Goal: Information Seeking & Learning: Check status

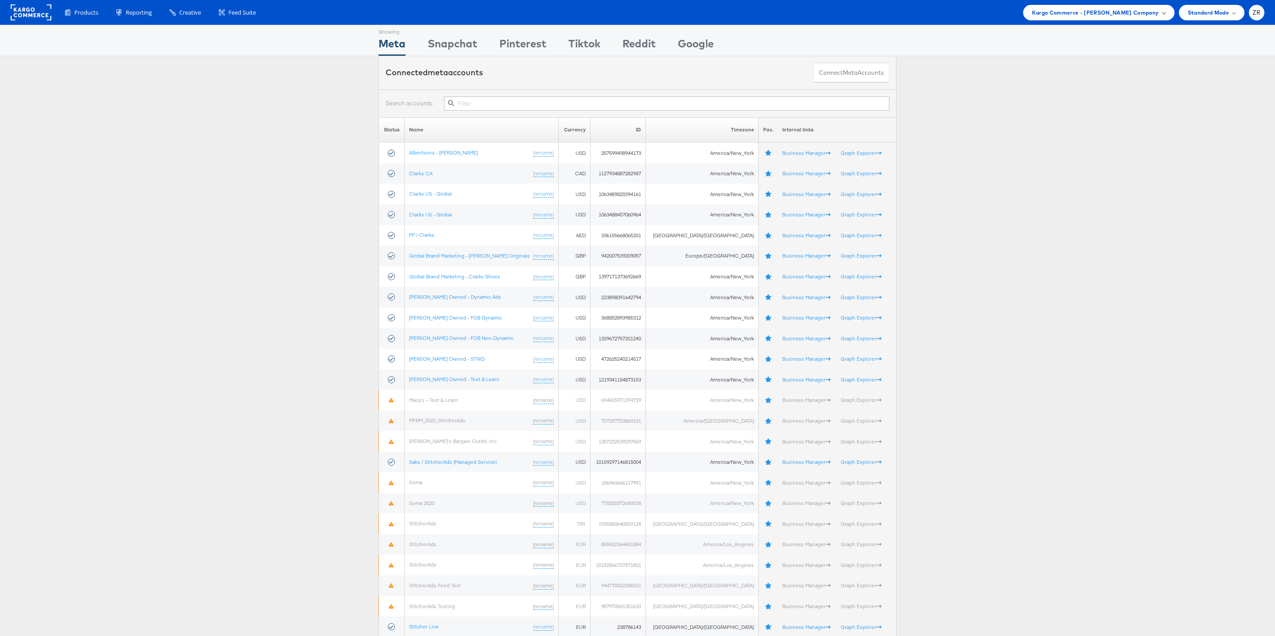
click at [1110, 18] on div "Kargo Commerce - Zane Ruttenberg Company" at bounding box center [1098, 12] width 151 height 15
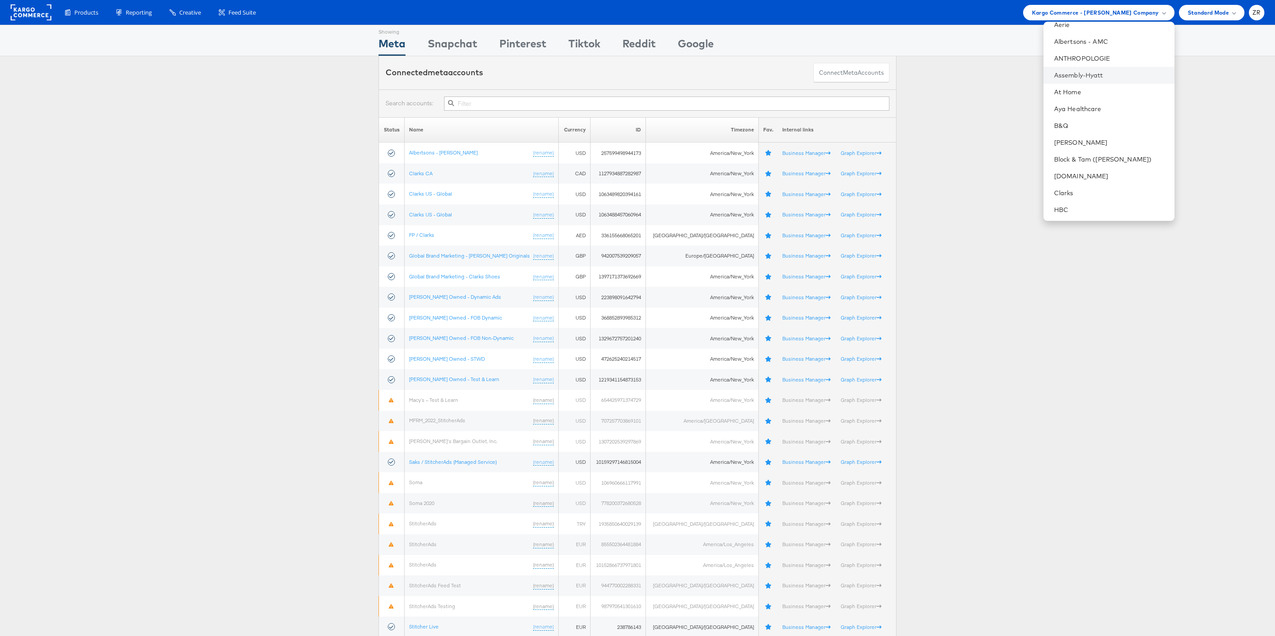
scroll to position [61, 0]
click at [1114, 152] on link "Block & Tam ([PERSON_NAME])" at bounding box center [1110, 156] width 113 height 9
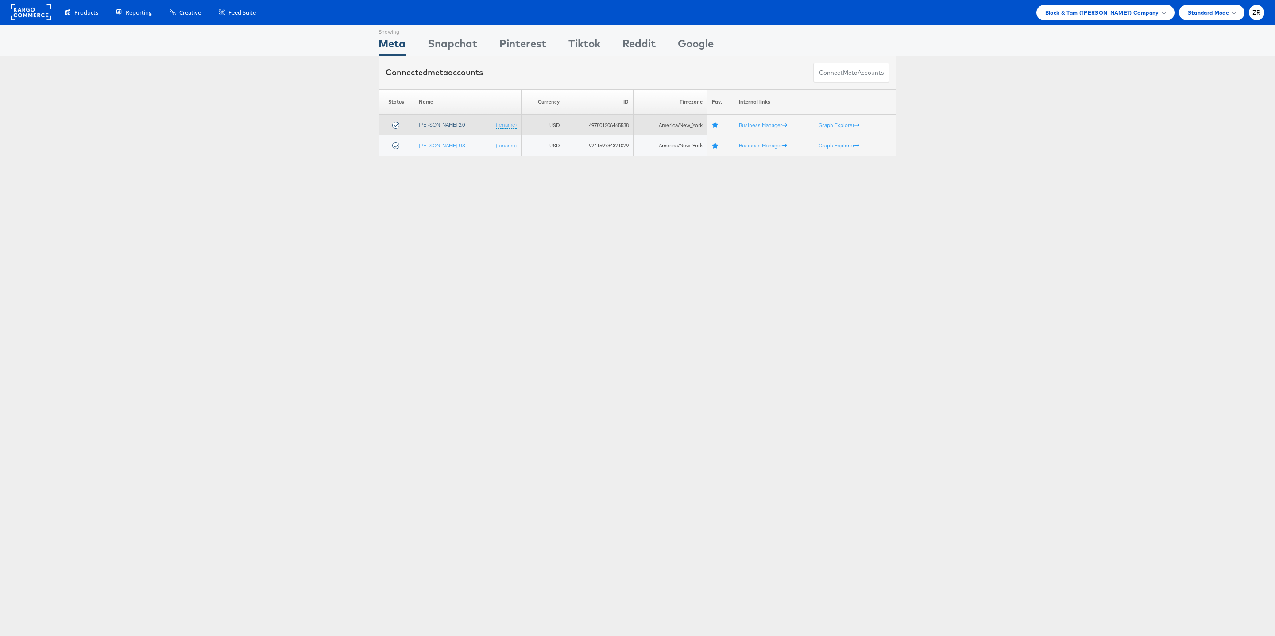
click at [436, 126] on link "[PERSON_NAME] 2.0" at bounding box center [442, 124] width 46 height 7
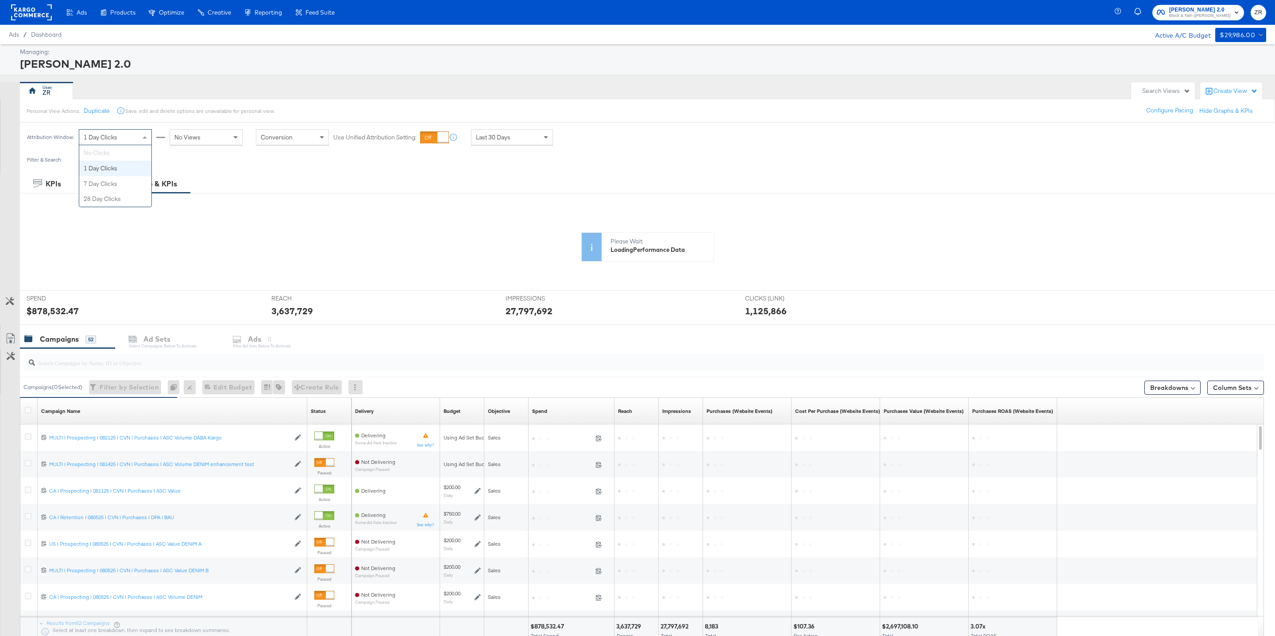
click at [143, 139] on span at bounding box center [145, 137] width 4 height 2
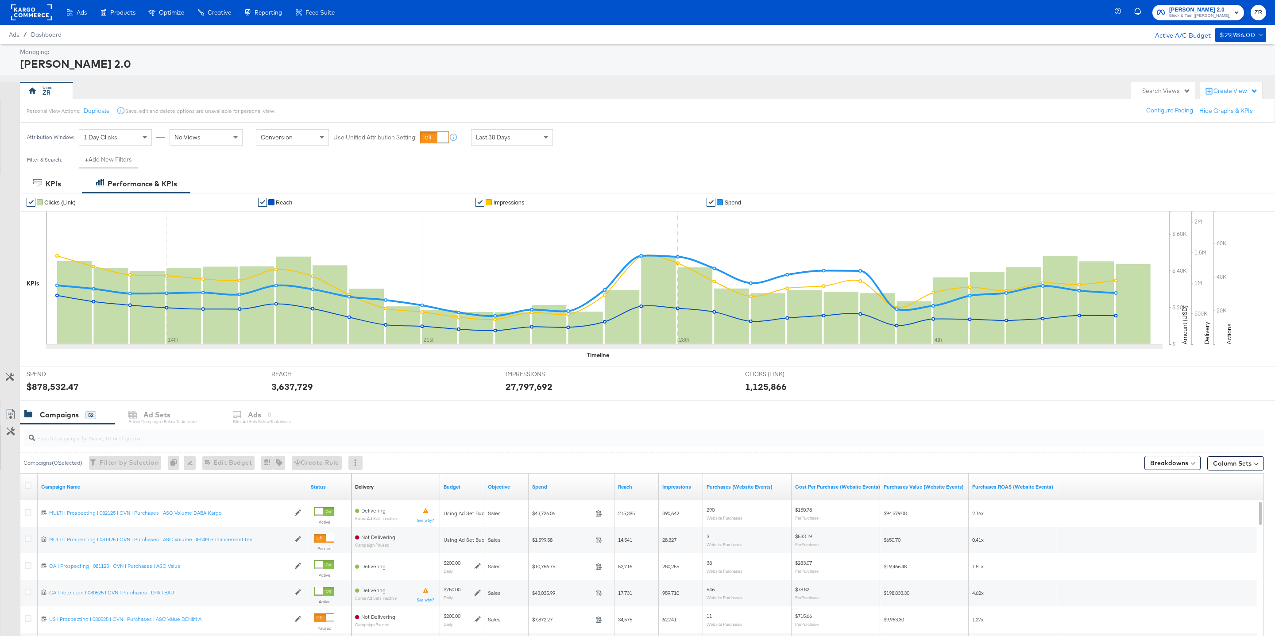
click at [209, 159] on div "Filter & Search: + Add New Filters" at bounding box center [637, 163] width 1275 height 23
click at [236, 135] on span at bounding box center [236, 137] width 11 height 15
click at [320, 138] on span at bounding box center [322, 137] width 4 height 2
click at [320, 138] on span at bounding box center [322, 137] width 4 height 3
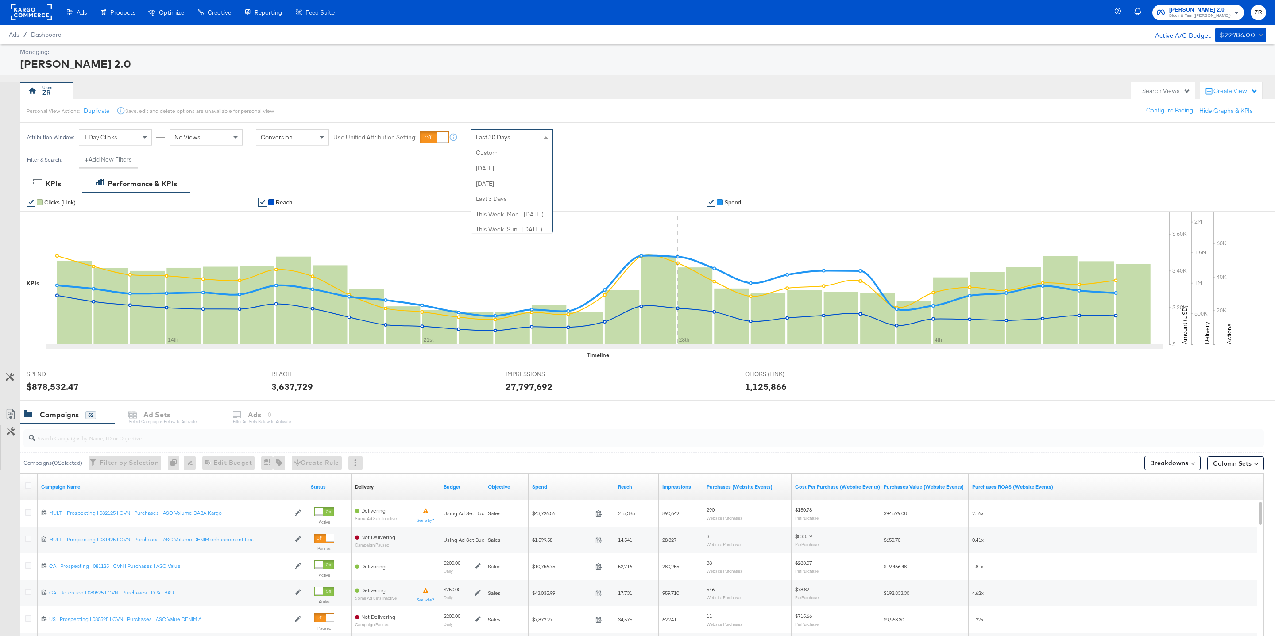
click at [541, 137] on span at bounding box center [546, 137] width 11 height 15
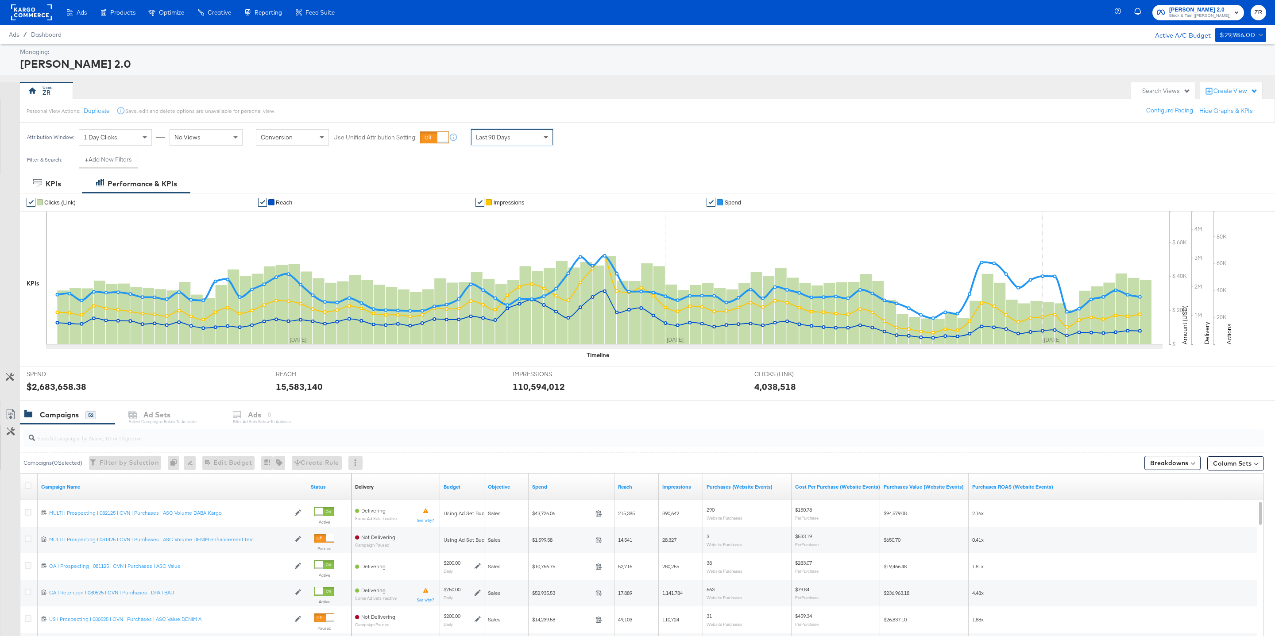
click at [544, 142] on span at bounding box center [546, 137] width 11 height 15
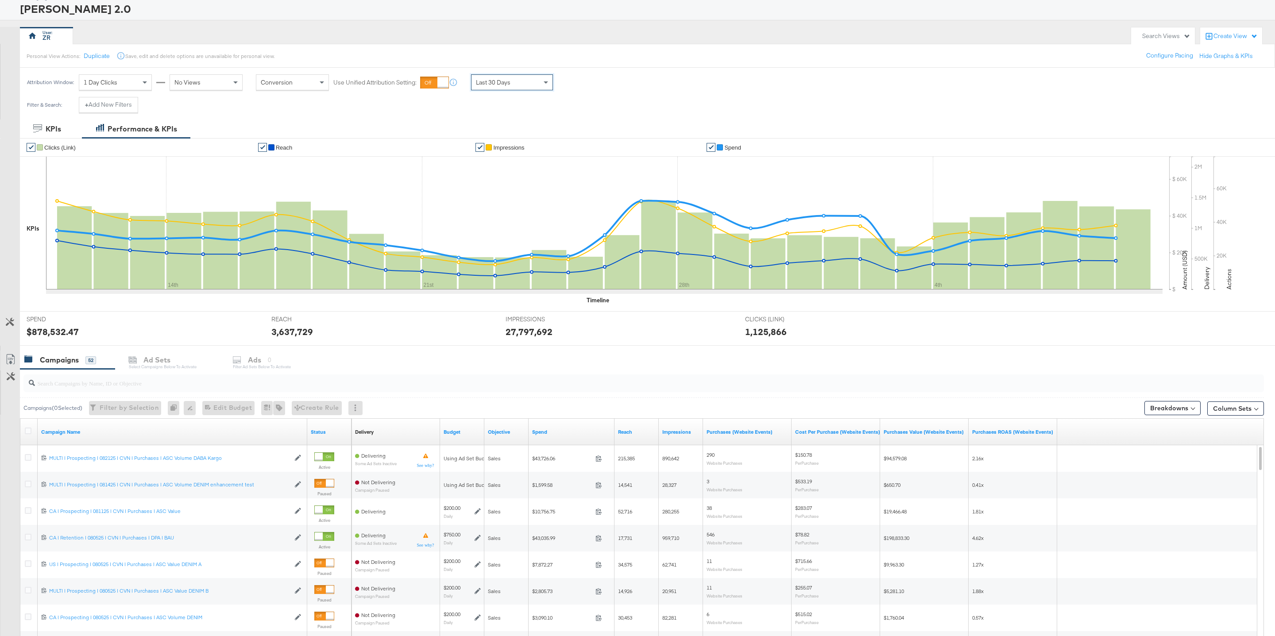
scroll to position [56, 0]
drag, startPoint x: 73, startPoint y: 81, endPoint x: 8, endPoint y: 79, distance: 65.1
click at [7, 79] on div "Attribution Window: 1 Day Clicks No Views Conversion Use Unified Attribution Se…" at bounding box center [637, 80] width 1275 height 29
click at [322, 80] on span at bounding box center [322, 80] width 11 height 15
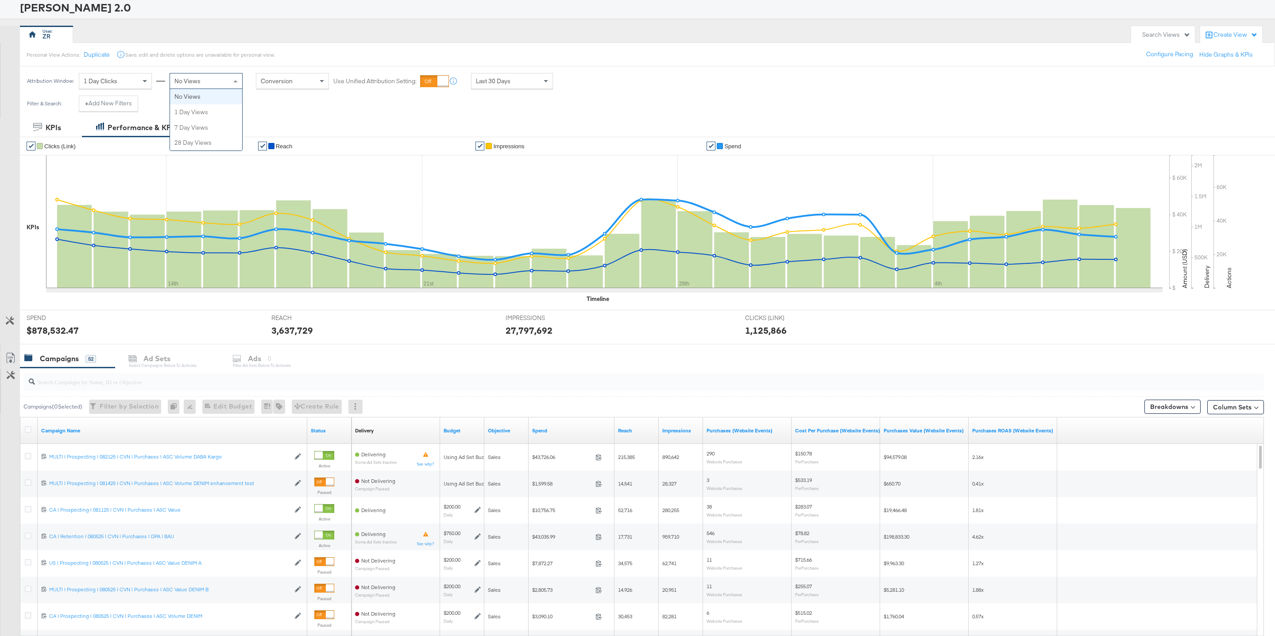
click at [225, 82] on div "No Views" at bounding box center [206, 80] width 72 height 15
click at [315, 108] on div "Filter & Search: + Add New Filters" at bounding box center [637, 107] width 1275 height 23
click at [125, 82] on div "1 Day Clicks" at bounding box center [115, 80] width 72 height 15
click at [199, 105] on div "Filter & Search: + Add New Filters" at bounding box center [637, 107] width 1275 height 23
click at [118, 107] on button "+ Add New Filters" at bounding box center [108, 104] width 59 height 16
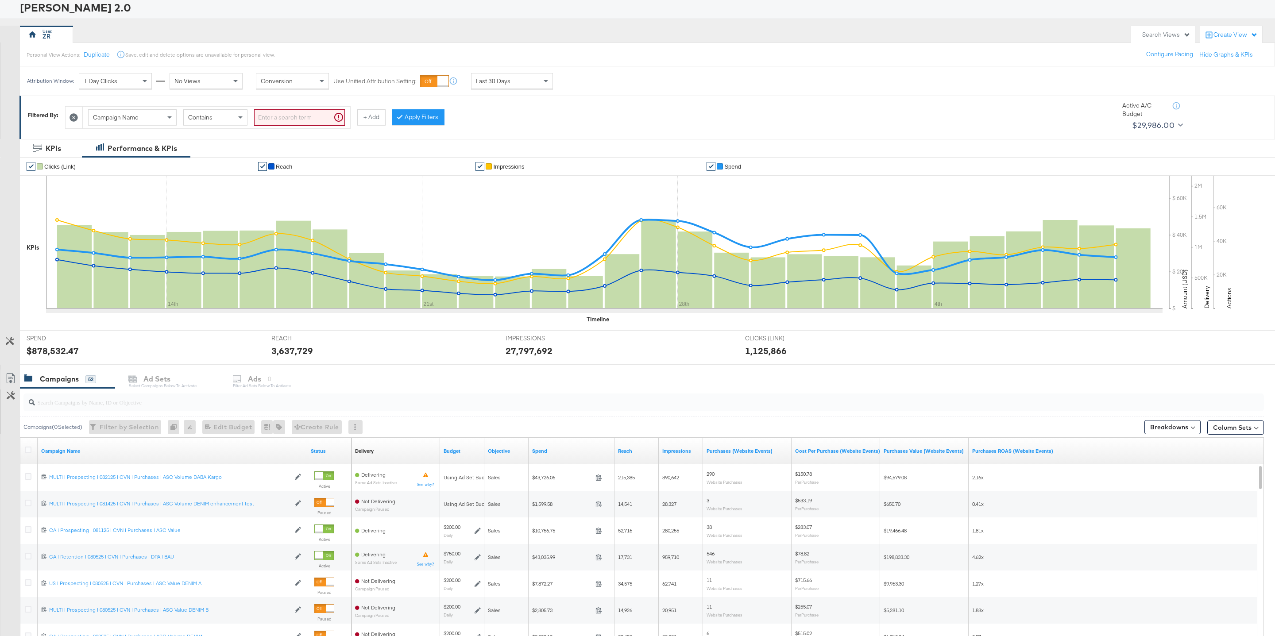
click at [74, 118] on icon at bounding box center [73, 117] width 8 height 8
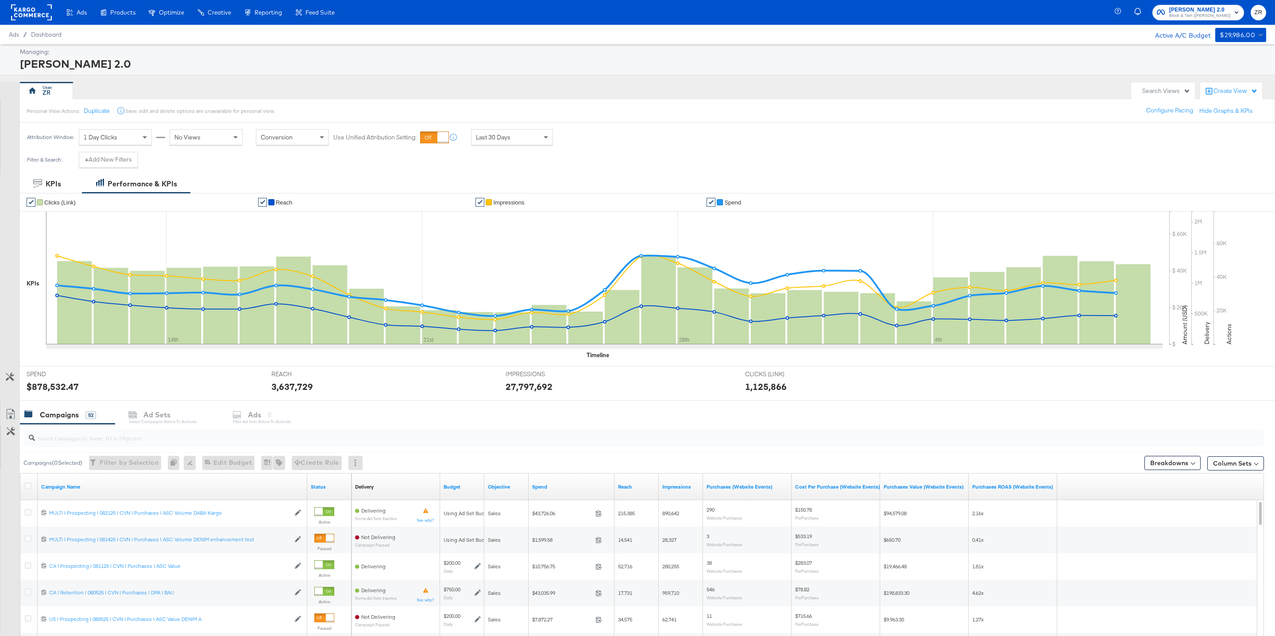
scroll to position [144, 0]
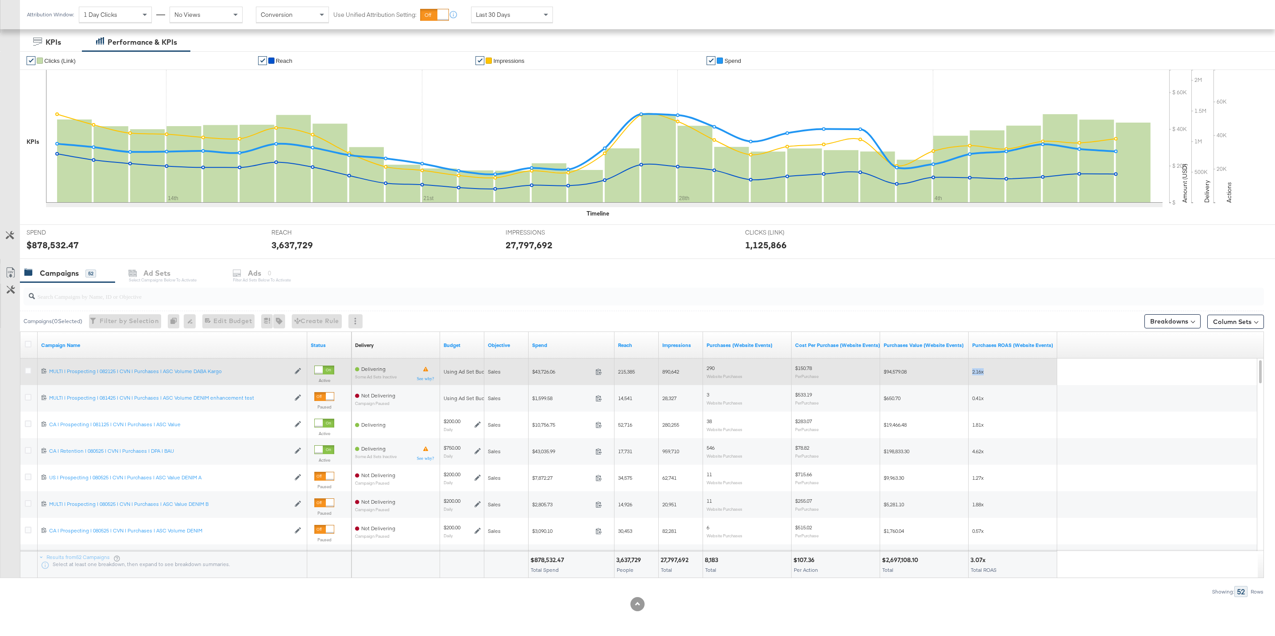
drag, startPoint x: 992, startPoint y: 369, endPoint x: 961, endPoint y: 369, distance: 31.4
click at [961, 369] on div "Delivering Some Ad Sets Inactive Using Ad Set Budget Sales $43,726.06 43726.06 …" at bounding box center [704, 372] width 706 height 27
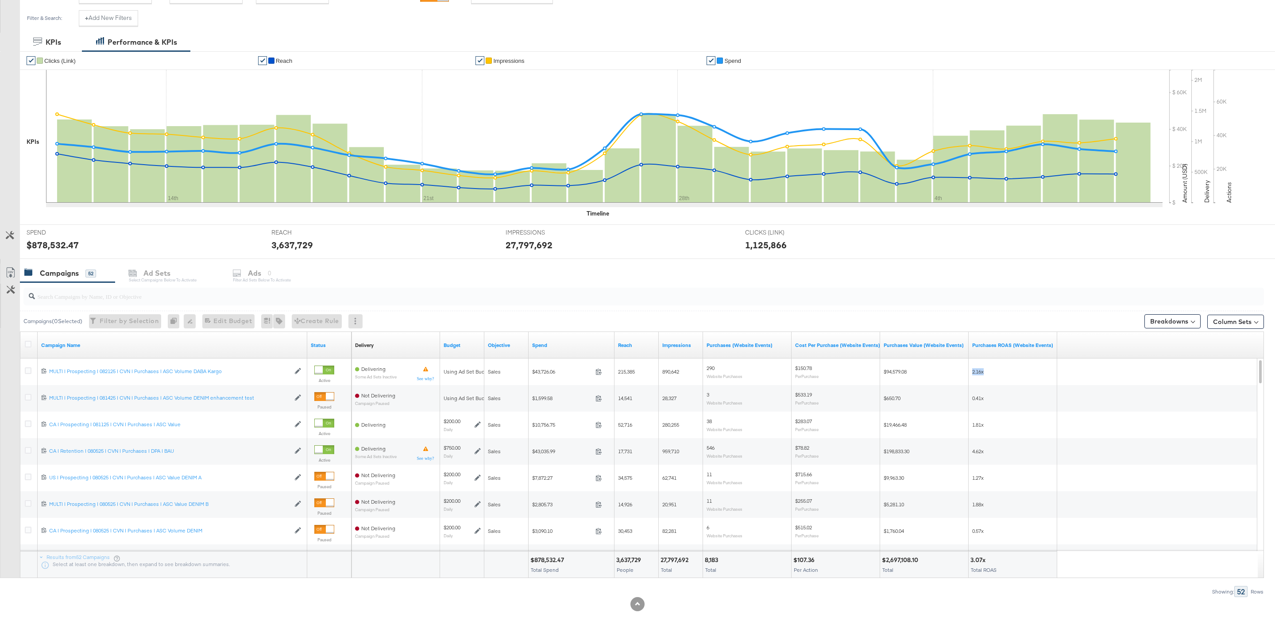
scroll to position [0, 0]
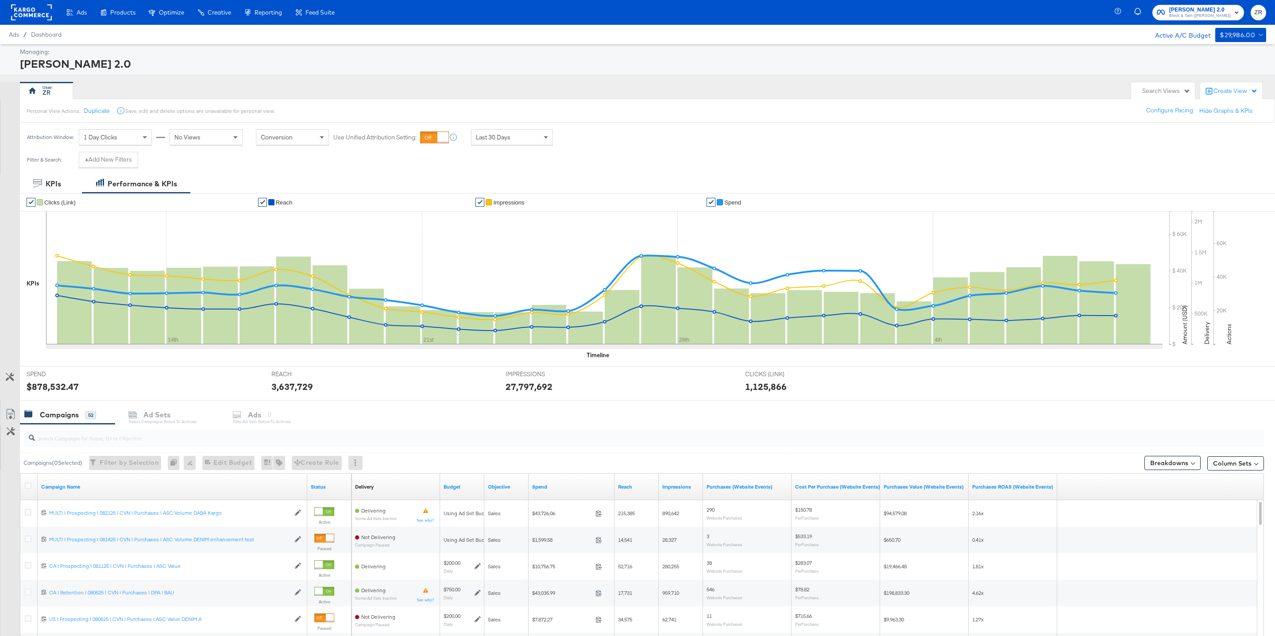
click at [23, 15] on rect at bounding box center [31, 12] width 41 height 16
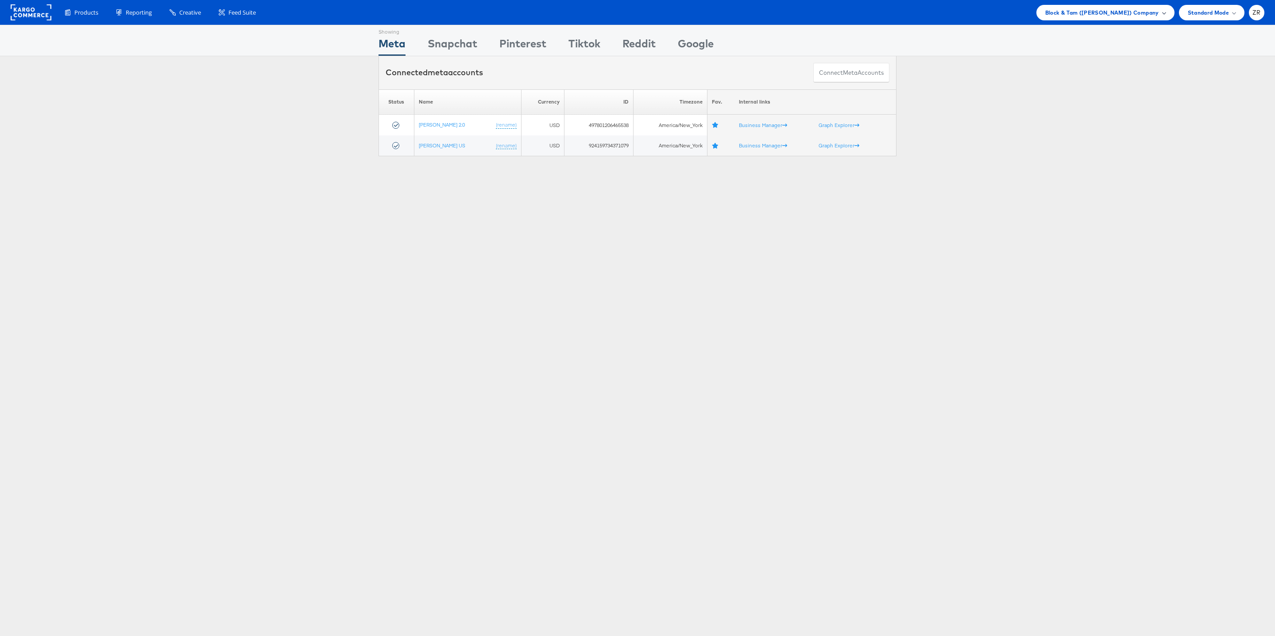
click at [1121, 15] on span "Block & Tam ([PERSON_NAME]) Company" at bounding box center [1102, 12] width 114 height 9
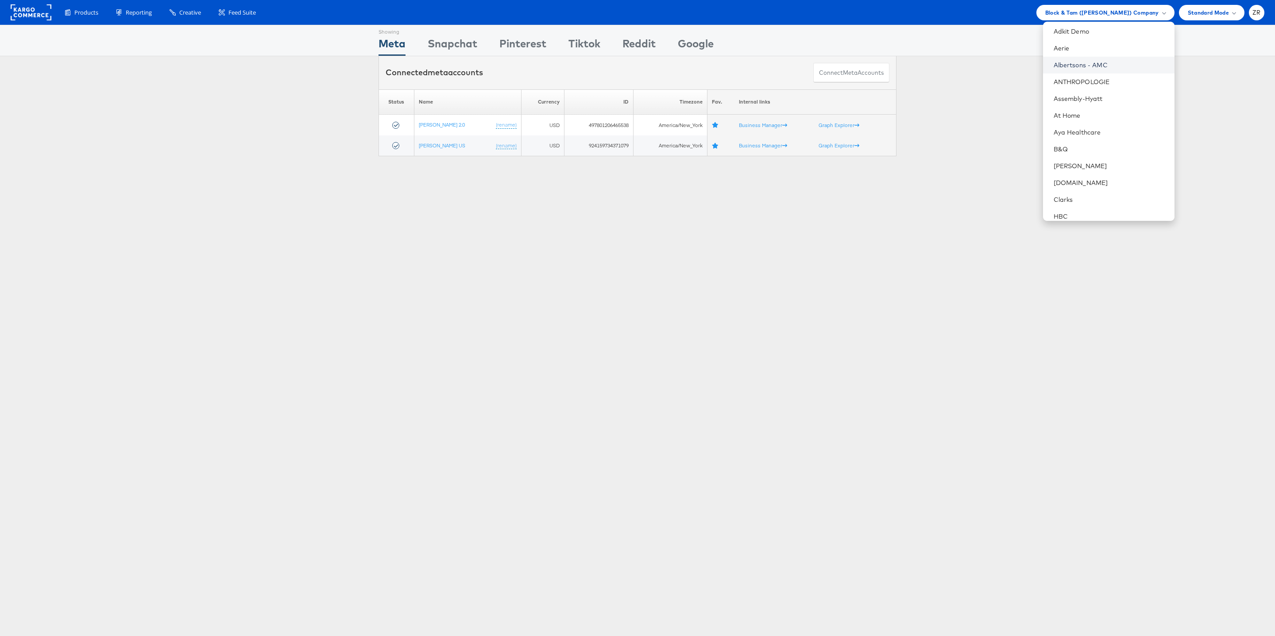
scroll to position [36, 0]
click at [1099, 93] on link "Assembly-Hyatt" at bounding box center [1111, 97] width 114 height 9
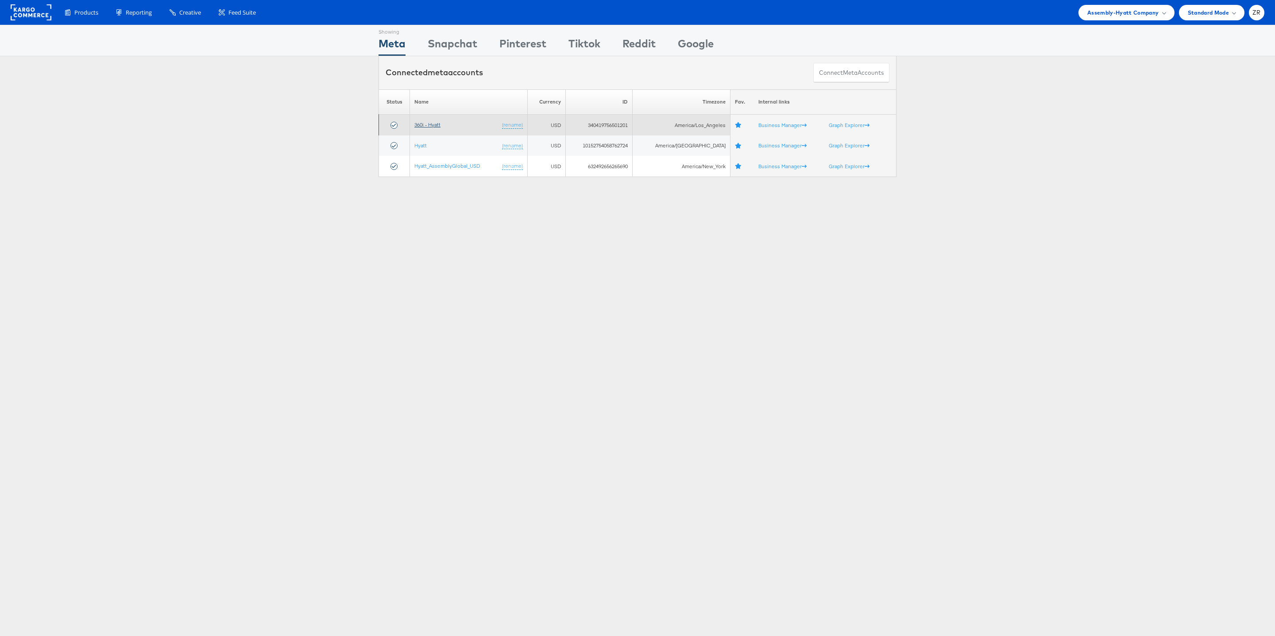
click at [429, 127] on link "360i - Hyatt" at bounding box center [427, 124] width 26 height 7
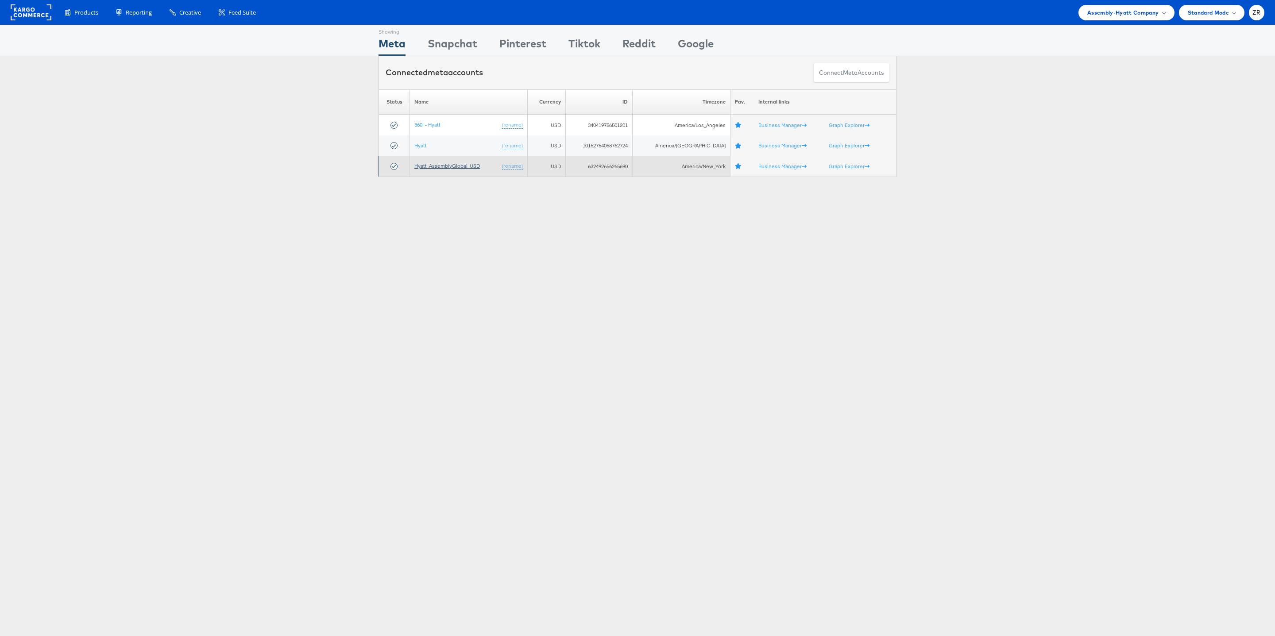
click at [436, 169] on link "Hyatt_AssemblyGlobal_USD" at bounding box center [447, 165] width 66 height 7
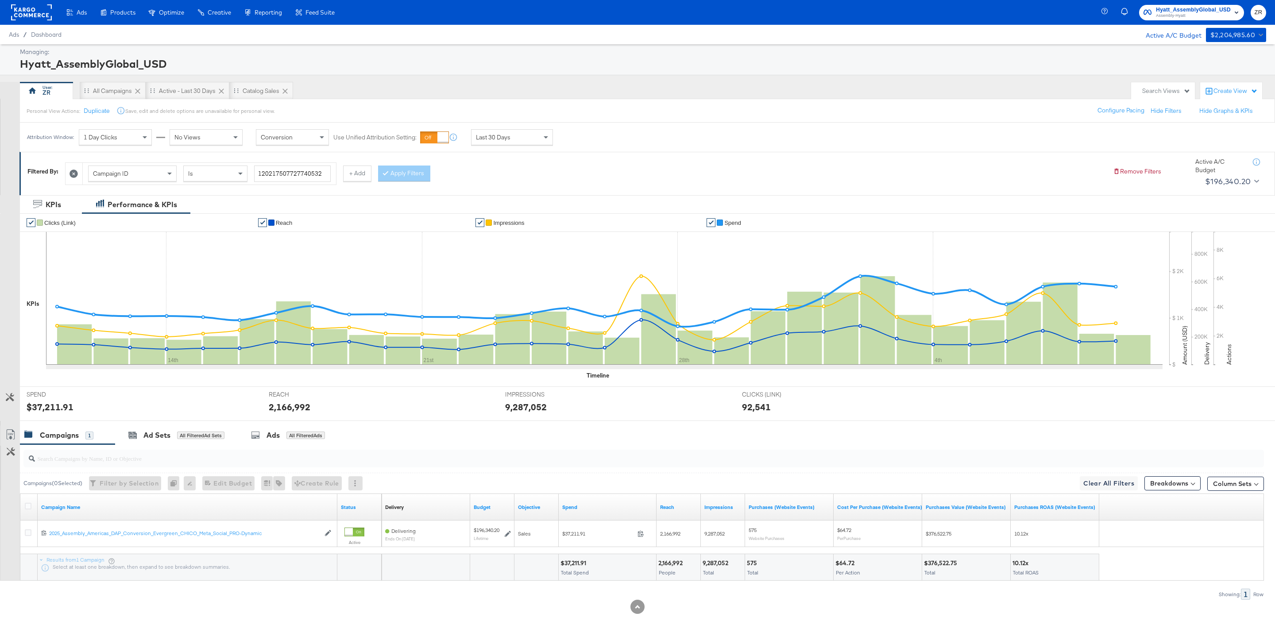
click at [31, 15] on rect at bounding box center [31, 12] width 41 height 16
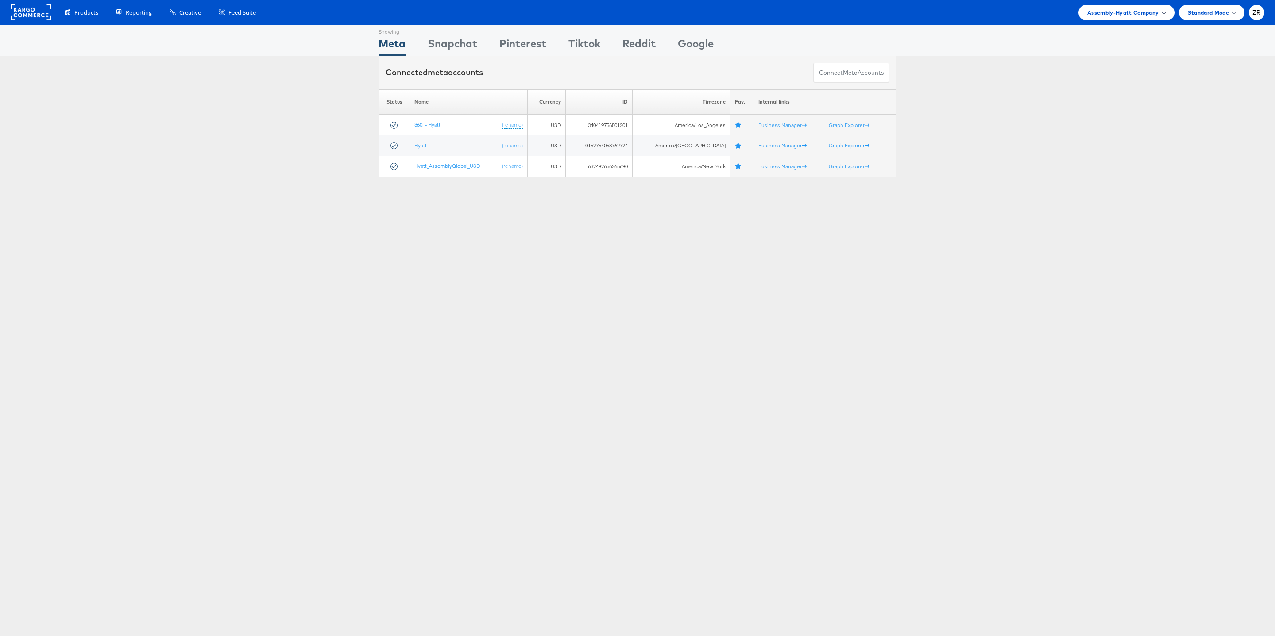
click at [1133, 15] on span "Assembly-Hyatt Company" at bounding box center [1123, 12] width 72 height 9
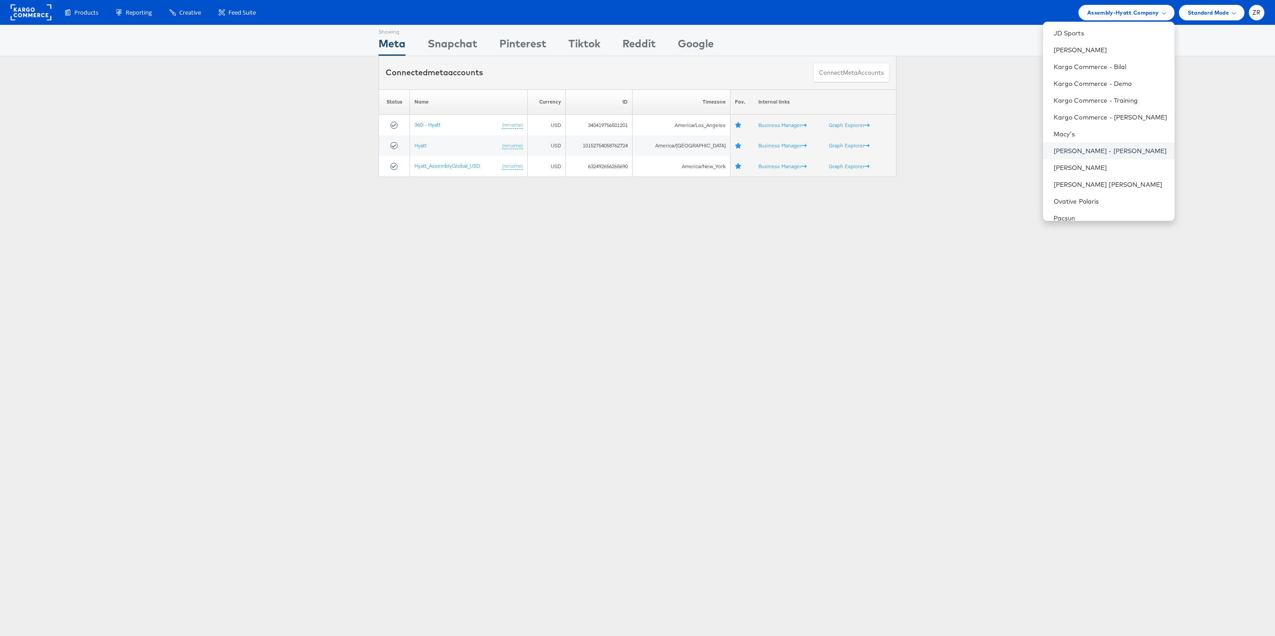
click at [1108, 149] on link "Mason - Alexis Bittar" at bounding box center [1111, 151] width 114 height 9
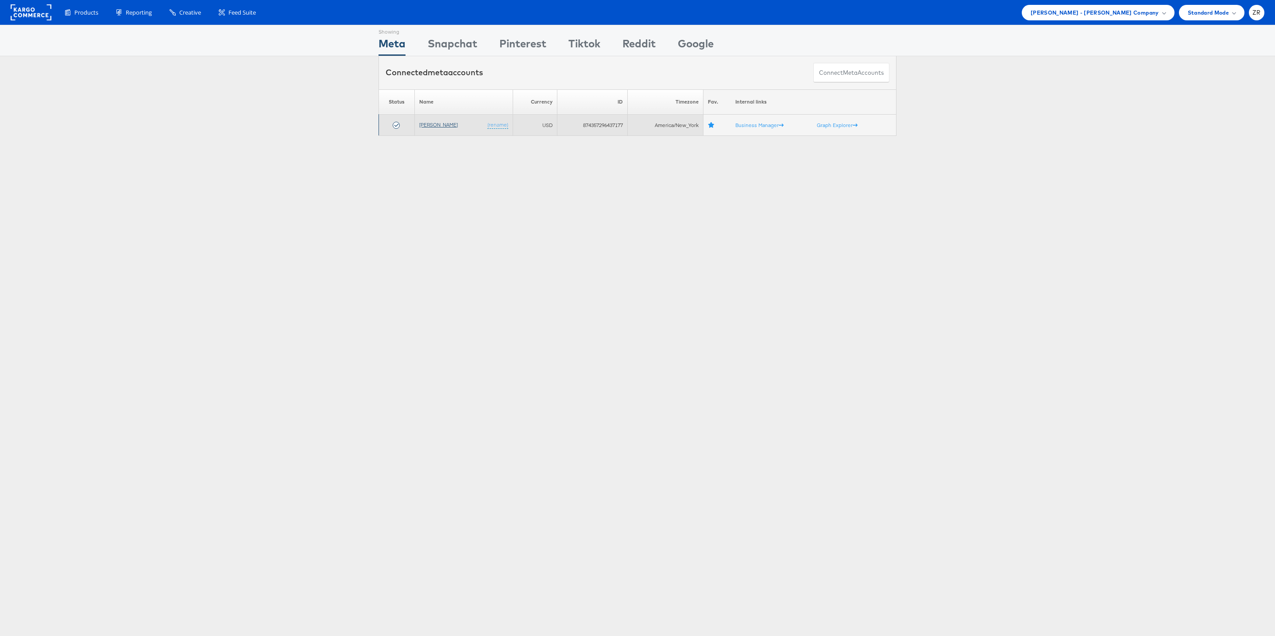
click at [429, 125] on link "[PERSON_NAME]" at bounding box center [438, 124] width 39 height 7
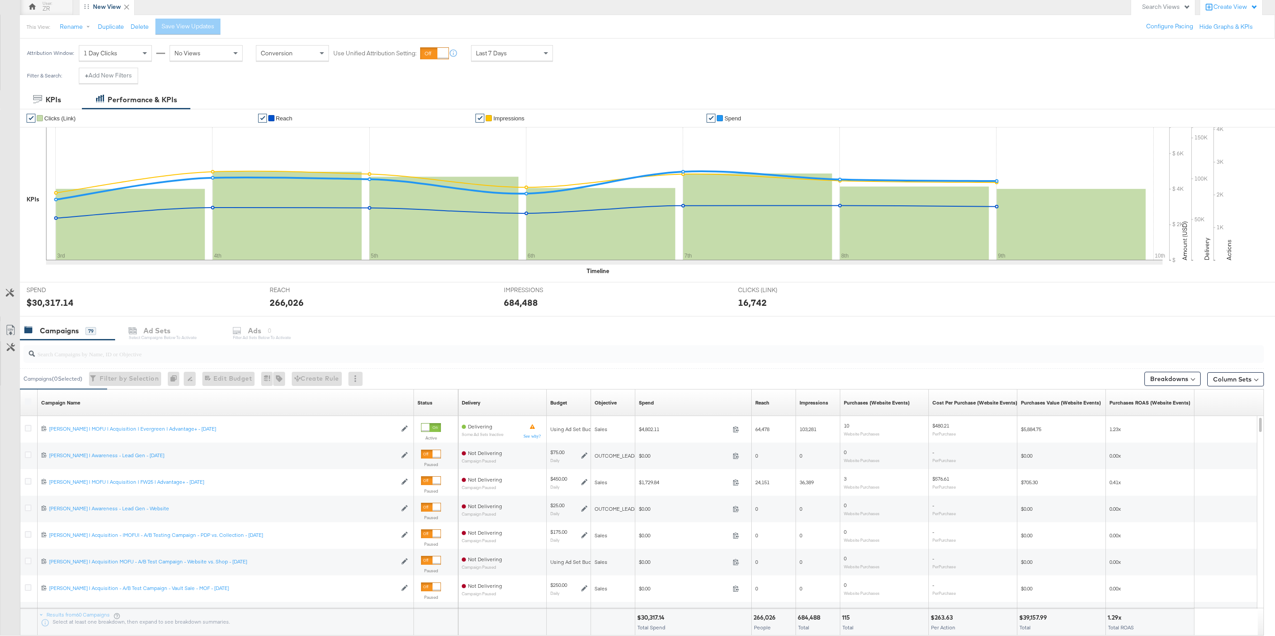
scroll to position [144, 0]
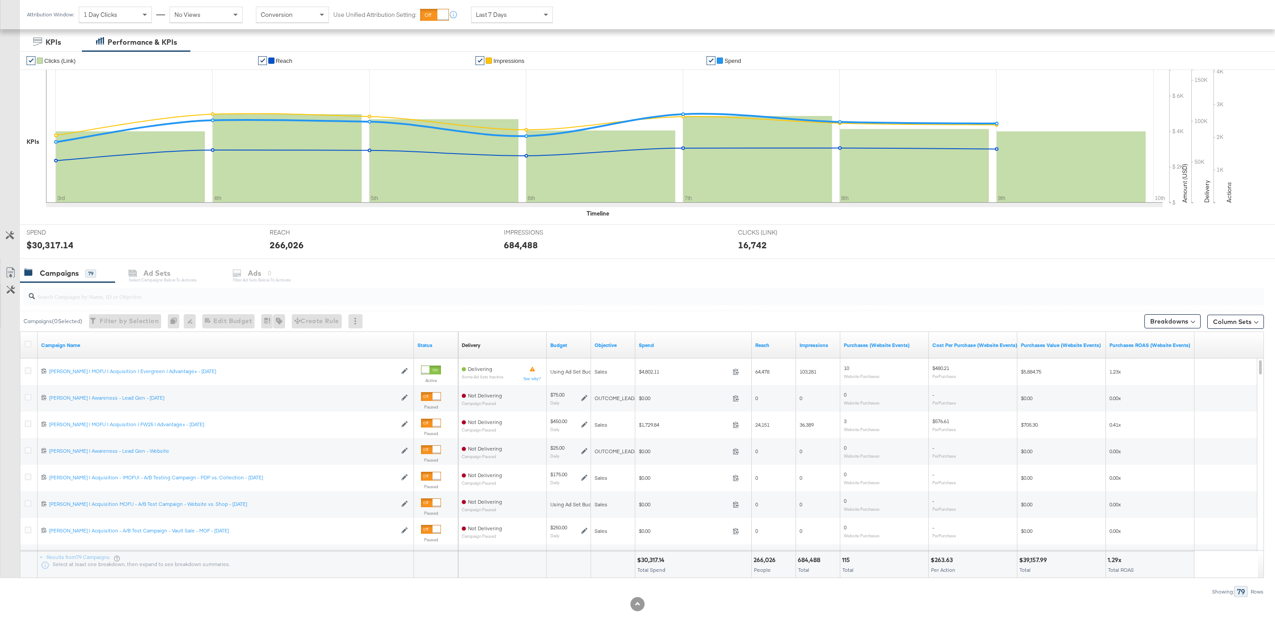
click at [135, 295] on input "search" at bounding box center [591, 292] width 1112 height 17
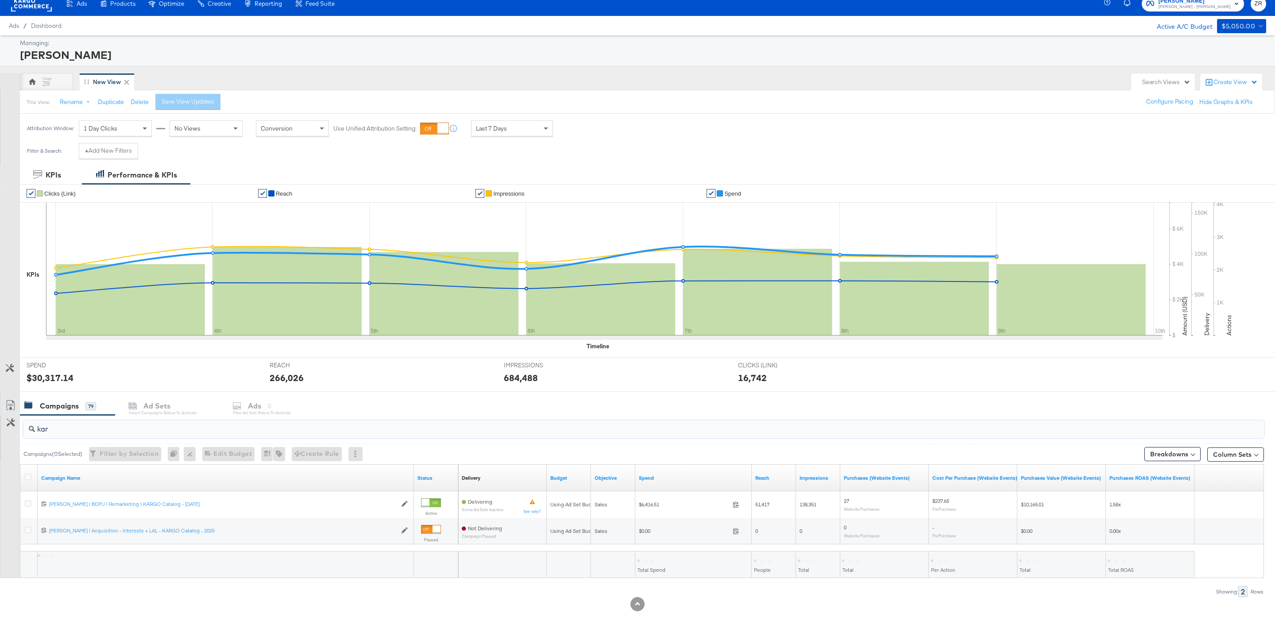
scroll to position [11, 0]
type input "kargo"
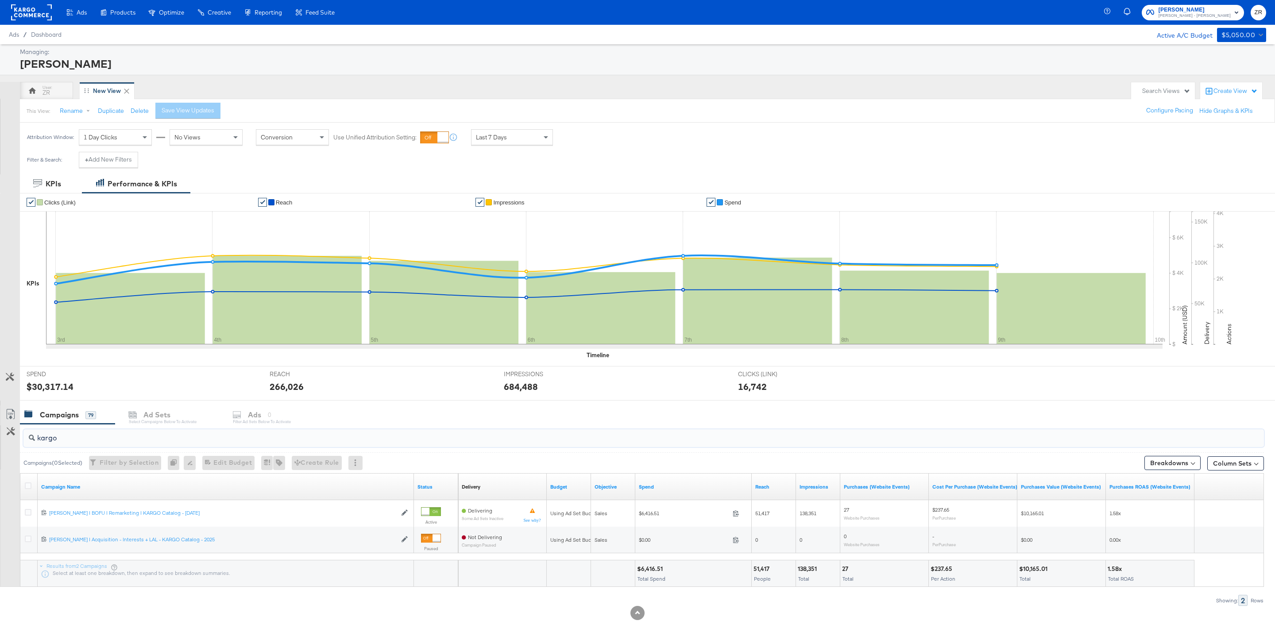
click at [16, 17] on rect at bounding box center [31, 12] width 41 height 16
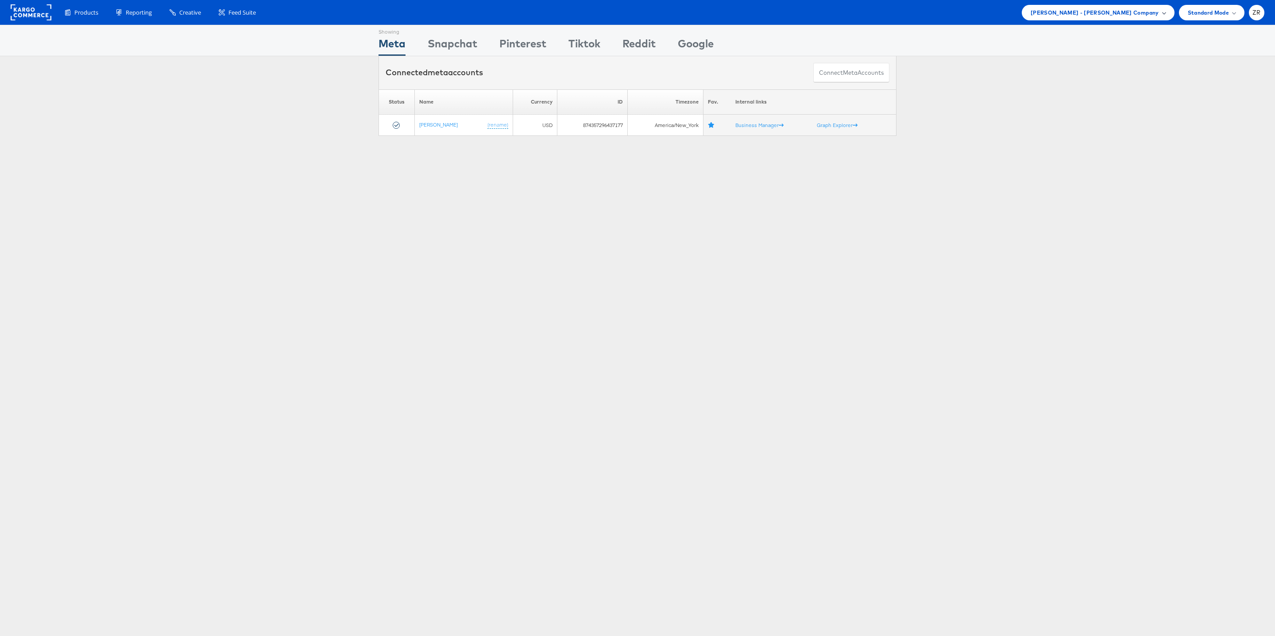
click at [1137, 15] on span "[PERSON_NAME] - [PERSON_NAME] Company" at bounding box center [1095, 12] width 128 height 9
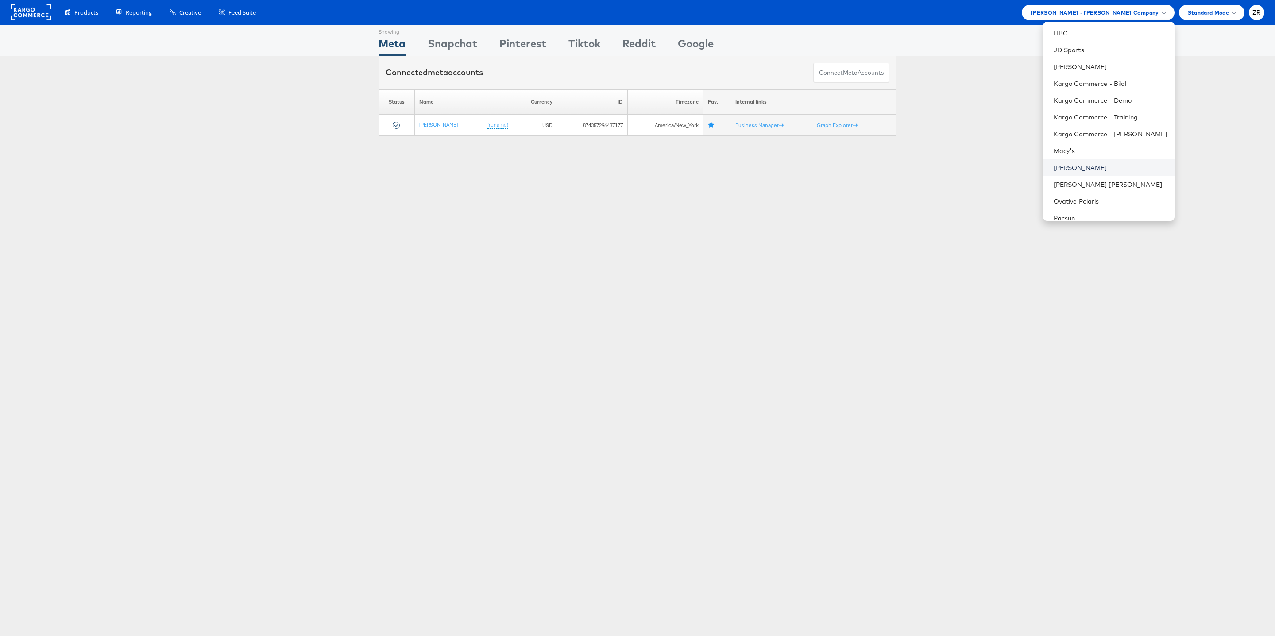
click at [1106, 164] on link "[PERSON_NAME]" at bounding box center [1111, 167] width 114 height 9
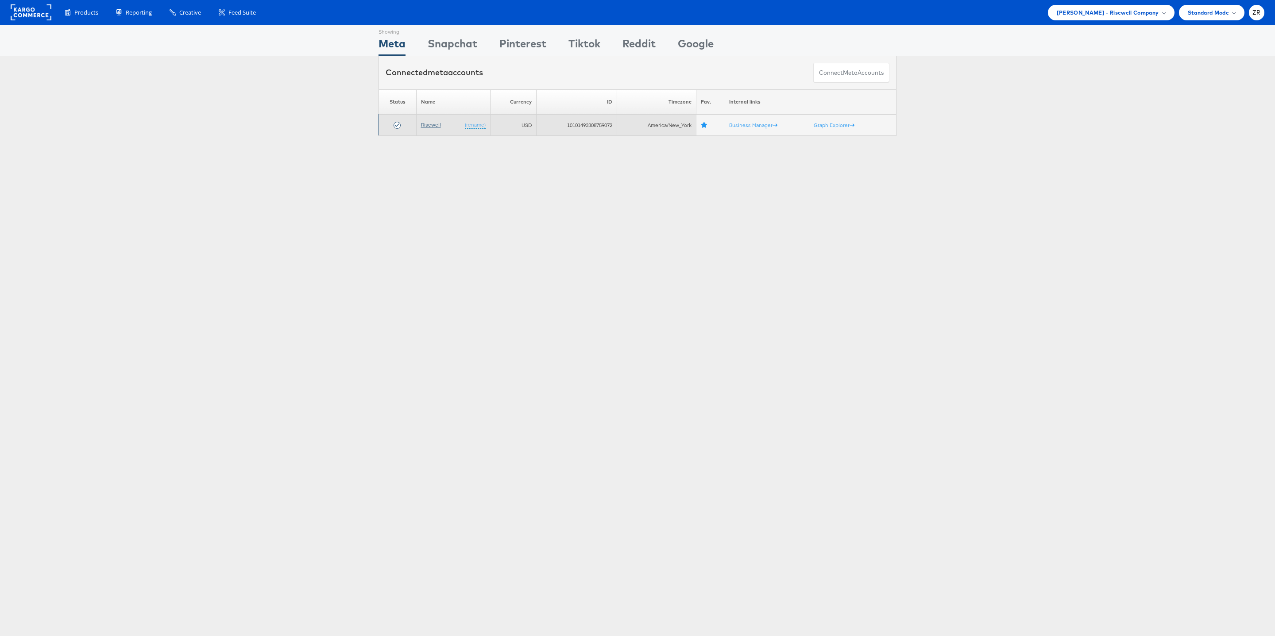
click at [432, 128] on link "Risewell" at bounding box center [431, 124] width 20 height 7
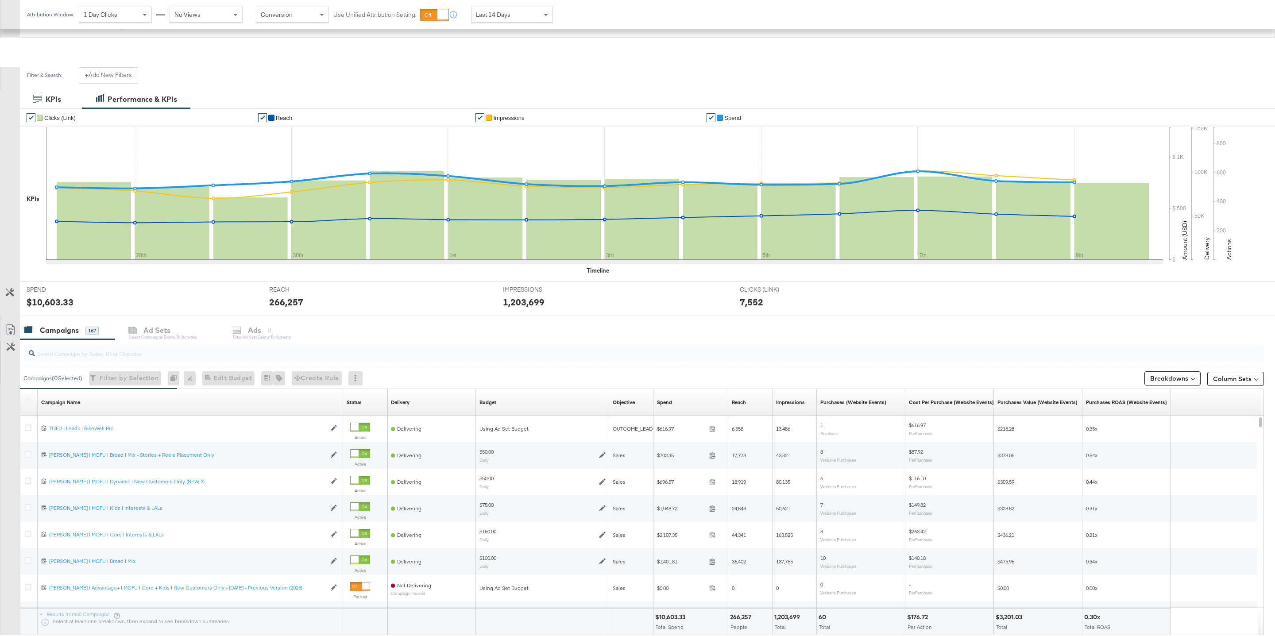
scroll to position [144, 0]
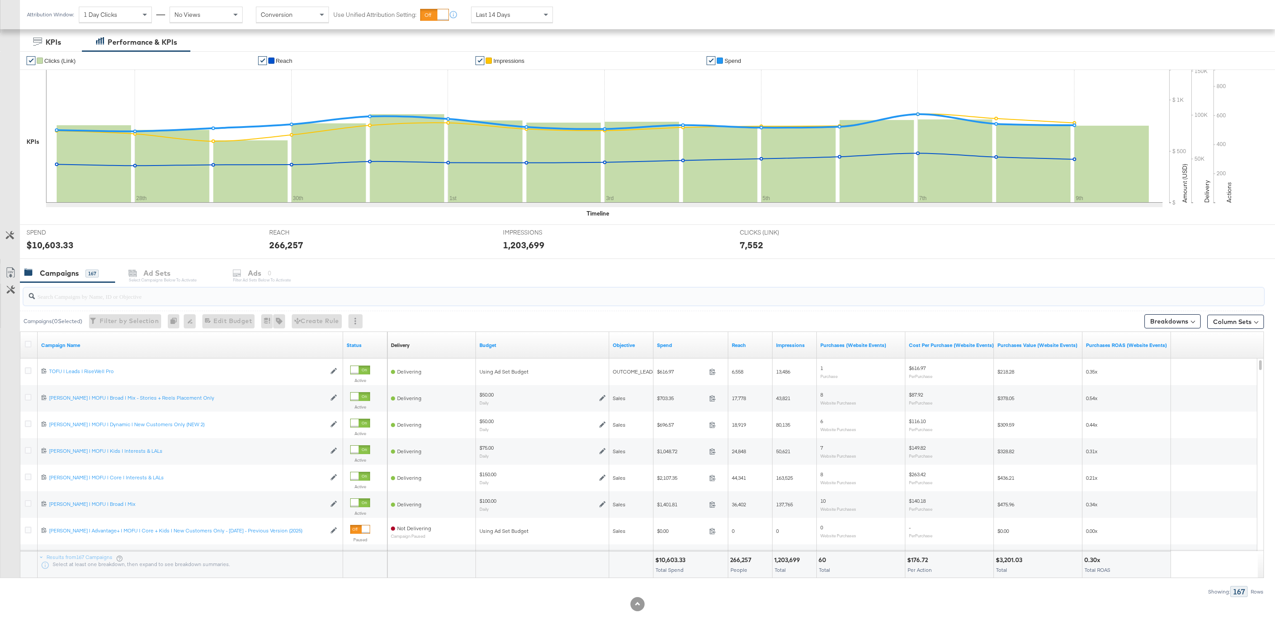
click at [115, 298] on input "search" at bounding box center [591, 292] width 1112 height 17
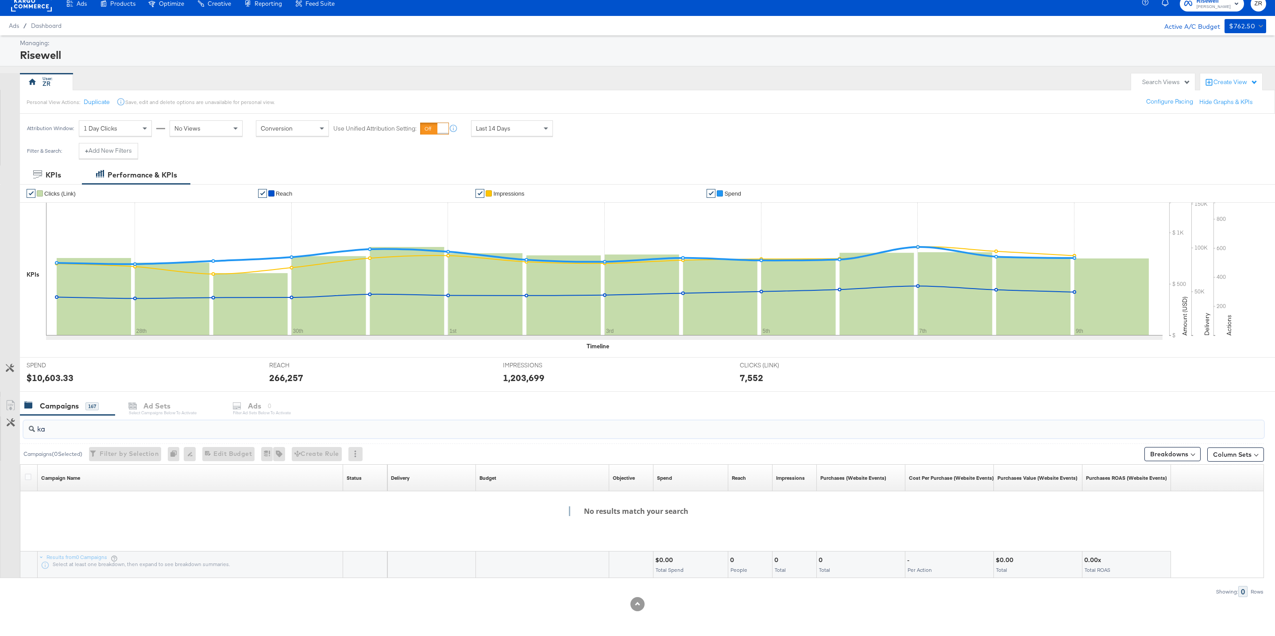
scroll to position [64, 0]
type input "k"
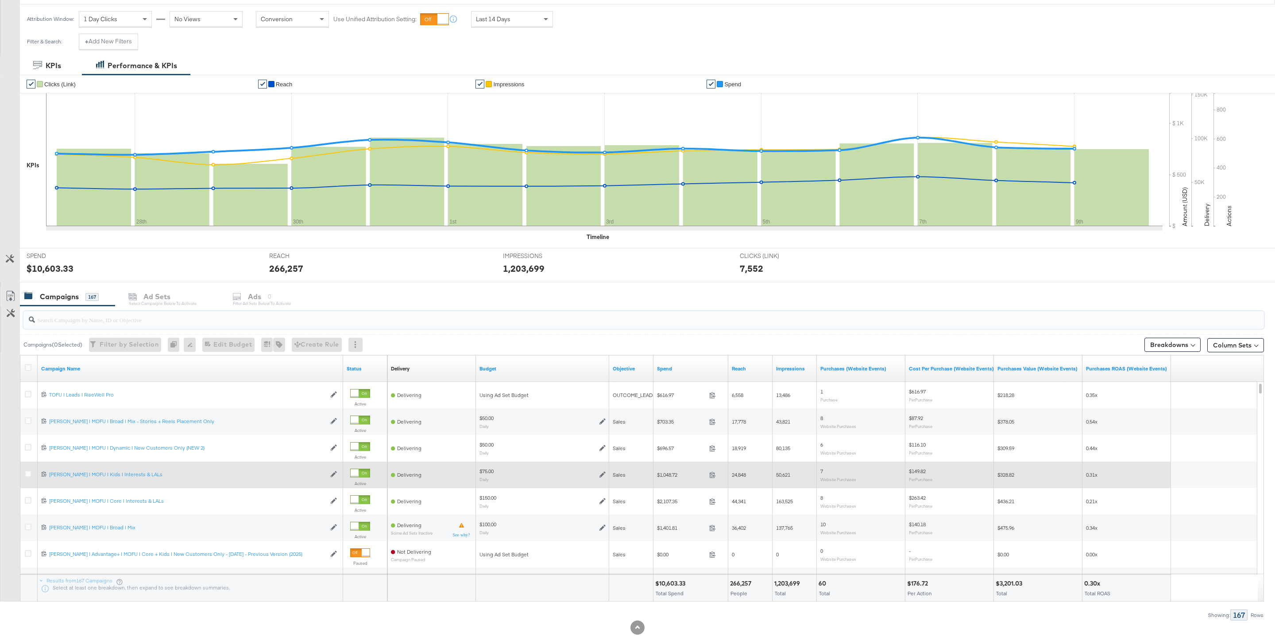
scroll to position [0, 0]
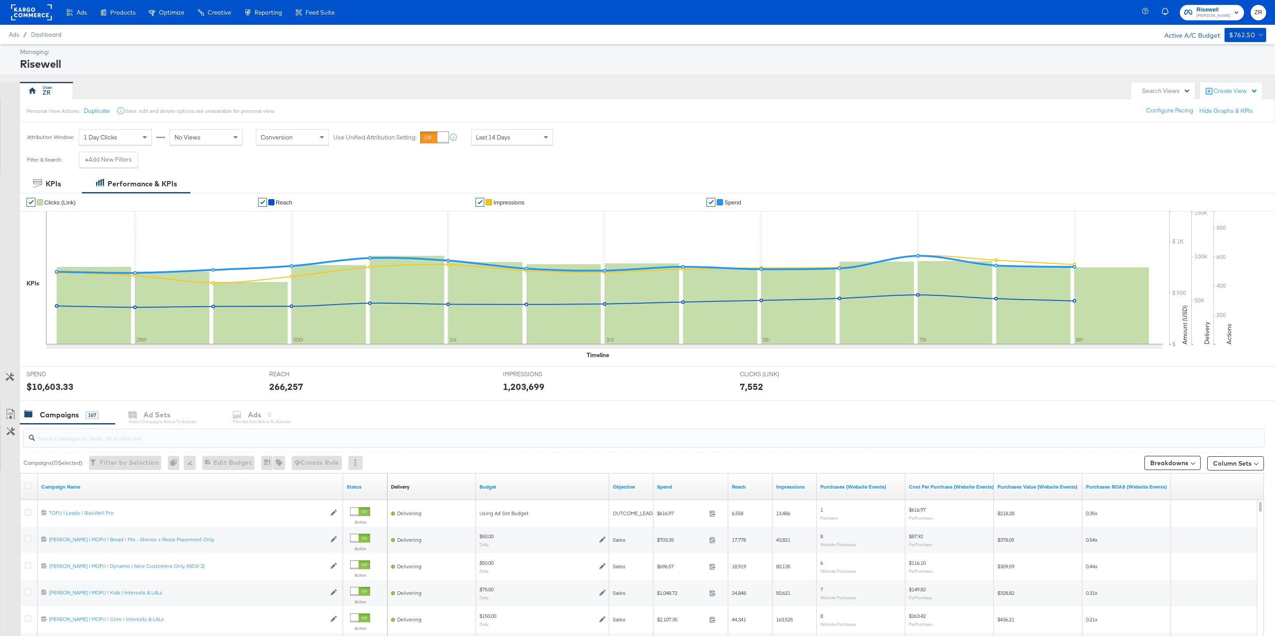
click at [506, 144] on div "Last 14 Days" at bounding box center [511, 137] width 81 height 15
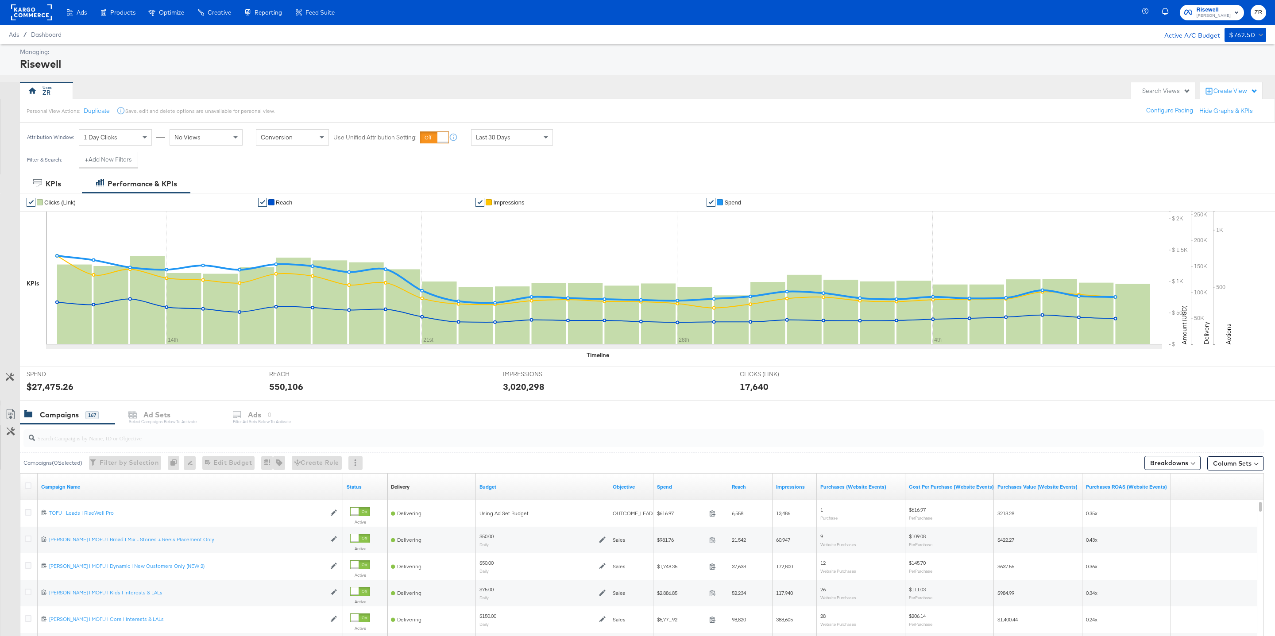
click at [648, 149] on div "Attribution Window: 1 Day Clicks No Views Conversion Use Unified Attribution Se…" at bounding box center [637, 137] width 1275 height 29
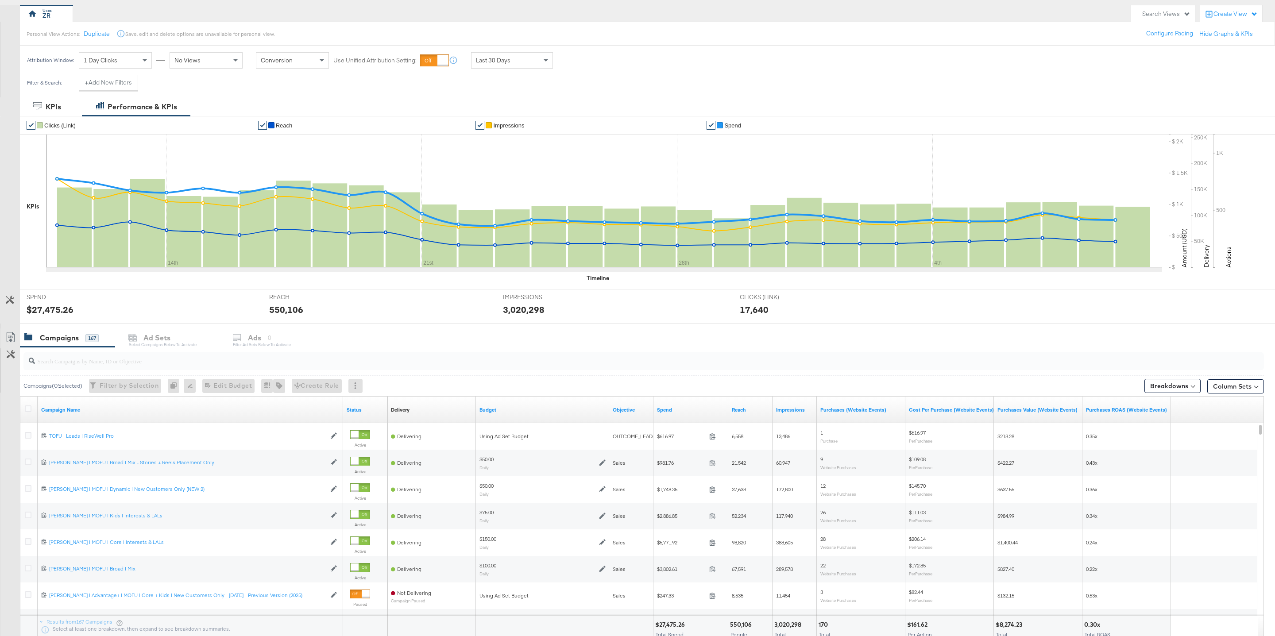
scroll to position [73, 0]
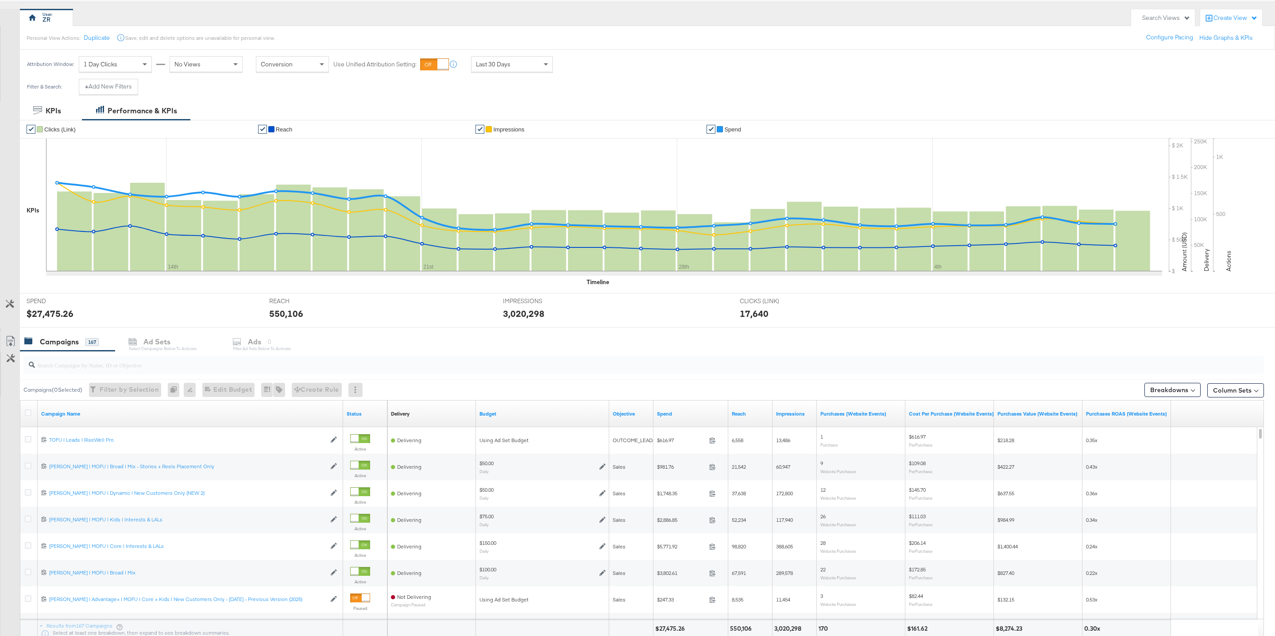
click at [124, 66] on div "1 Day Clicks" at bounding box center [115, 64] width 72 height 15
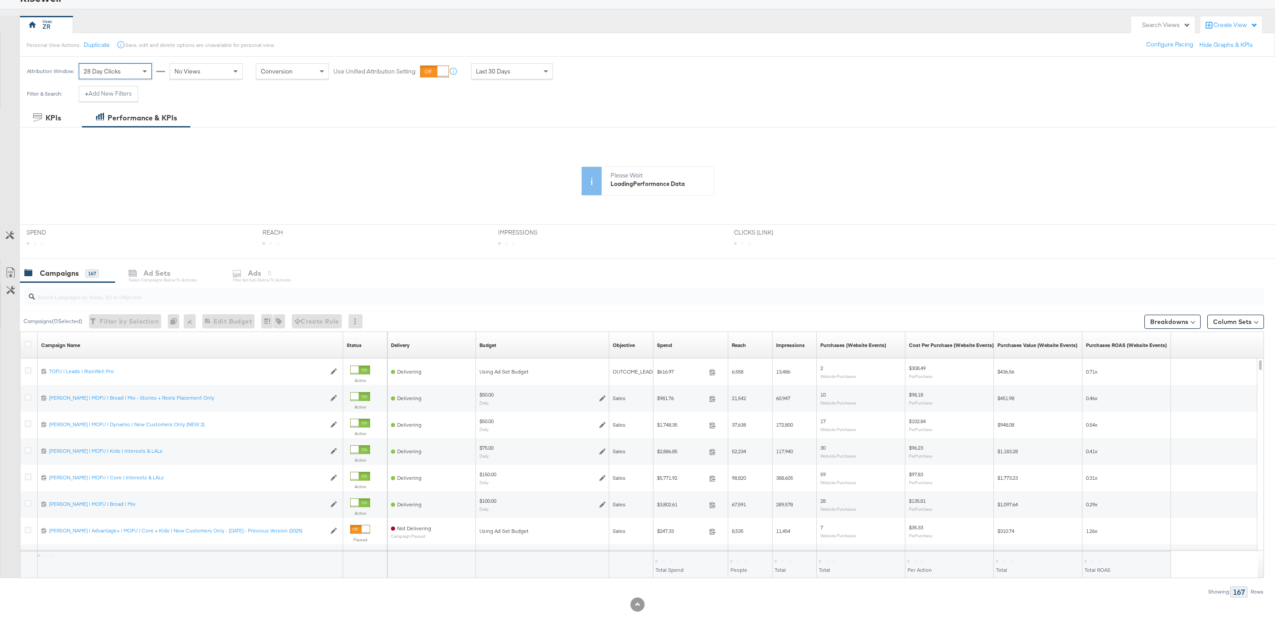
scroll to position [0, 0]
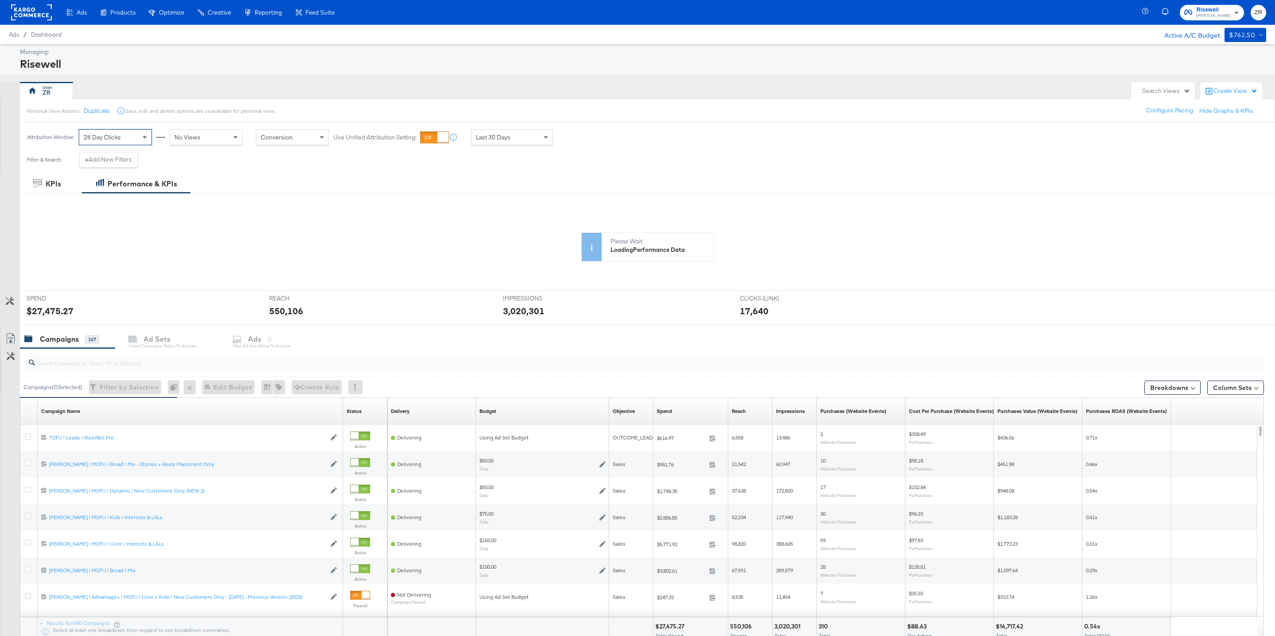
click at [202, 145] on div "No Views" at bounding box center [206, 137] width 73 height 16
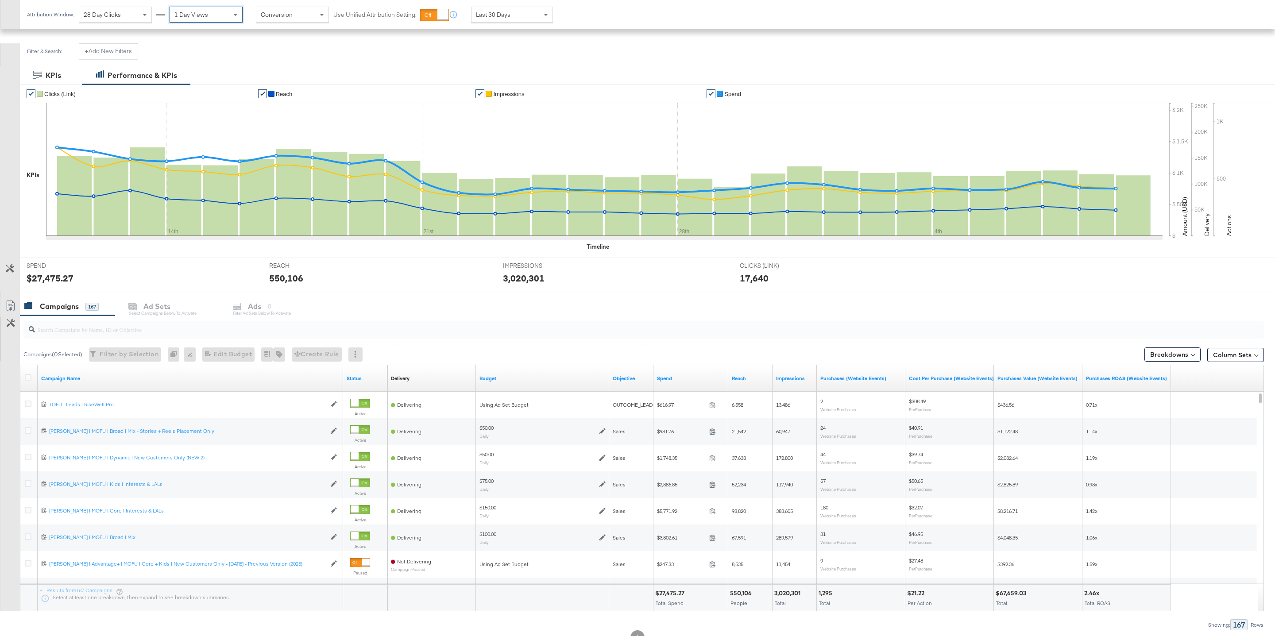
scroll to position [144, 0]
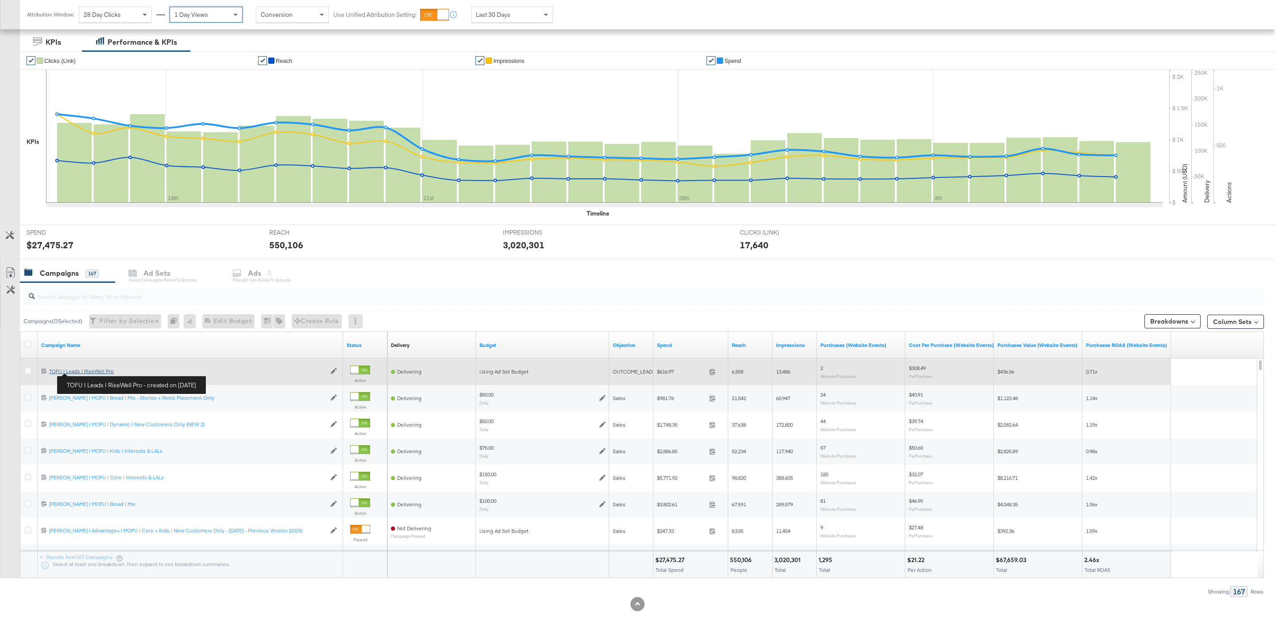
click at [90, 372] on div "TOFU | Leads | RiseWell Pro TOFU | Leads | RiseWell Pro" at bounding box center [187, 371] width 277 height 7
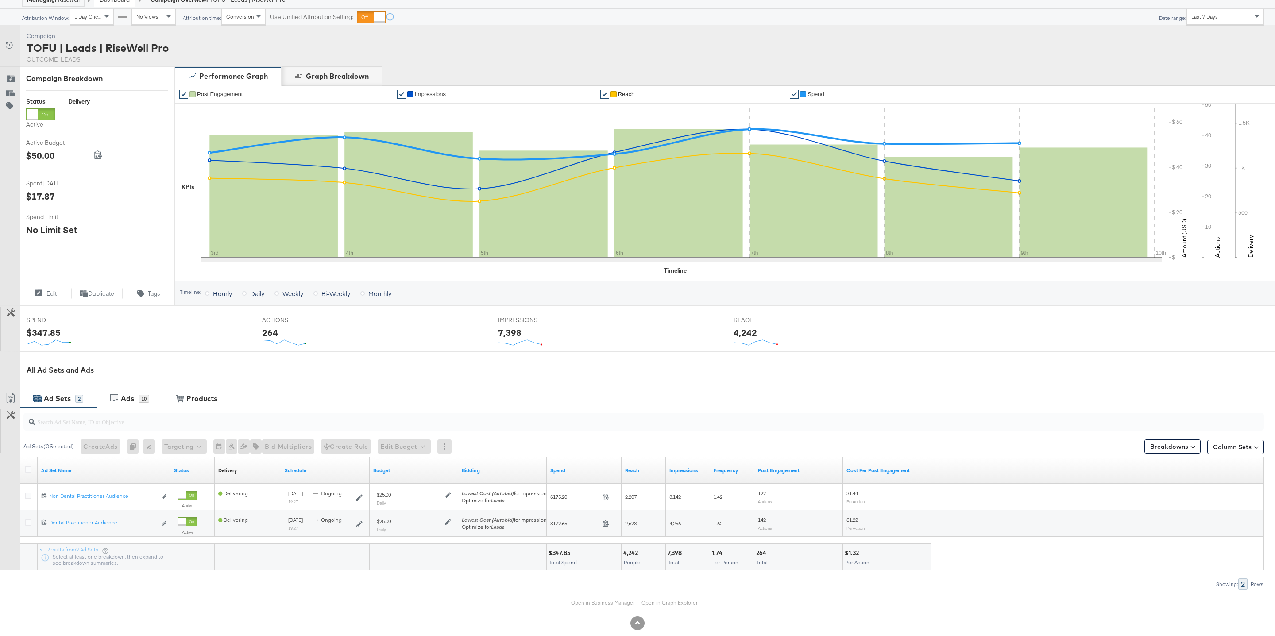
scroll to position [52, 0]
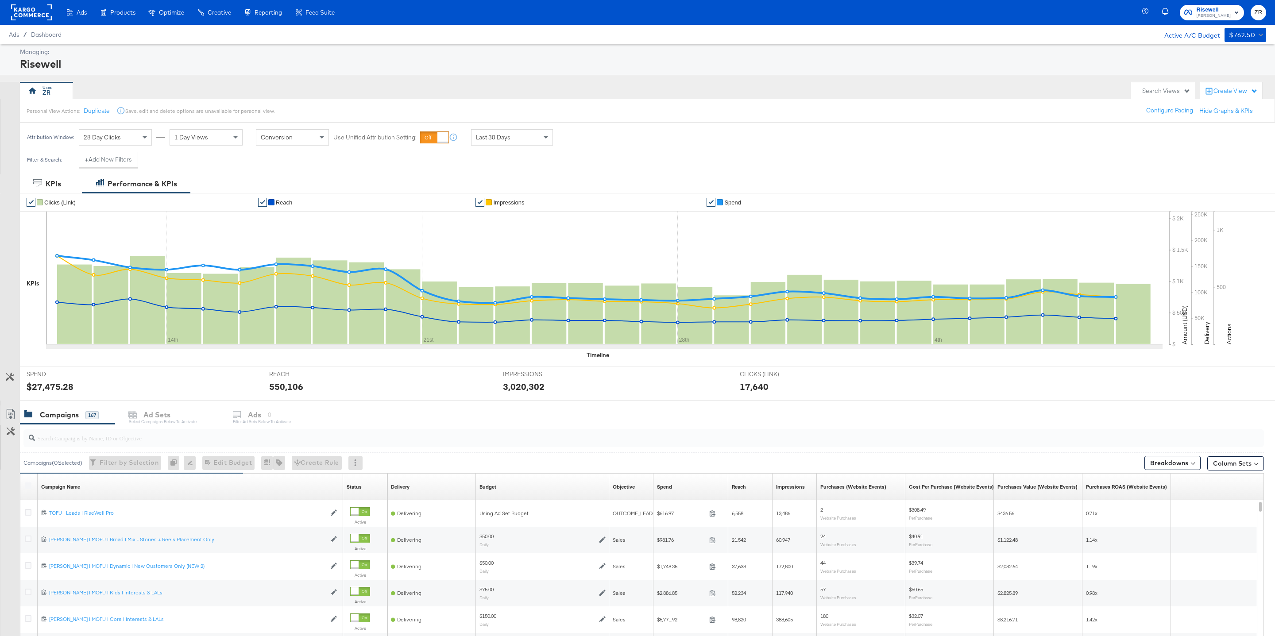
click at [1175, 100] on div "Personal View Actions: Duplicate Save, edit and delete options are unavailable …" at bounding box center [646, 111] width 1255 height 24
click at [1175, 93] on div "Search Views" at bounding box center [1166, 91] width 48 height 8
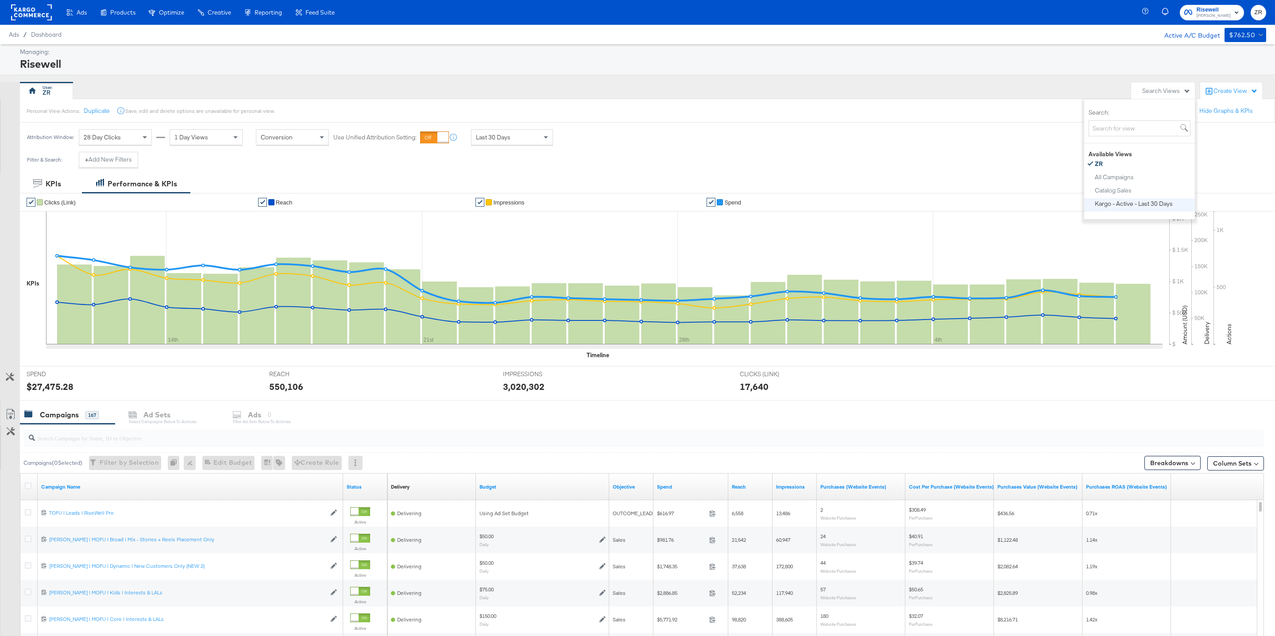
click at [1118, 205] on div "Kargo - Active - Last 30 Days" at bounding box center [1134, 204] width 78 height 6
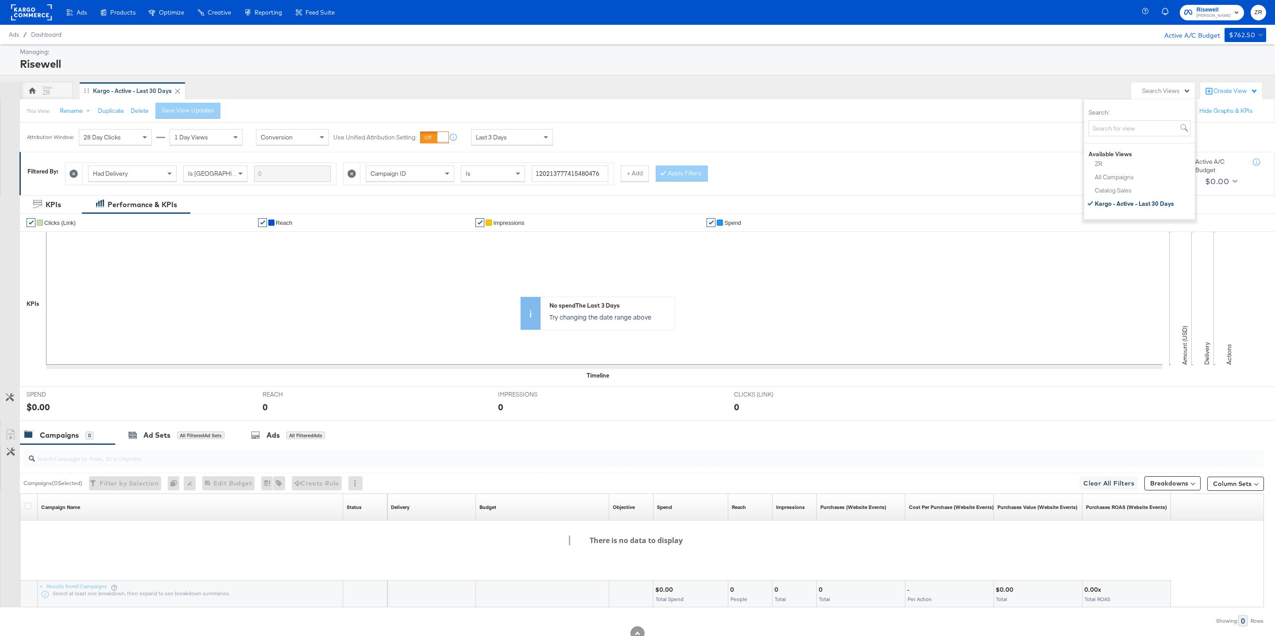
click at [56, 436] on div "Campaigns" at bounding box center [59, 435] width 39 height 10
click at [587, 180] on input "120213777415480476" at bounding box center [570, 174] width 77 height 16
type input "120213777415480476"
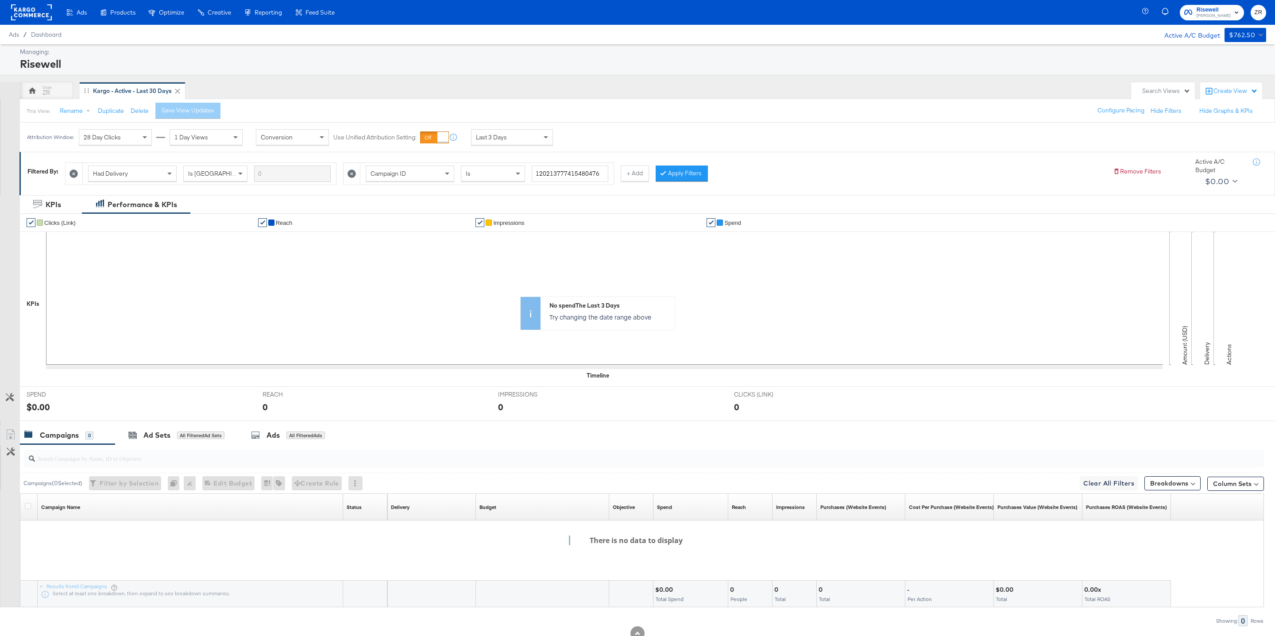
click at [406, 174] on span "Campaign ID" at bounding box center [388, 174] width 35 height 8
click at [585, 176] on input "search" at bounding box center [577, 174] width 91 height 16
click at [61, 433] on div "Campaigns" at bounding box center [59, 435] width 39 height 10
click at [545, 175] on input "Kargo" at bounding box center [570, 174] width 77 height 16
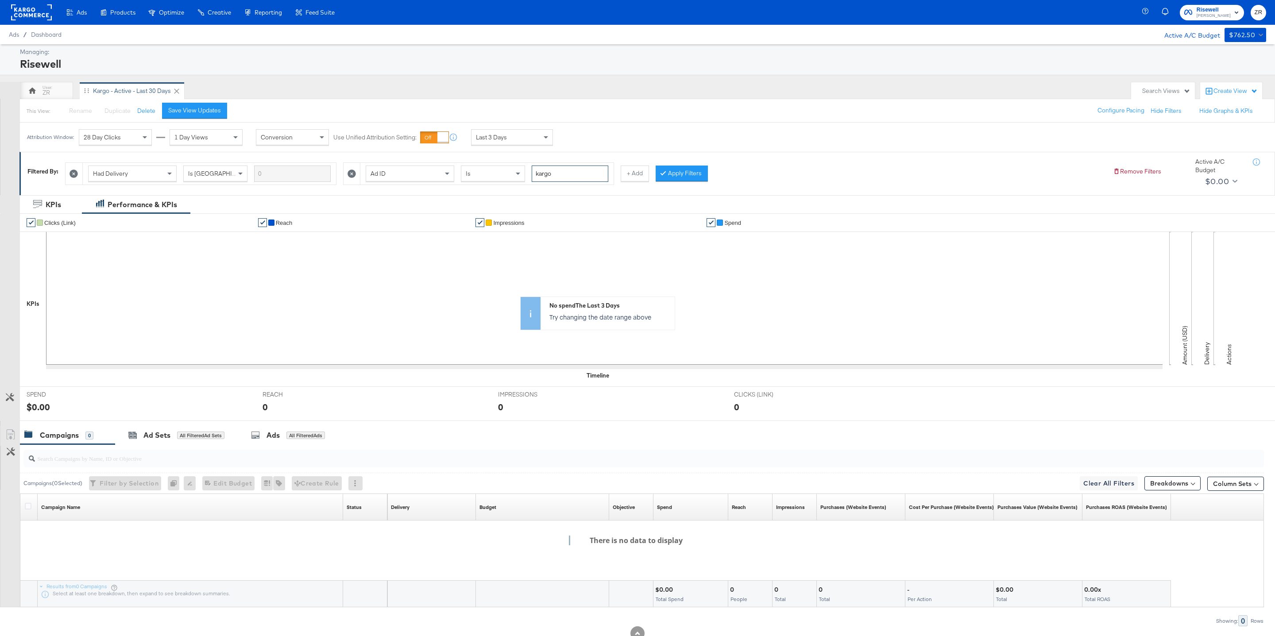
type input "kargo"
click at [398, 173] on div "Ad ID" at bounding box center [410, 173] width 88 height 15
type input "ad nam"
click at [568, 176] on input "search" at bounding box center [577, 174] width 91 height 16
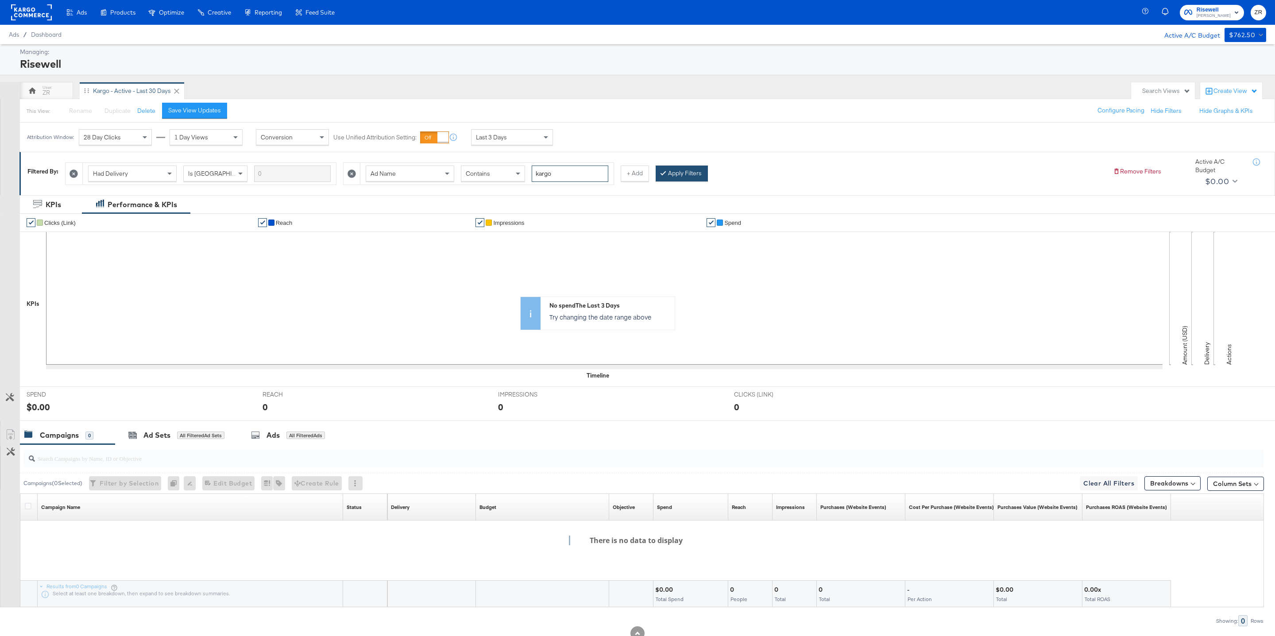
type input "kargo"
click at [668, 173] on button "Apply Filters" at bounding box center [682, 174] width 52 height 16
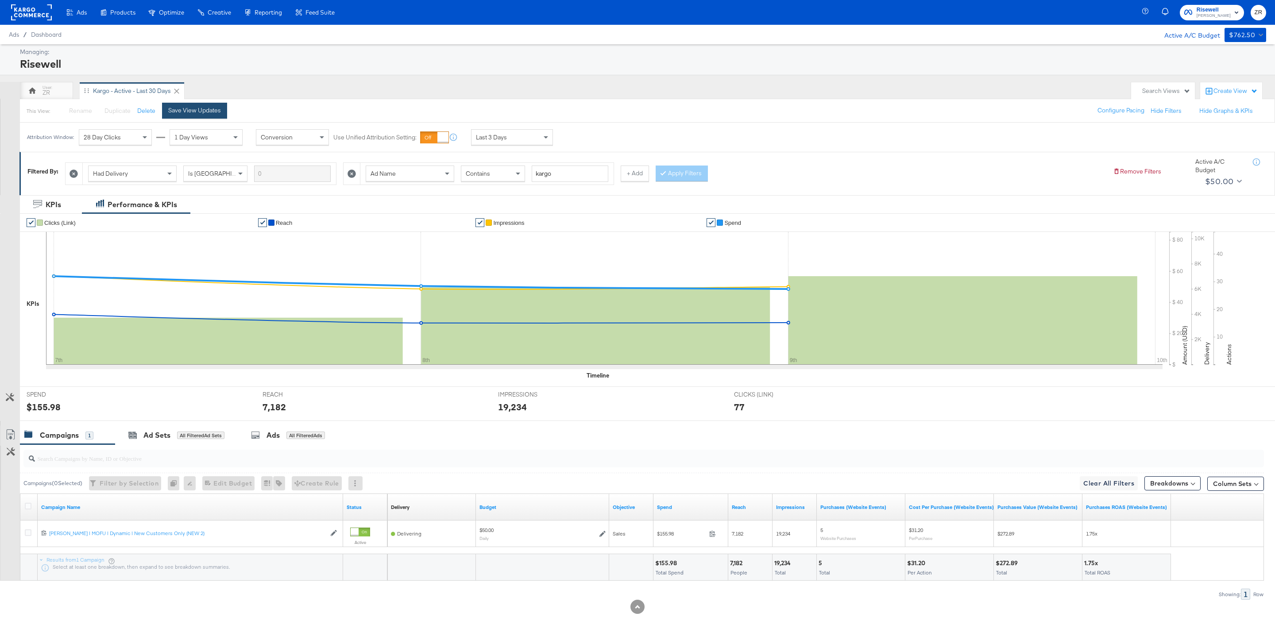
click at [174, 114] on div "Save View Updates" at bounding box center [194, 110] width 53 height 8
click at [504, 141] on span "Last 3 Days" at bounding box center [491, 137] width 31 height 8
click at [449, 92] on div "ZR Kargo - Active - Last 30 Days" at bounding box center [573, 91] width 1107 height 18
click at [10, 402] on icon at bounding box center [10, 397] width 8 height 8
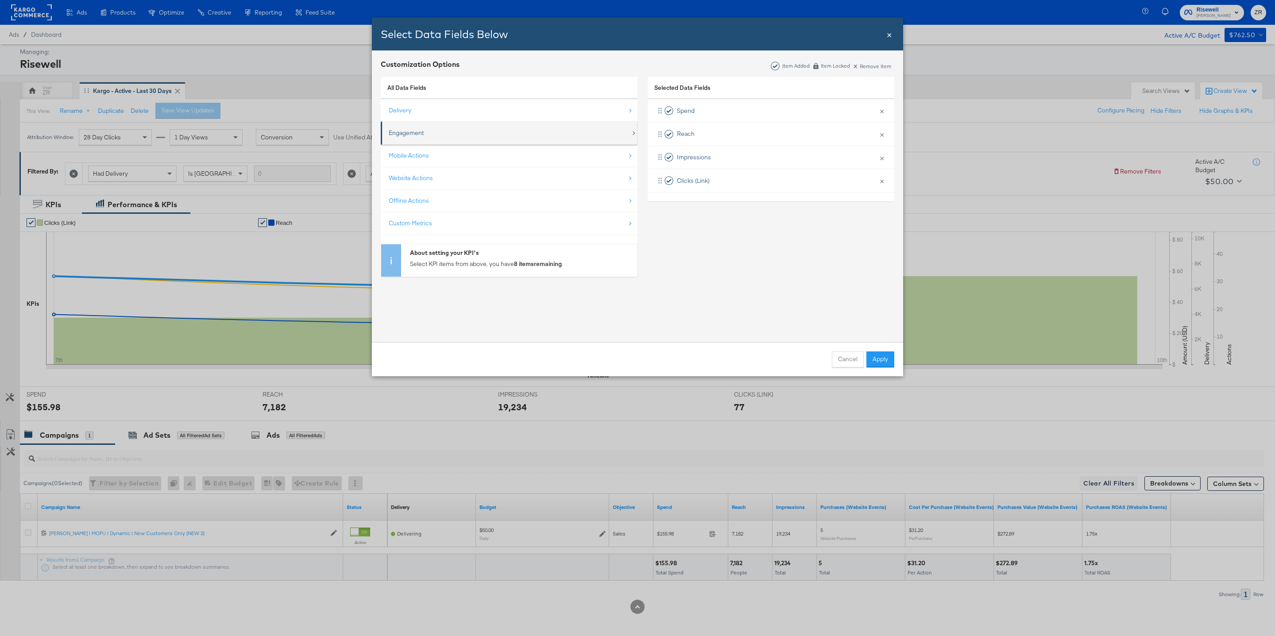
click at [460, 131] on div "Engagement" at bounding box center [510, 133] width 242 height 18
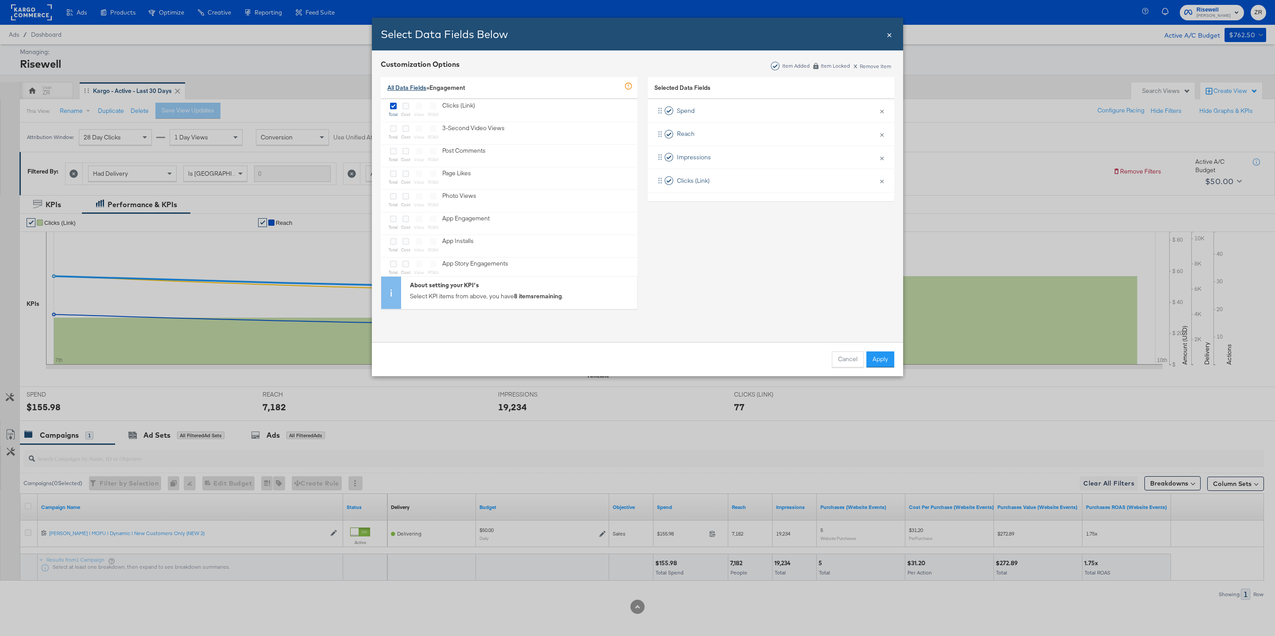
click at [407, 89] on link "All Data Fields" at bounding box center [406, 88] width 39 height 8
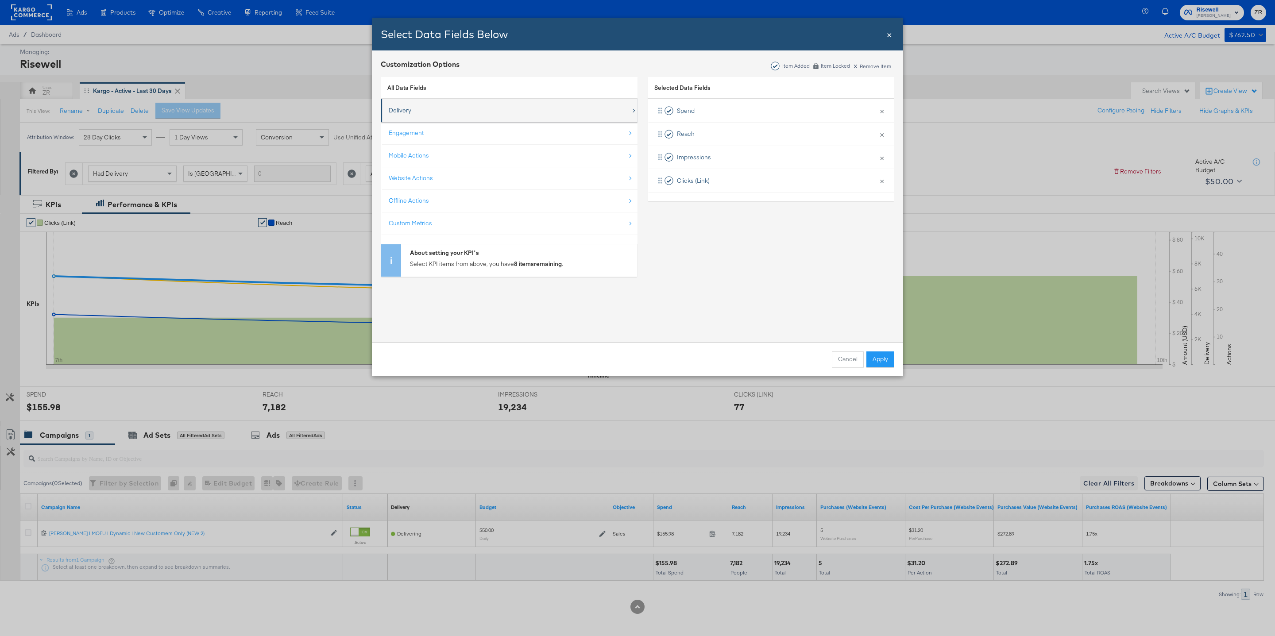
click at [421, 116] on div "Delivery" at bounding box center [510, 110] width 242 height 18
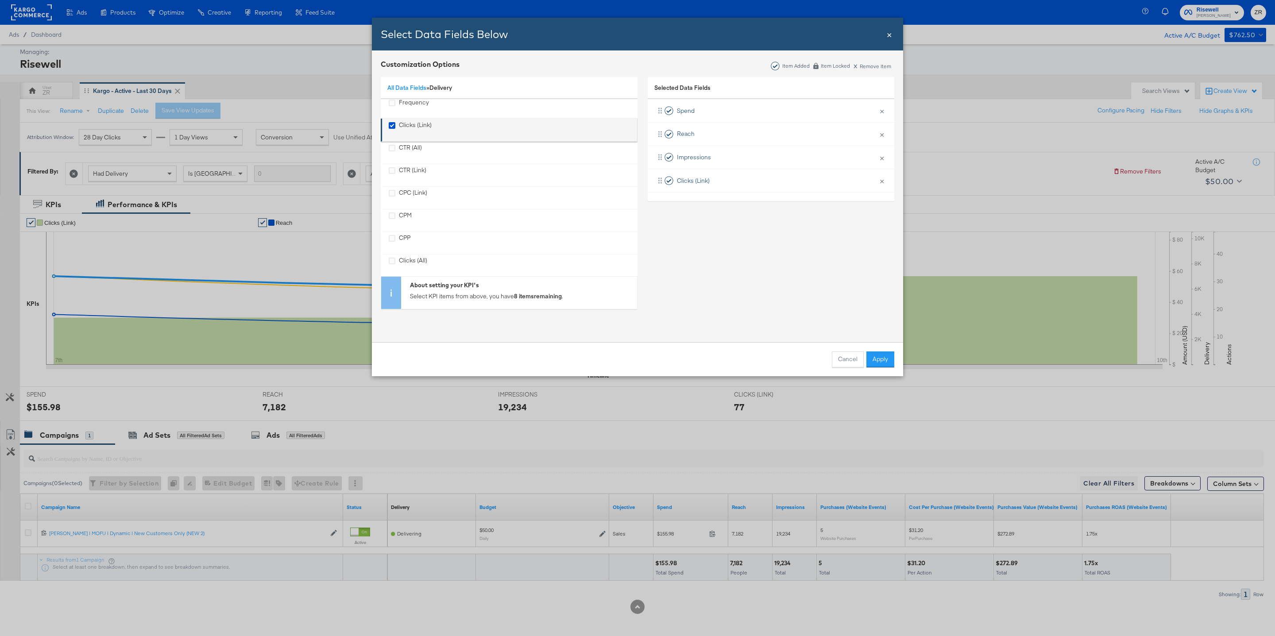
scroll to position [83, 0]
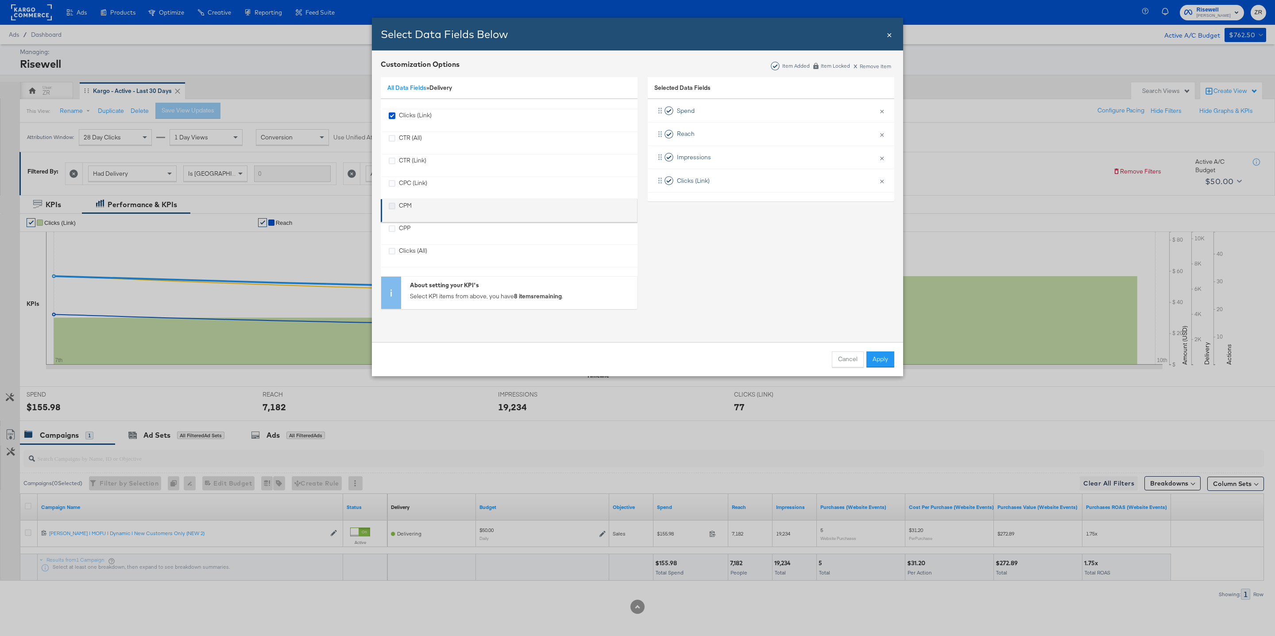
click at [391, 206] on icon "CPM" at bounding box center [392, 206] width 7 height 7
click at [0, 0] on input "CPM" at bounding box center [0, 0] width 0 height 0
click at [393, 180] on icon "CPC (Link)" at bounding box center [392, 183] width 7 height 7
click at [0, 0] on input "CPC (Link)" at bounding box center [0, 0] width 0 height 0
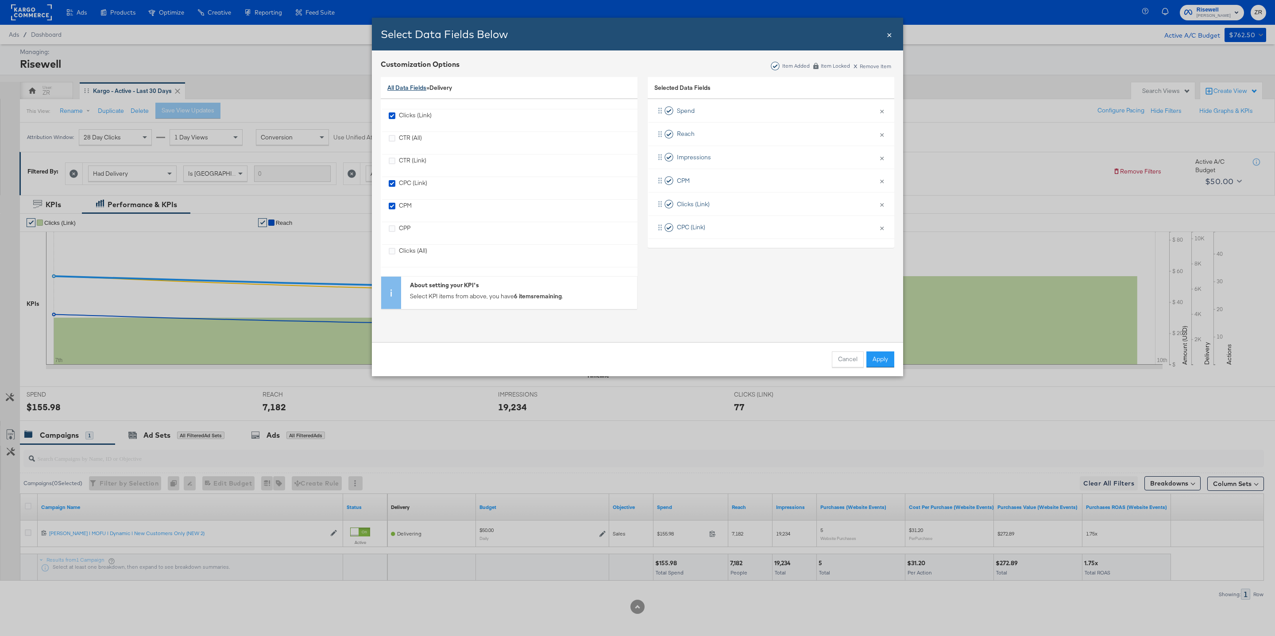
click at [400, 89] on link "All Data Fields" at bounding box center [406, 88] width 39 height 8
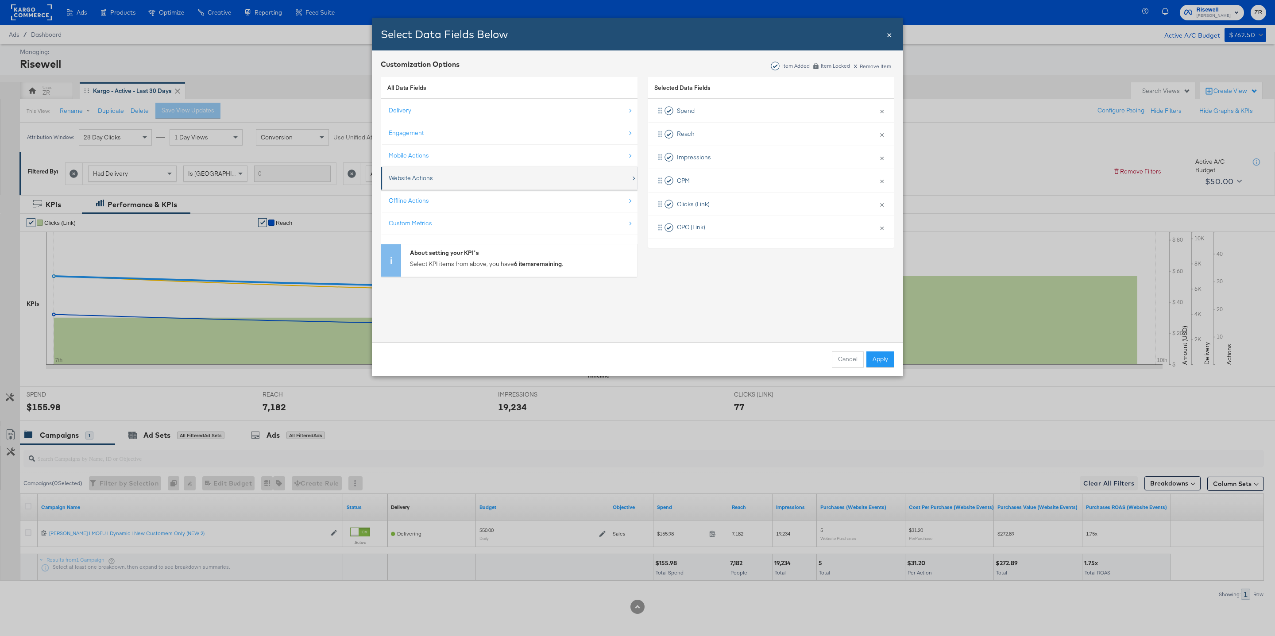
click at [475, 186] on div "Website Actions" at bounding box center [510, 178] width 242 height 18
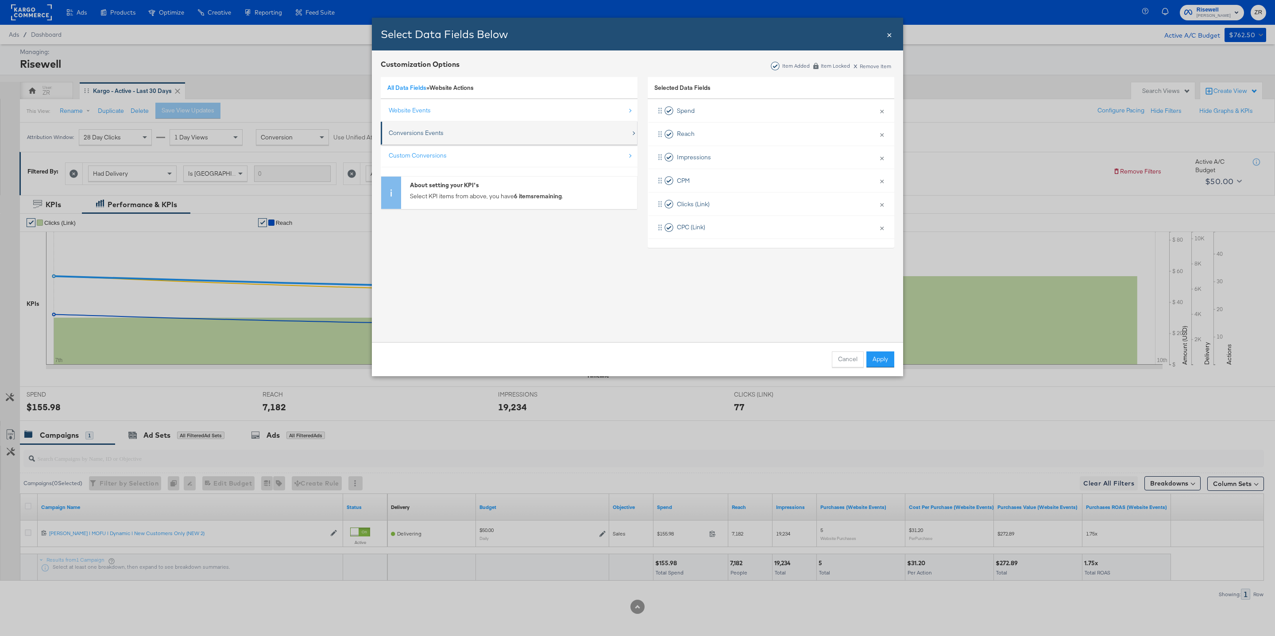
click at [445, 131] on div "Conversions Events" at bounding box center [510, 133] width 242 height 18
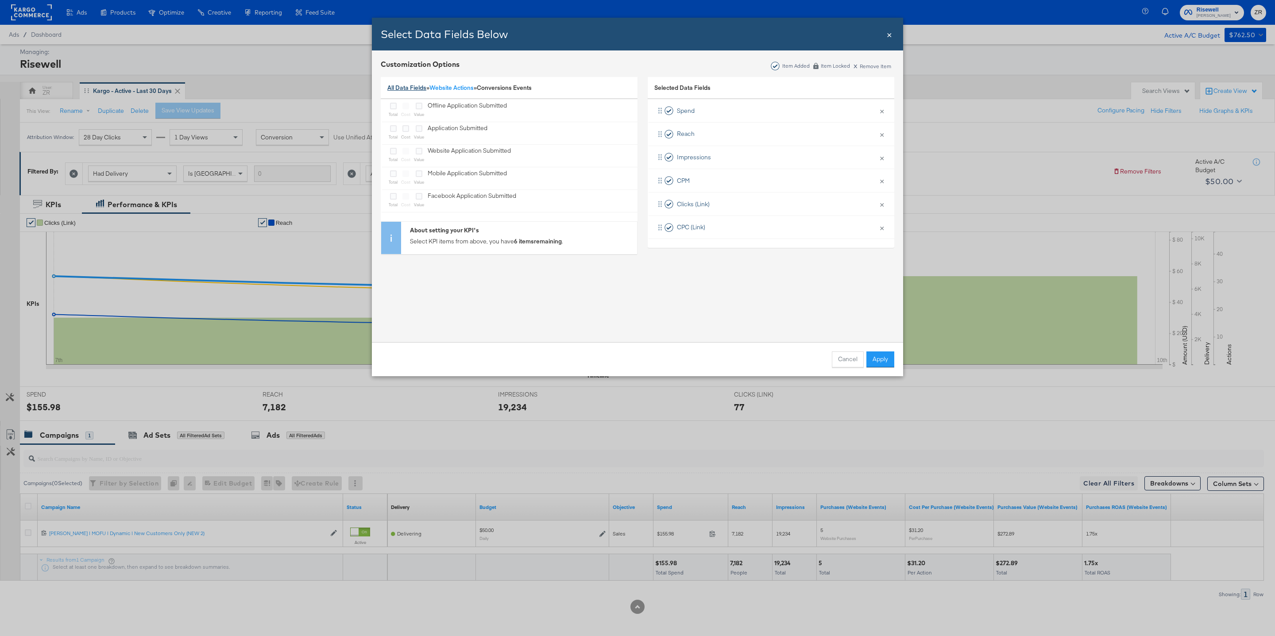
click at [400, 86] on link "All Data Fields" at bounding box center [406, 88] width 39 height 8
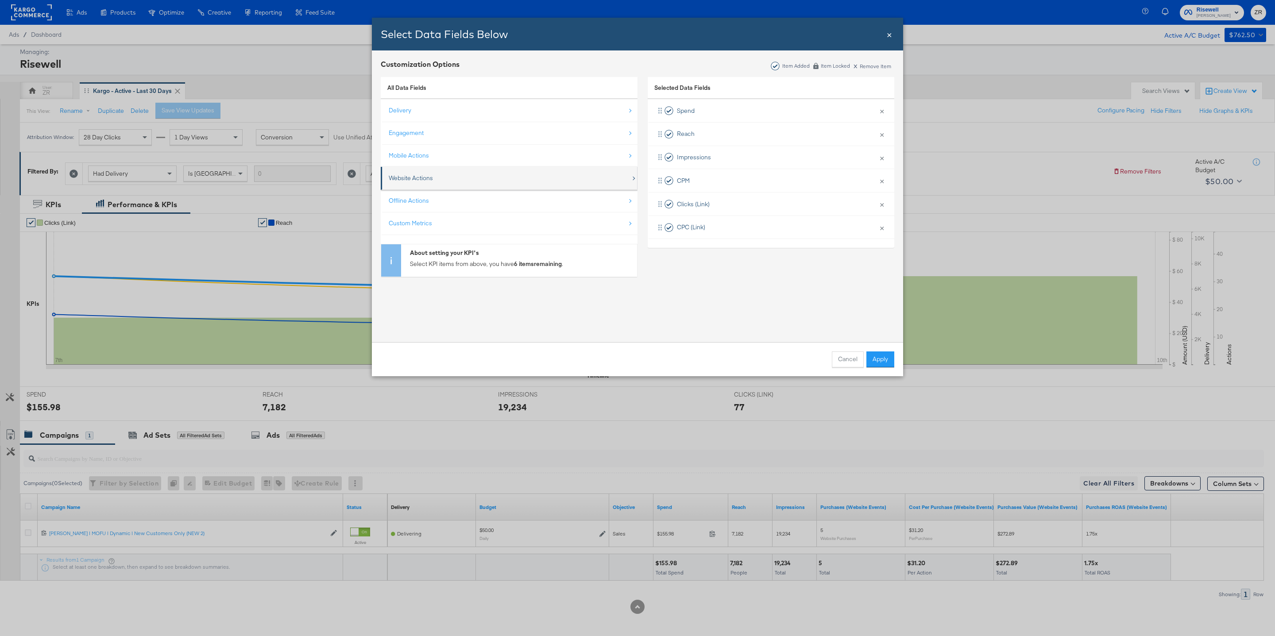
click at [437, 186] on div "Website Actions" at bounding box center [510, 178] width 242 height 18
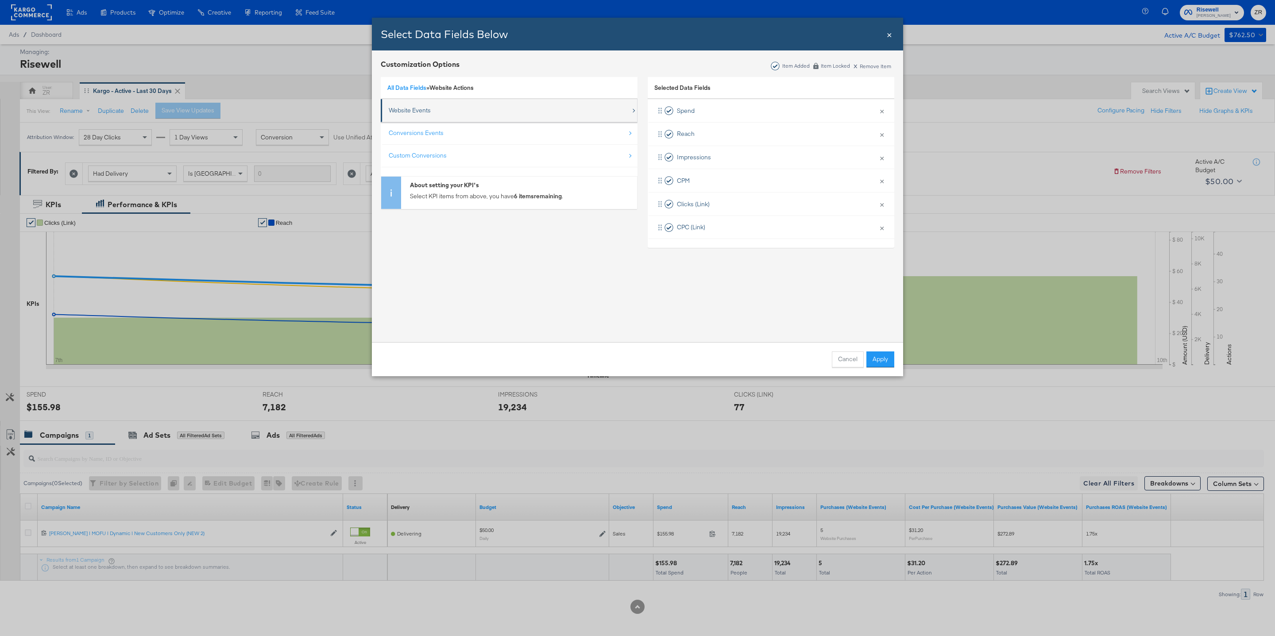
click at [419, 114] on div "Website Events" at bounding box center [410, 110] width 42 height 8
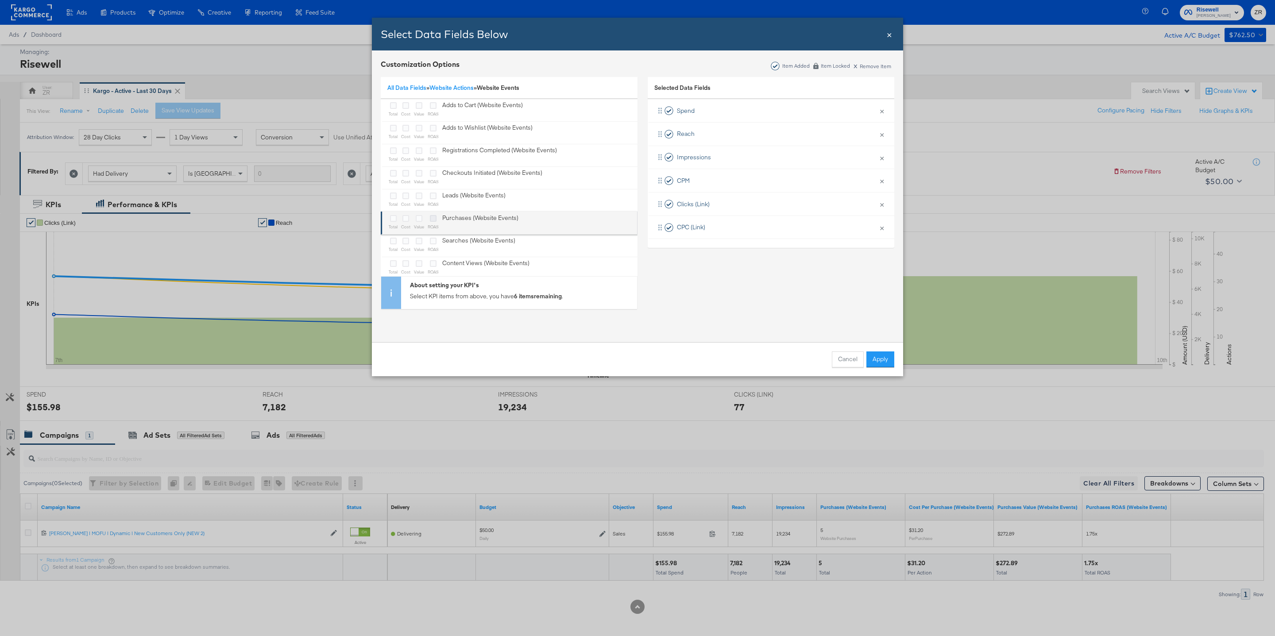
scroll to position [33, 0]
click at [392, 209] on icon "Bulk Add Locations Modal" at bounding box center [393, 208] width 7 height 7
click at [0, 0] on input "Bulk Add Locations Modal" at bounding box center [0, 0] width 0 height 0
click at [404, 208] on icon "Bulk Add Locations Modal" at bounding box center [405, 208] width 7 height 7
click at [0, 0] on input "Bulk Add Locations Modal" at bounding box center [0, 0] width 0 height 0
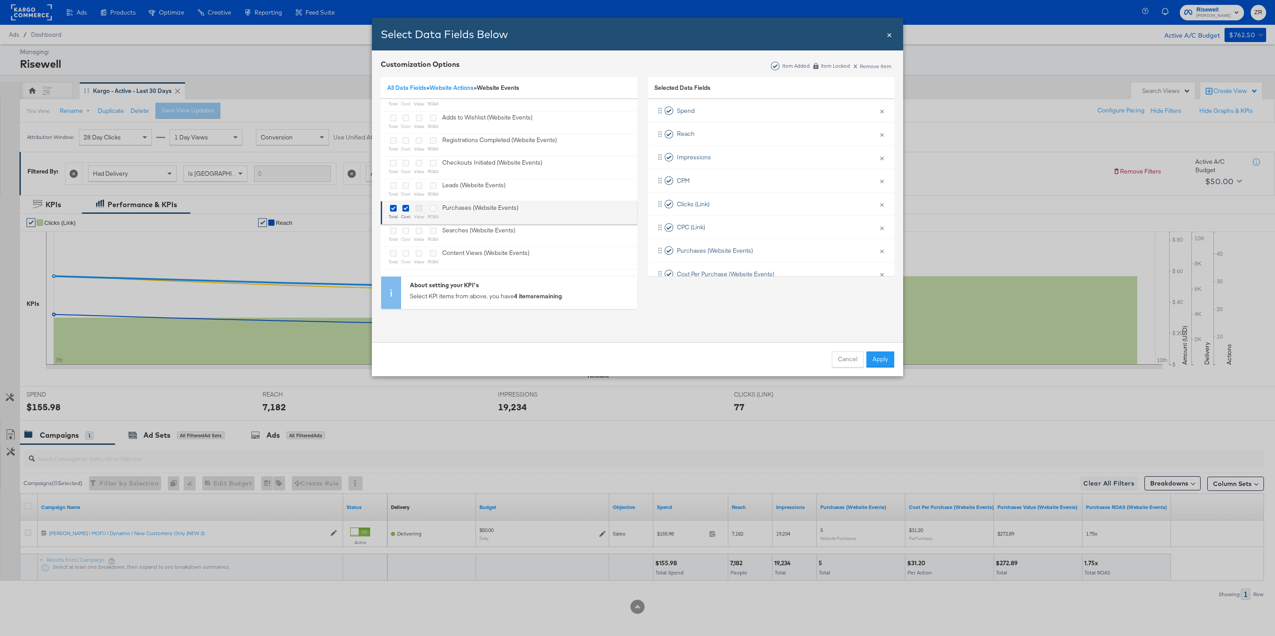
click at [416, 209] on icon "Bulk Add Locations Modal" at bounding box center [419, 208] width 7 height 7
click at [0, 0] on input "Bulk Add Locations Modal" at bounding box center [0, 0] width 0 height 0
click at [432, 209] on icon "Bulk Add Locations Modal" at bounding box center [433, 208] width 7 height 7
click at [0, 0] on input "Bulk Add Locations Modal" at bounding box center [0, 0] width 0 height 0
click at [881, 362] on button "Apply" at bounding box center [880, 359] width 28 height 16
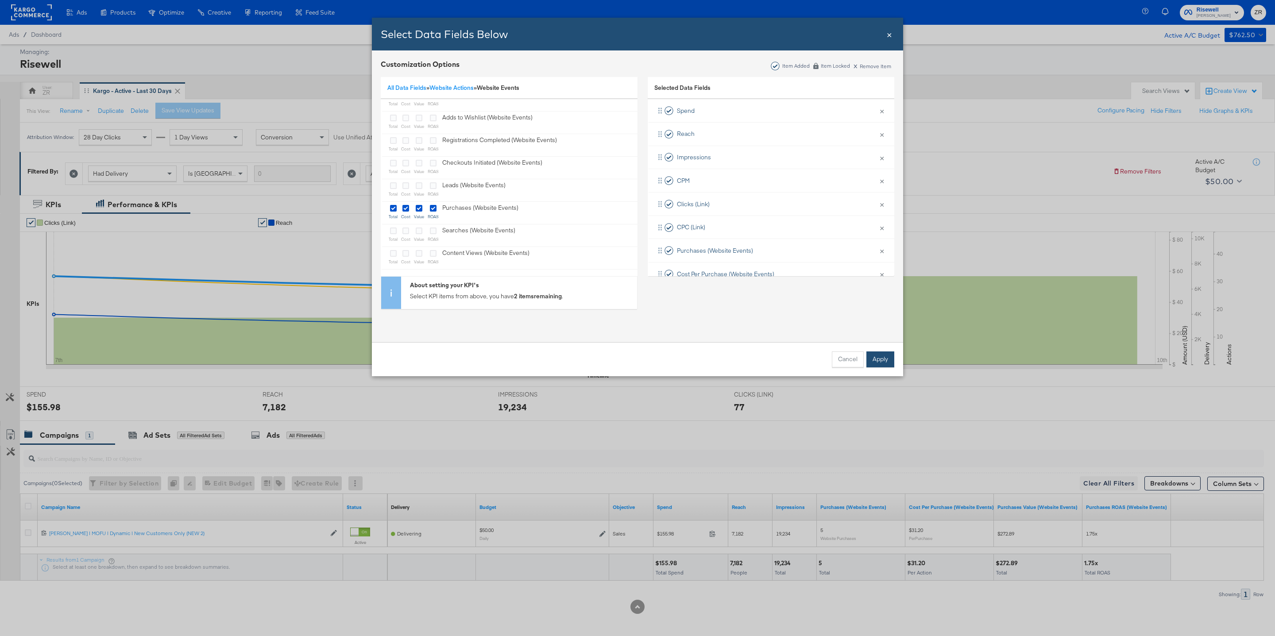
scroll to position [0, 0]
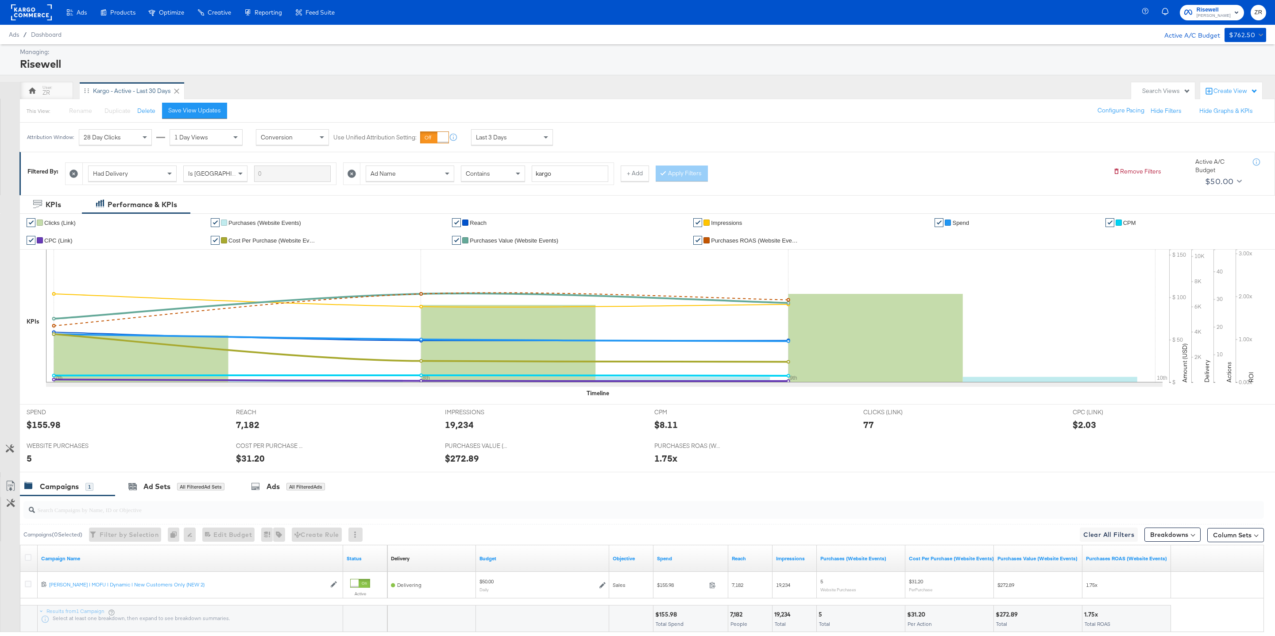
click at [518, 140] on div "Last 3 Days" at bounding box center [511, 137] width 81 height 15
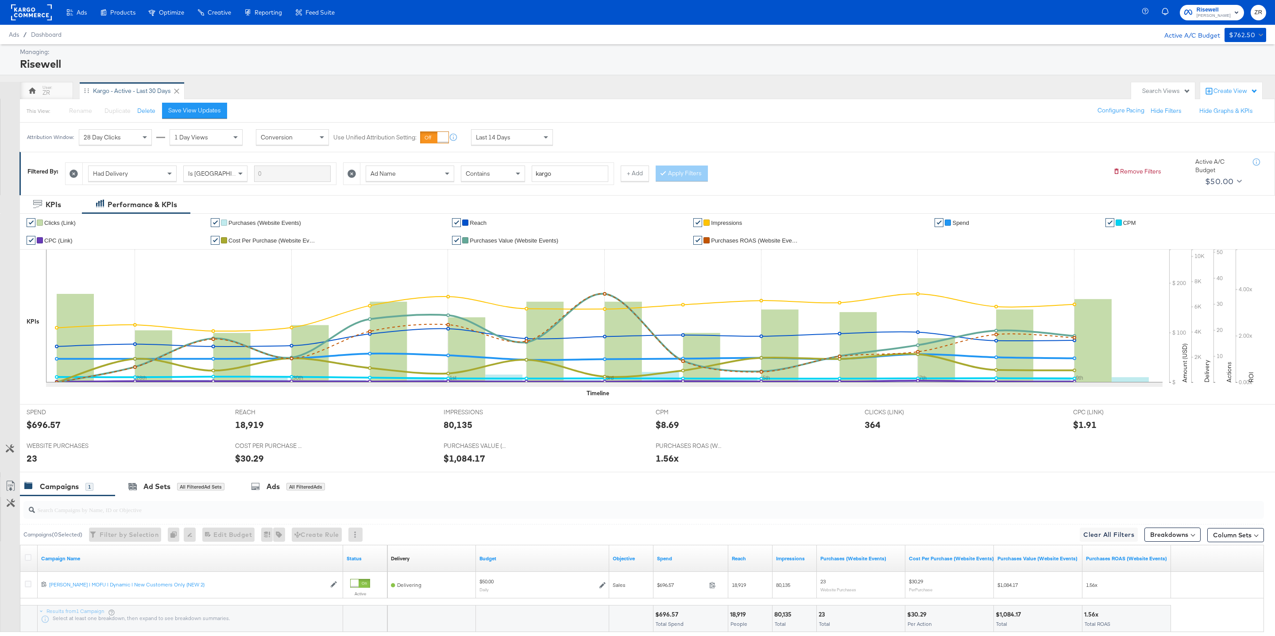
click at [1231, 91] on div "Create View" at bounding box center [1235, 91] width 44 height 9
click at [904, 108] on div "This View: Rename Please save your changes before renaming this view Duplicate …" at bounding box center [646, 111] width 1255 height 24
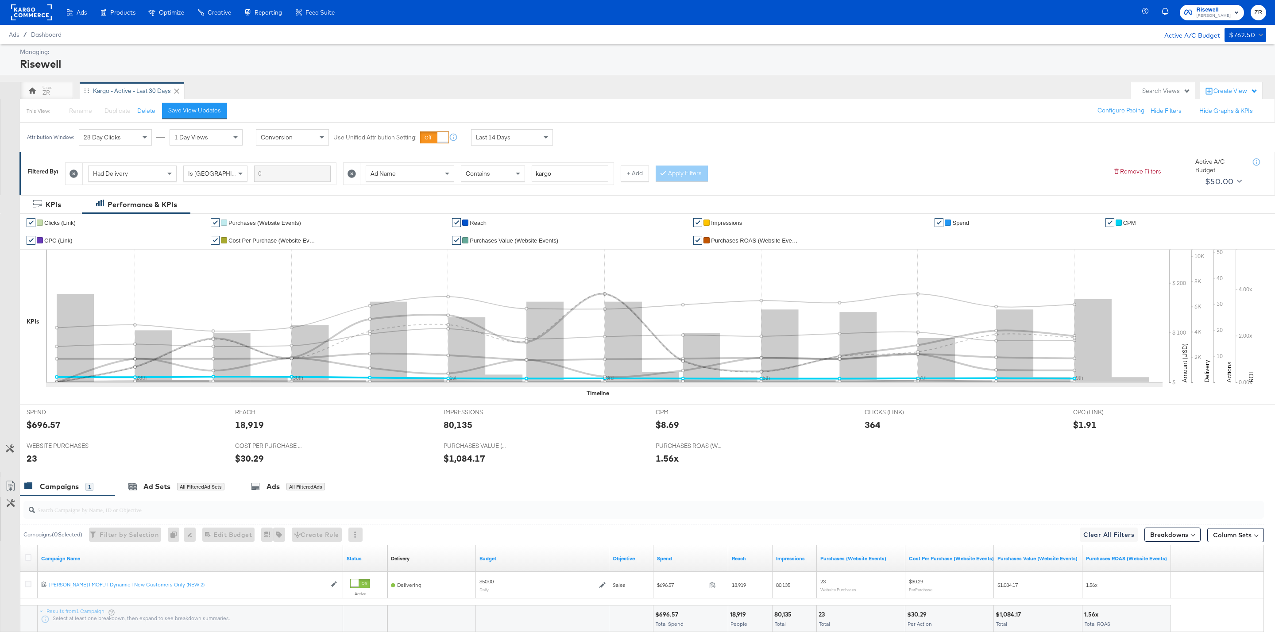
click at [1123, 224] on span "CPM" at bounding box center [1129, 223] width 13 height 7
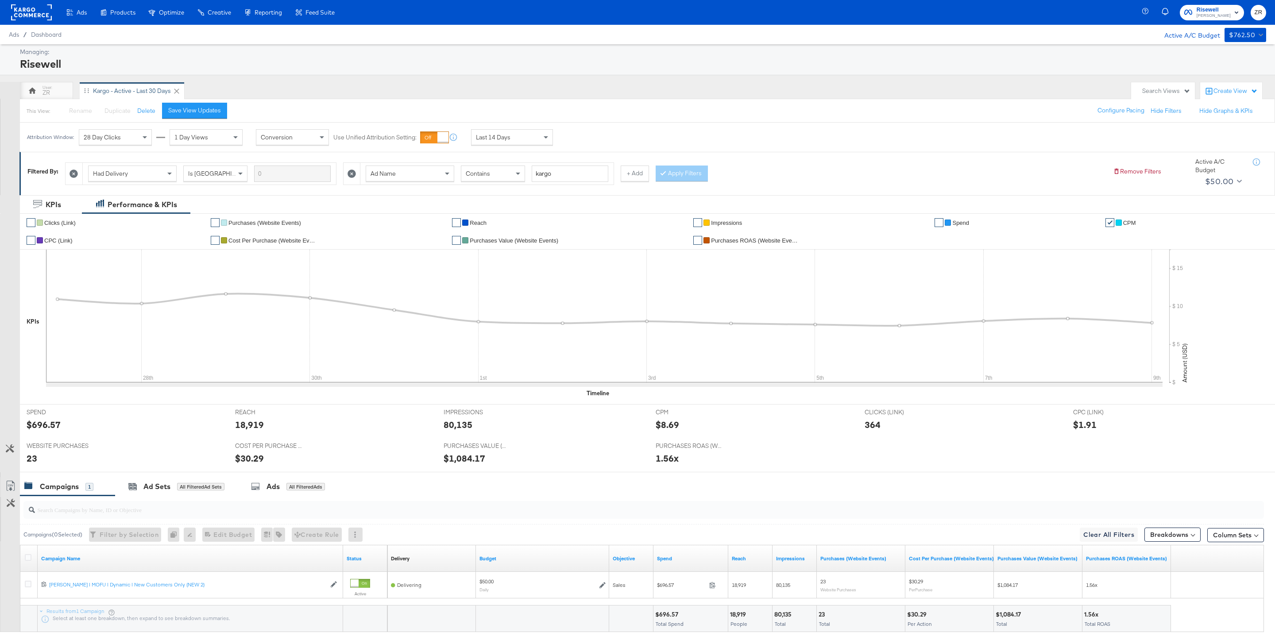
click at [958, 223] on span "Spend" at bounding box center [960, 223] width 17 height 7
click at [738, 244] on span "Purchases ROAS (Website Events)" at bounding box center [755, 240] width 89 height 7
click at [37, 16] on rect at bounding box center [31, 12] width 41 height 16
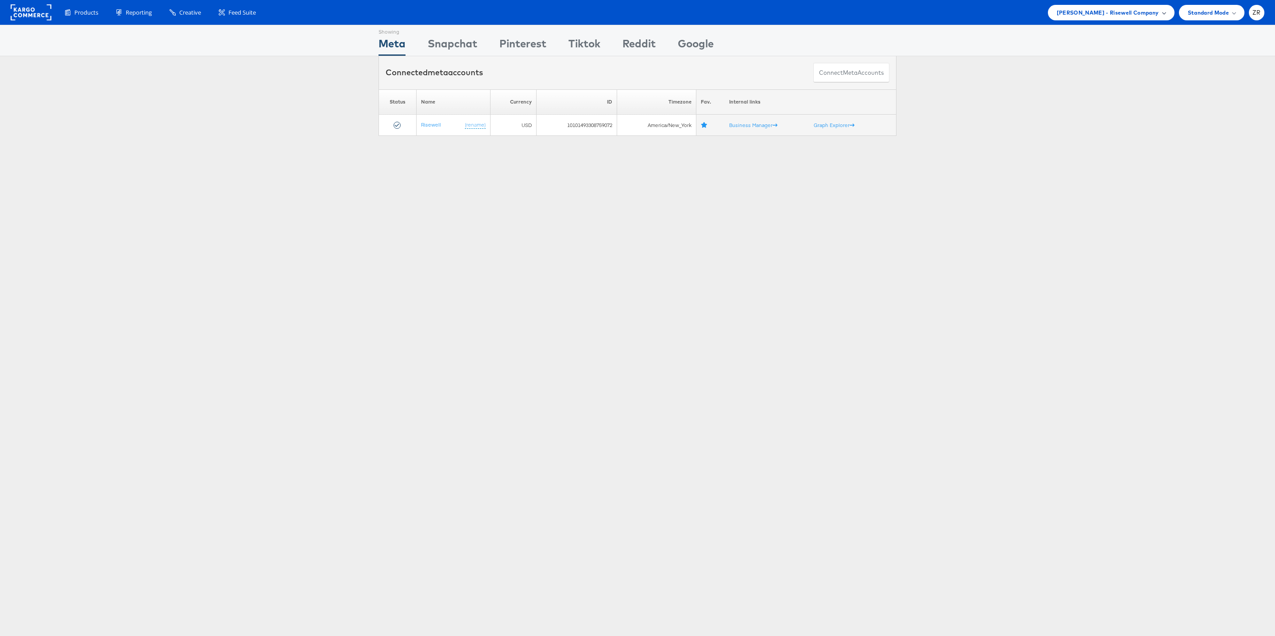
click at [1123, 11] on span "[PERSON_NAME] - Risewell Company" at bounding box center [1108, 12] width 102 height 9
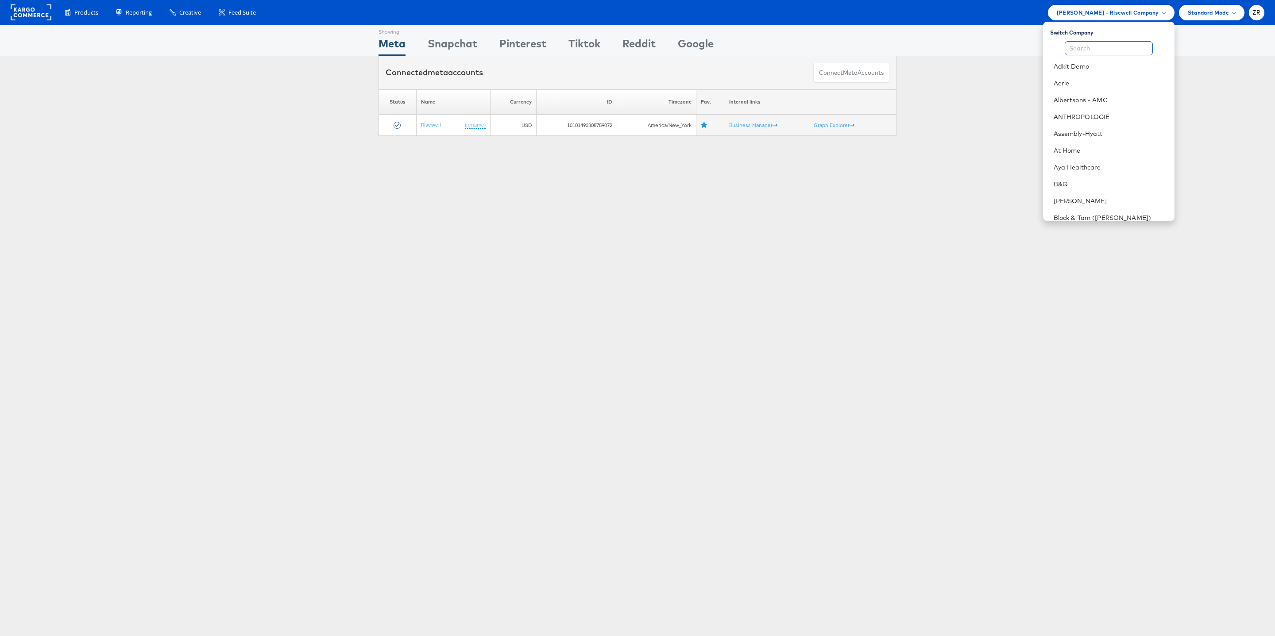
click at [1089, 46] on input "text" at bounding box center [1109, 48] width 88 height 14
click at [1093, 167] on link "Block & Tam ([PERSON_NAME])" at bounding box center [1111, 167] width 114 height 9
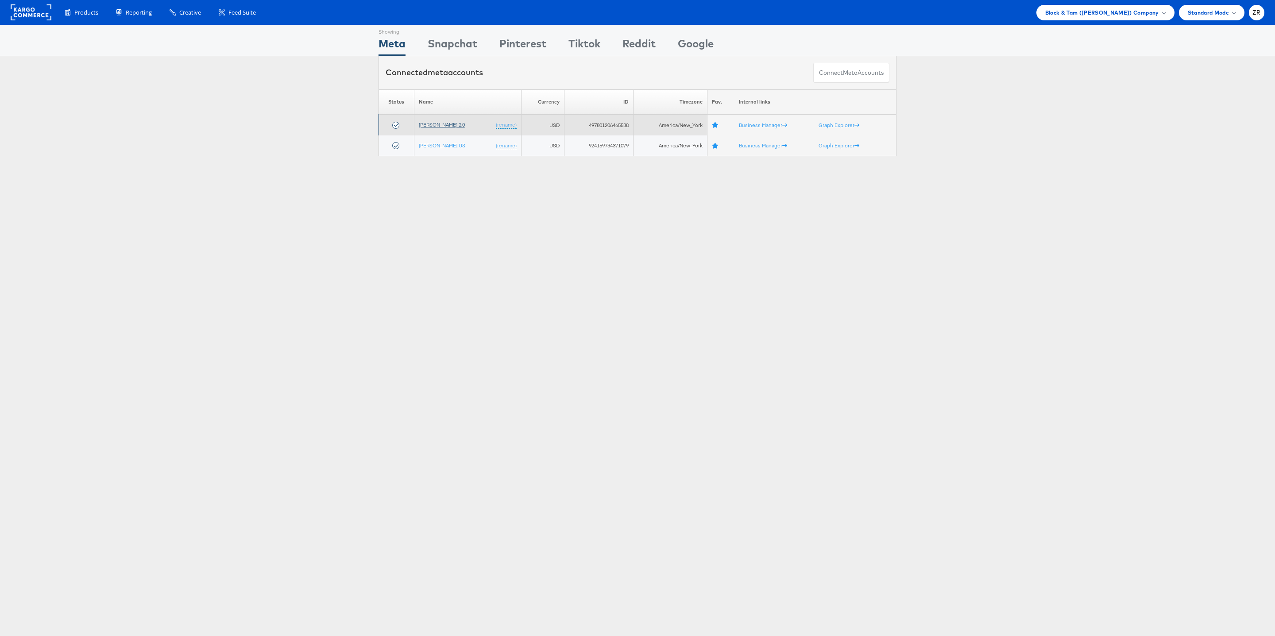
click at [443, 125] on link "[PERSON_NAME] 2.0" at bounding box center [442, 124] width 46 height 7
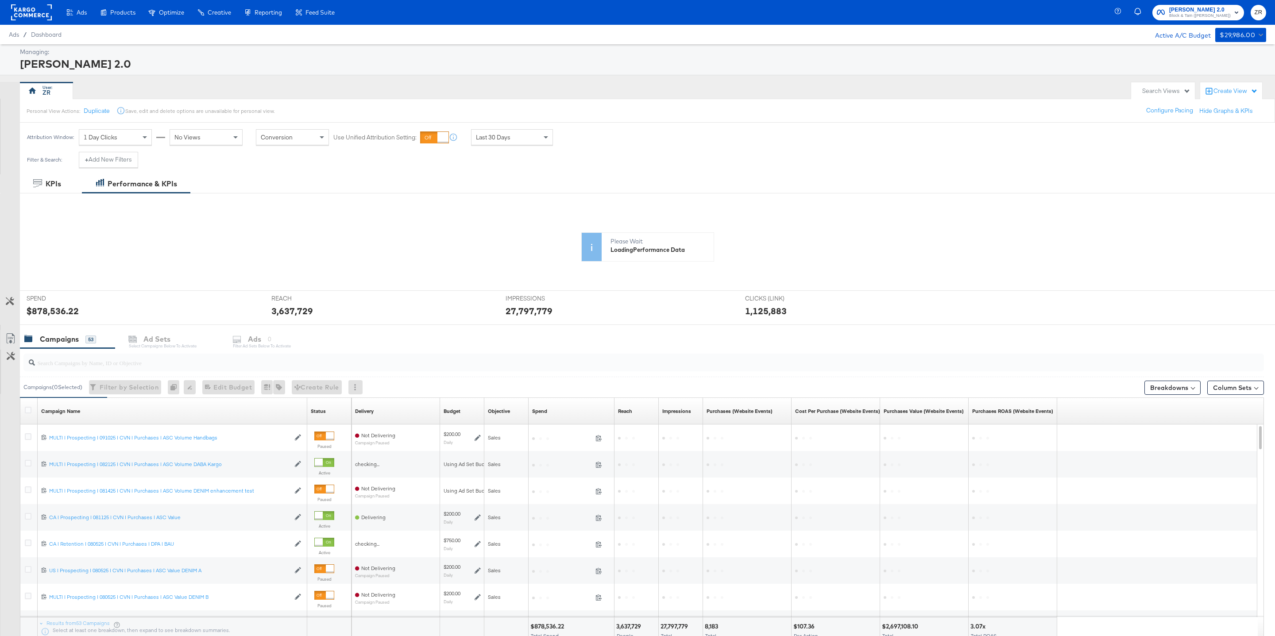
click at [1180, 93] on div "Search Views" at bounding box center [1166, 91] width 48 height 8
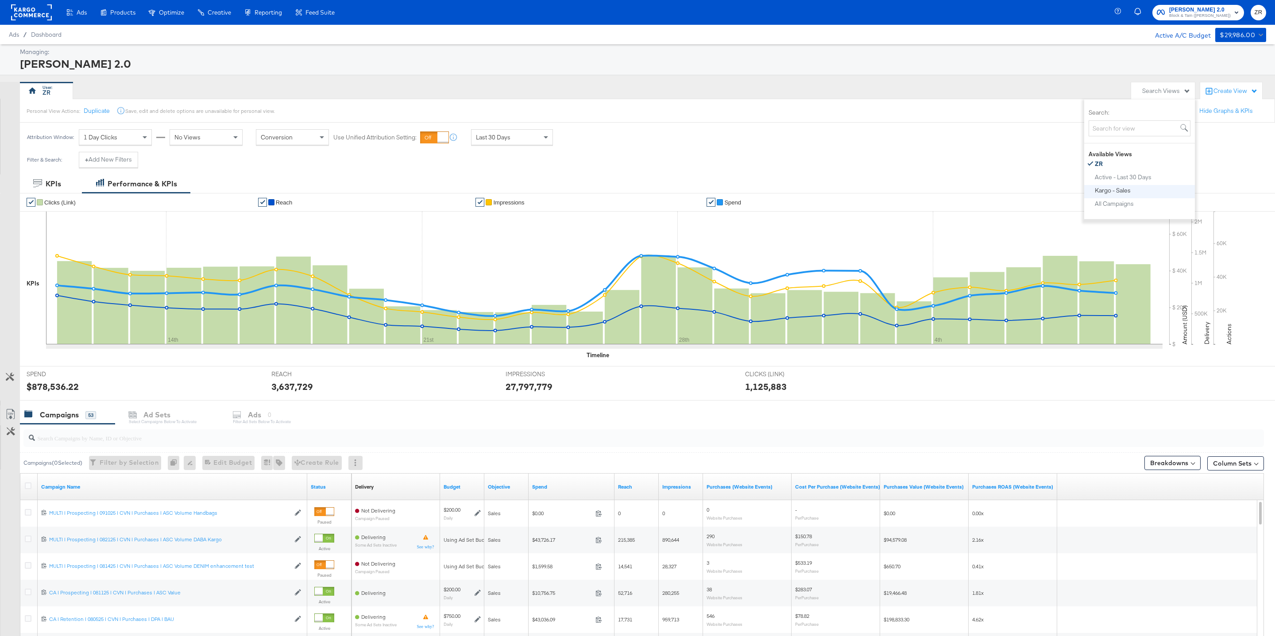
click at [1131, 189] on button "Kargo - Sales" at bounding box center [1142, 190] width 97 height 11
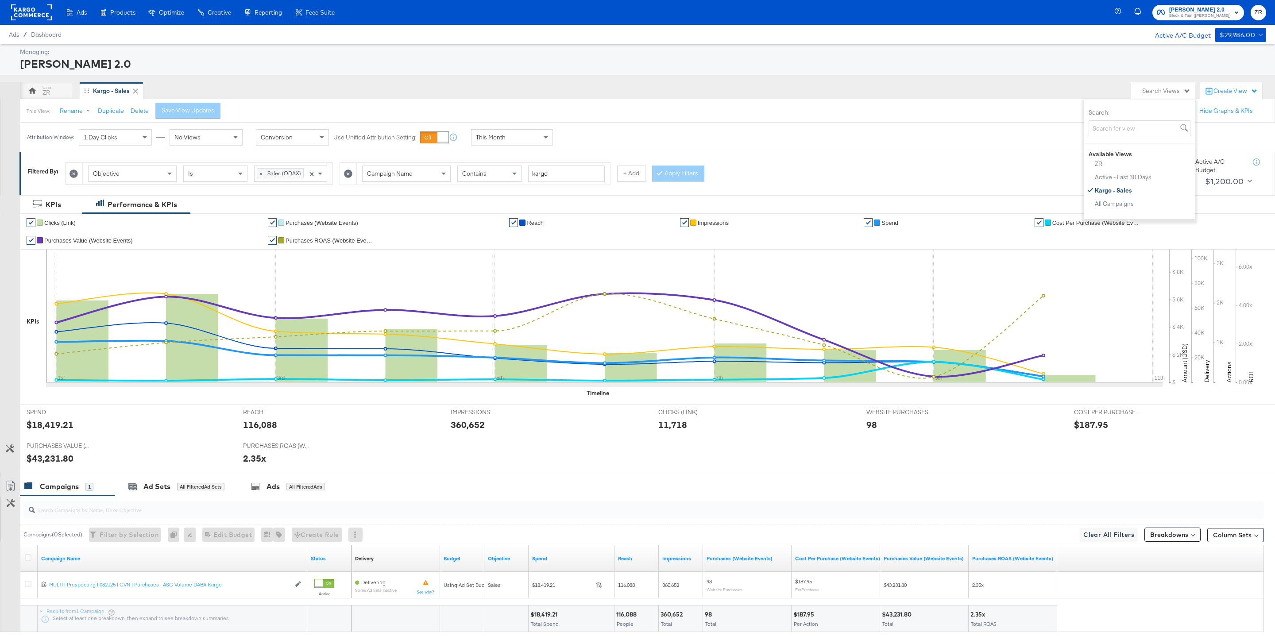
click at [506, 139] on div "This Month" at bounding box center [511, 137] width 81 height 15
click at [500, 99] on div "ZR Kargo - Sales" at bounding box center [573, 91] width 1107 height 18
click at [14, 452] on icon at bounding box center [10, 448] width 8 height 8
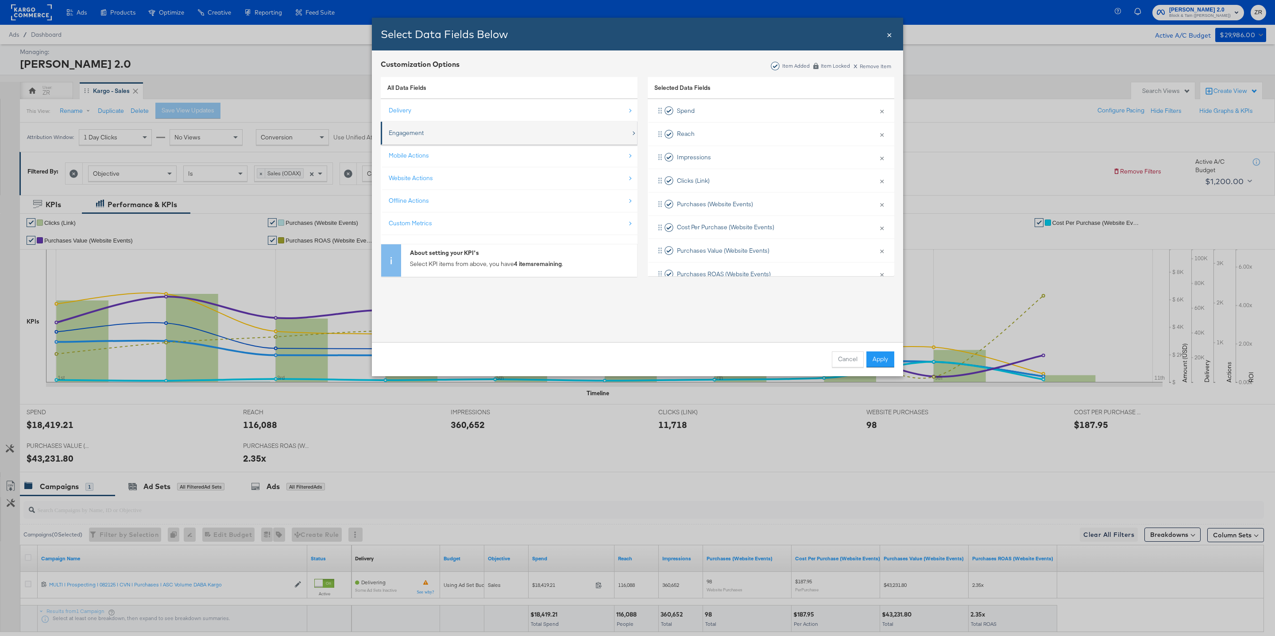
click at [479, 132] on div "Engagement" at bounding box center [510, 133] width 242 height 18
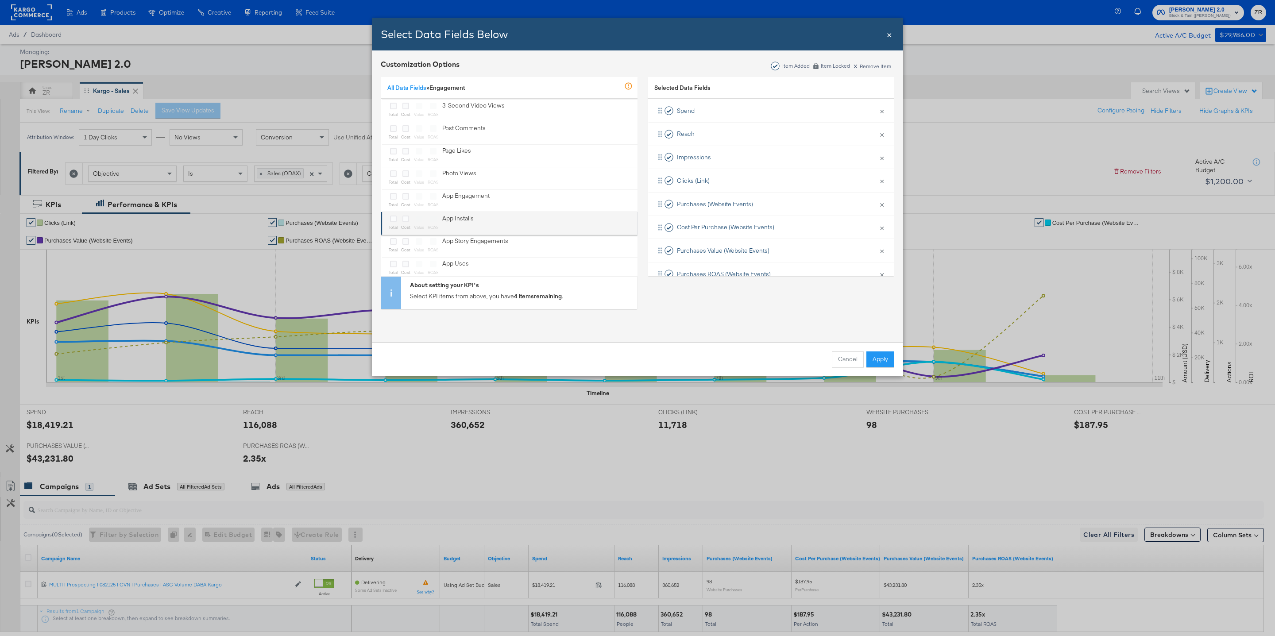
scroll to position [0, 0]
click at [401, 87] on link "All Data Fields" at bounding box center [406, 88] width 39 height 8
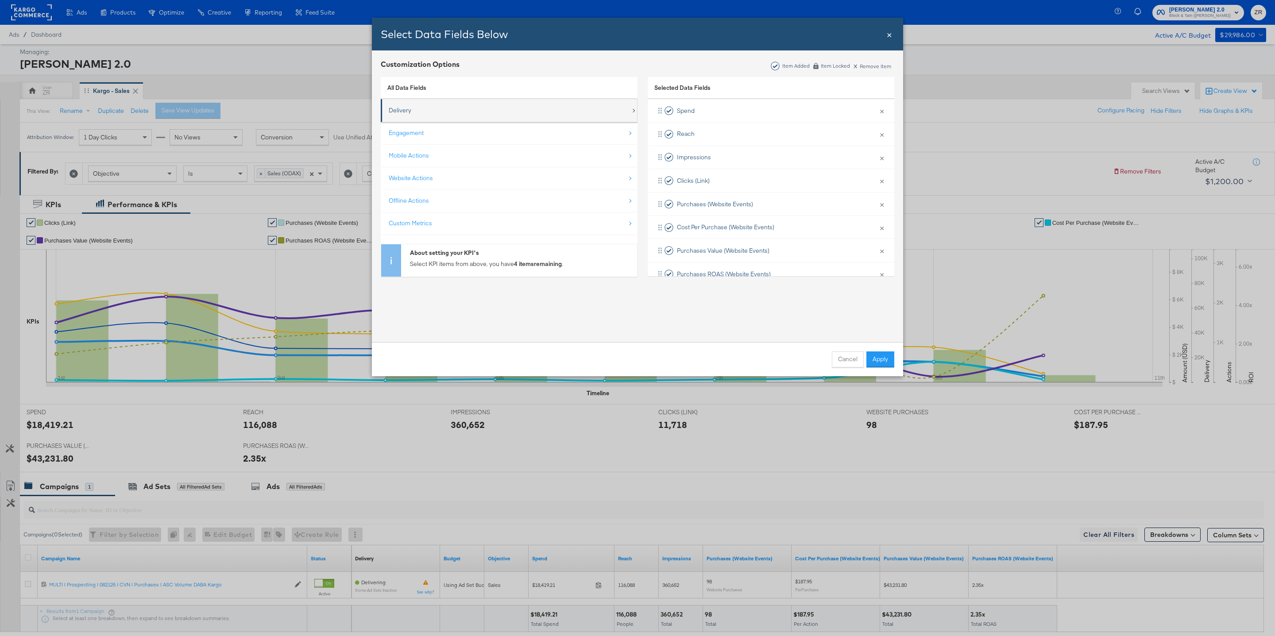
click at [409, 108] on div "Delivery" at bounding box center [400, 110] width 23 height 8
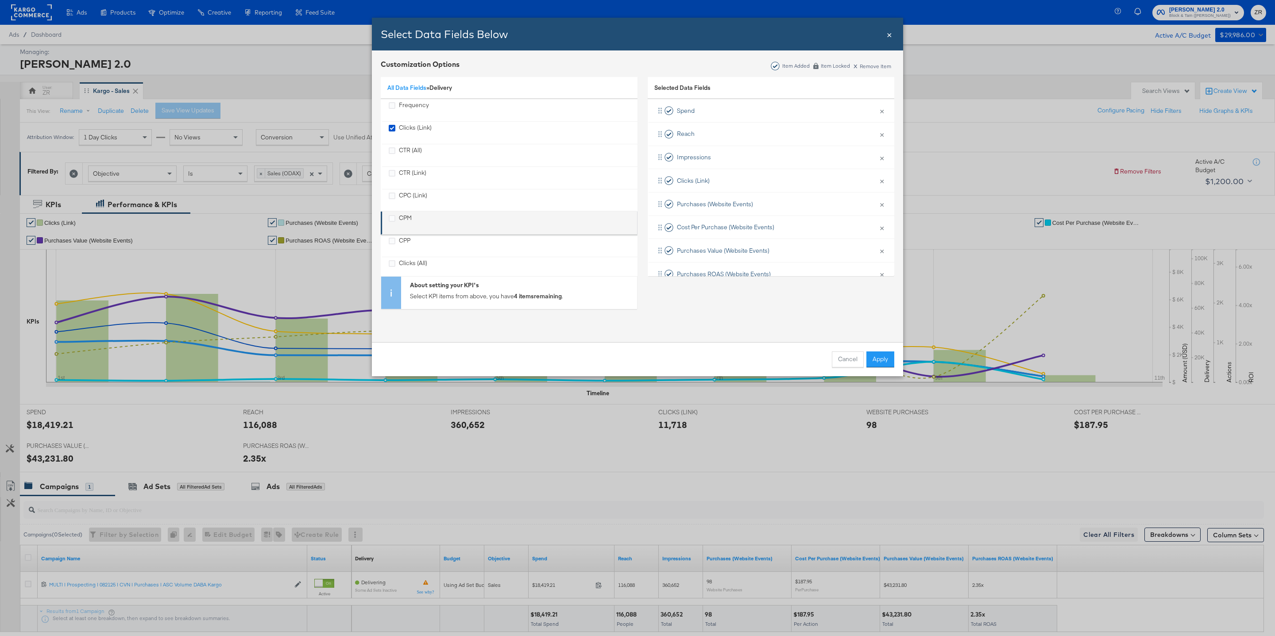
scroll to position [71, 0]
click at [393, 217] on icon "CPM" at bounding box center [392, 215] width 7 height 7
click at [0, 0] on input "CPM" at bounding box center [0, 0] width 0 height 0
click at [389, 171] on icon "CTR (Link)" at bounding box center [392, 170] width 7 height 7
click at [0, 0] on input "CTR (Link)" at bounding box center [0, 0] width 0 height 0
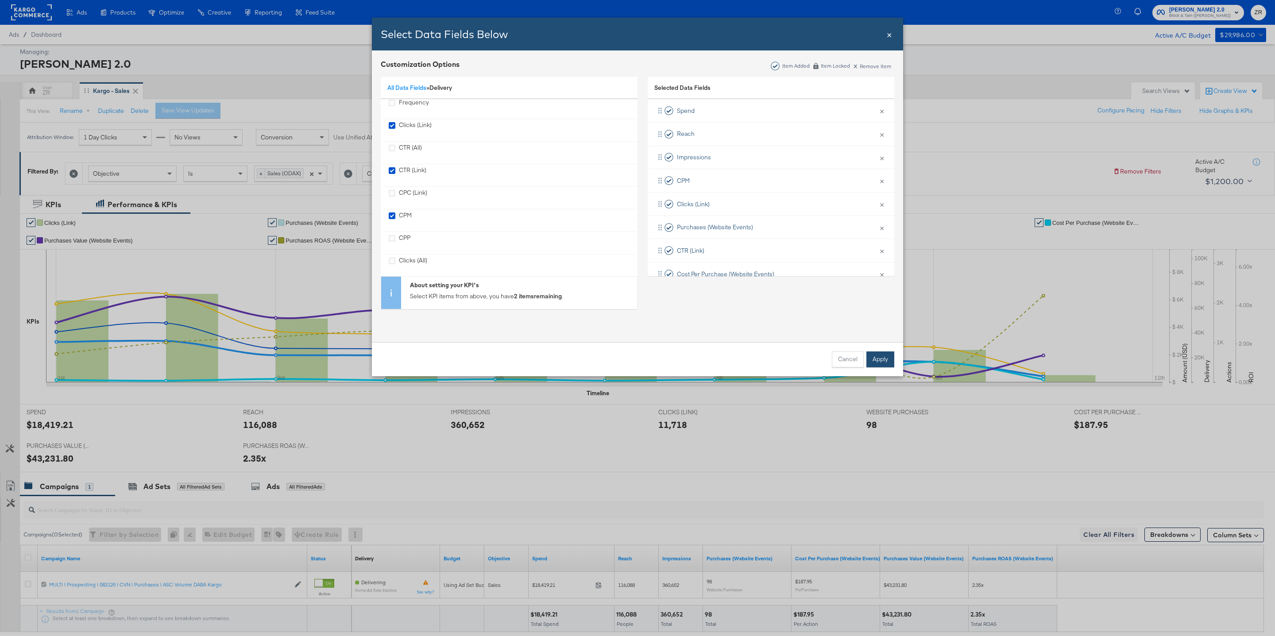
click at [886, 359] on button "Apply" at bounding box center [880, 359] width 28 height 16
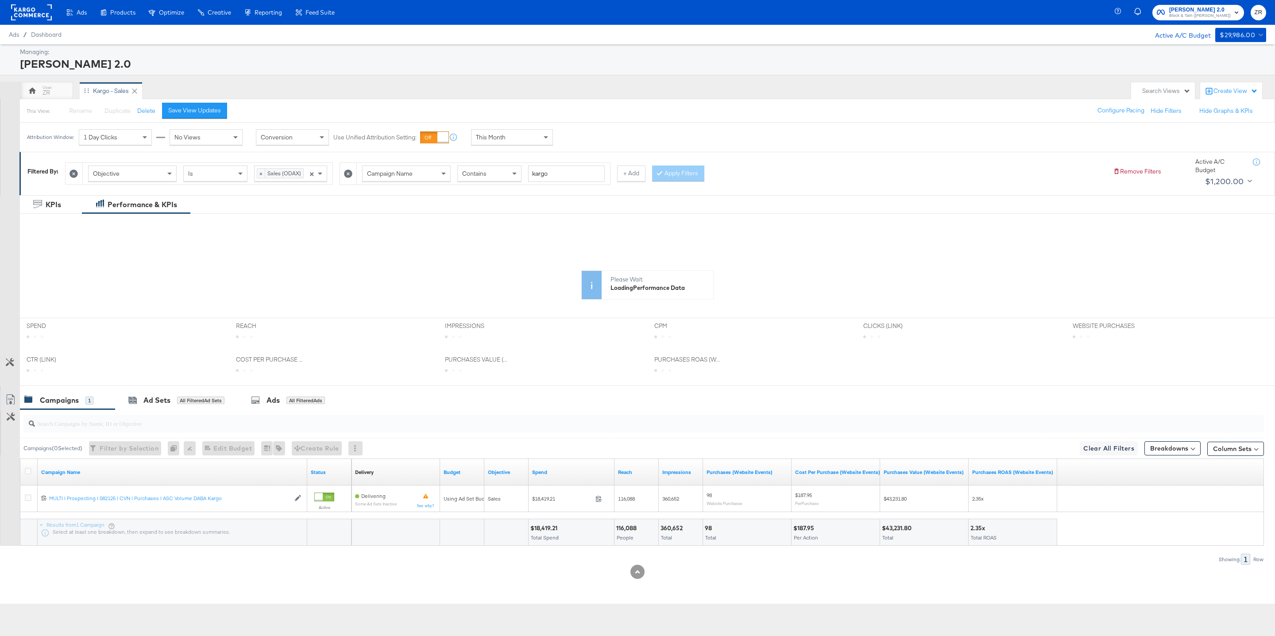
scroll to position [0, 0]
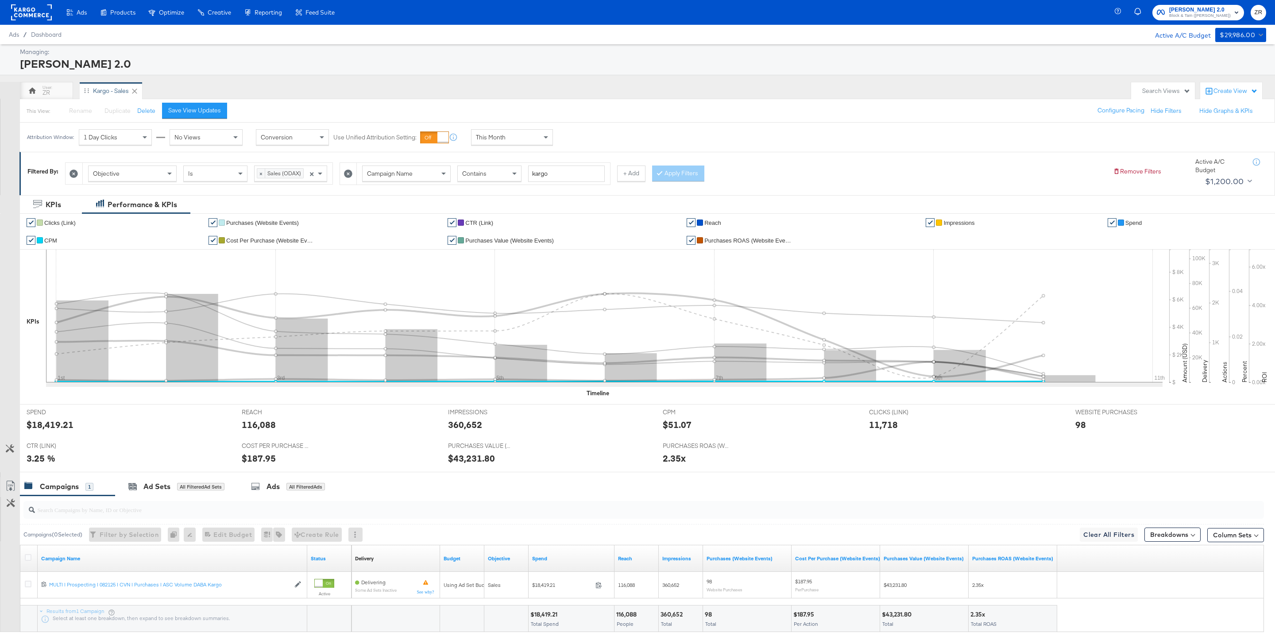
click at [51, 241] on span "CPM" at bounding box center [50, 240] width 13 height 7
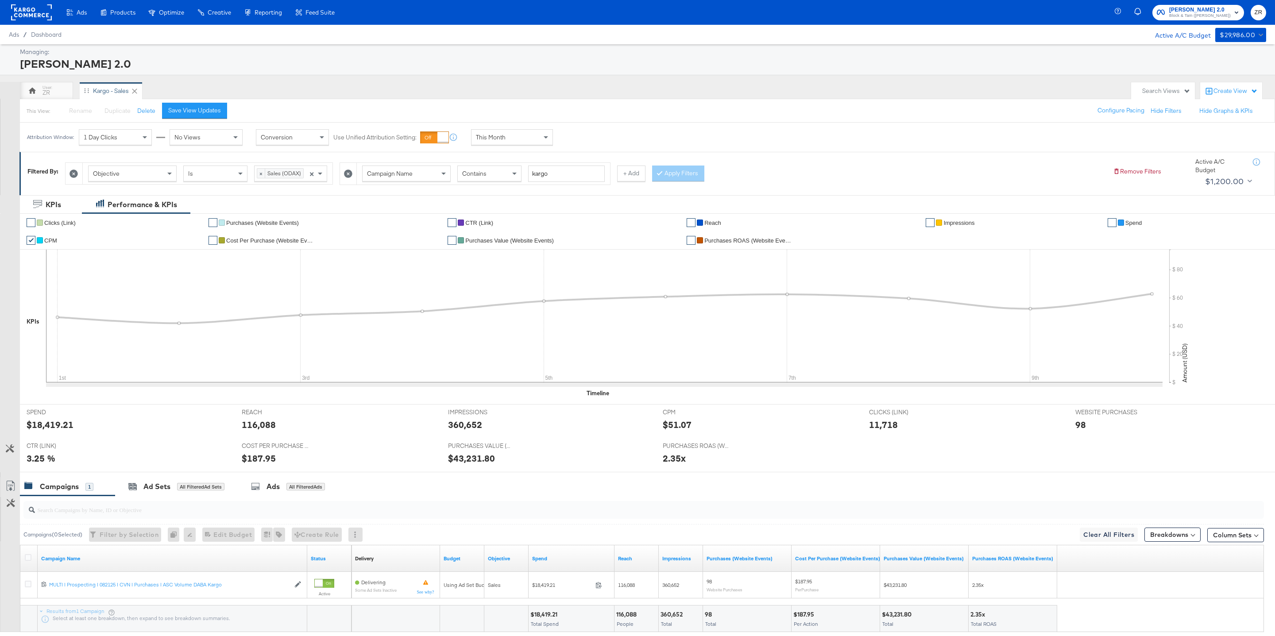
click at [459, 220] on li "✔ CTR (Link)" at bounding box center [564, 223] width 232 height 18
click at [467, 224] on span "CTR (Link)" at bounding box center [479, 223] width 28 height 7
click at [715, 239] on span "Purchases ROAS (Website Events)" at bounding box center [748, 240] width 89 height 7
click at [122, 139] on div "1 Day Clicks" at bounding box center [115, 137] width 72 height 15
click at [215, 140] on div "No Views" at bounding box center [206, 137] width 72 height 15
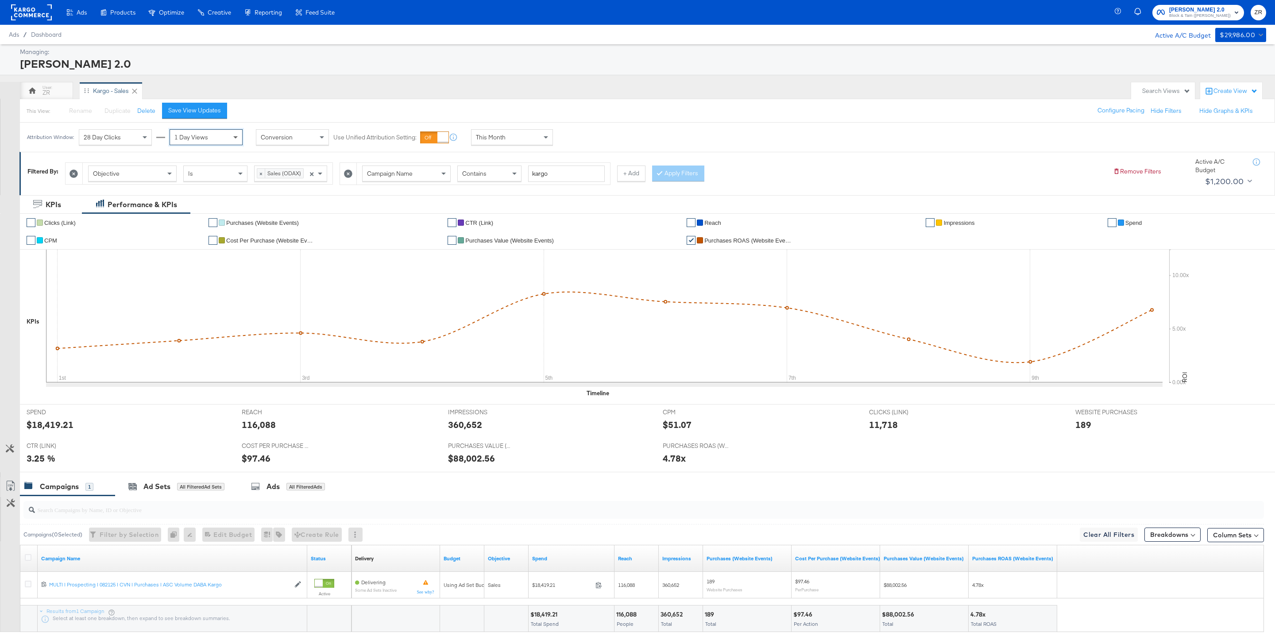
click at [234, 137] on span at bounding box center [236, 137] width 11 height 15
click at [270, 99] on div "ZR Kargo - Sales" at bounding box center [573, 91] width 1107 height 18
click at [231, 139] on span at bounding box center [236, 137] width 11 height 15
click at [275, 107] on div "This View: Rename Please save your changes before renaming this view Duplicate …" at bounding box center [646, 111] width 1255 height 24
click at [224, 145] on div "1 Day Views" at bounding box center [206, 137] width 72 height 15
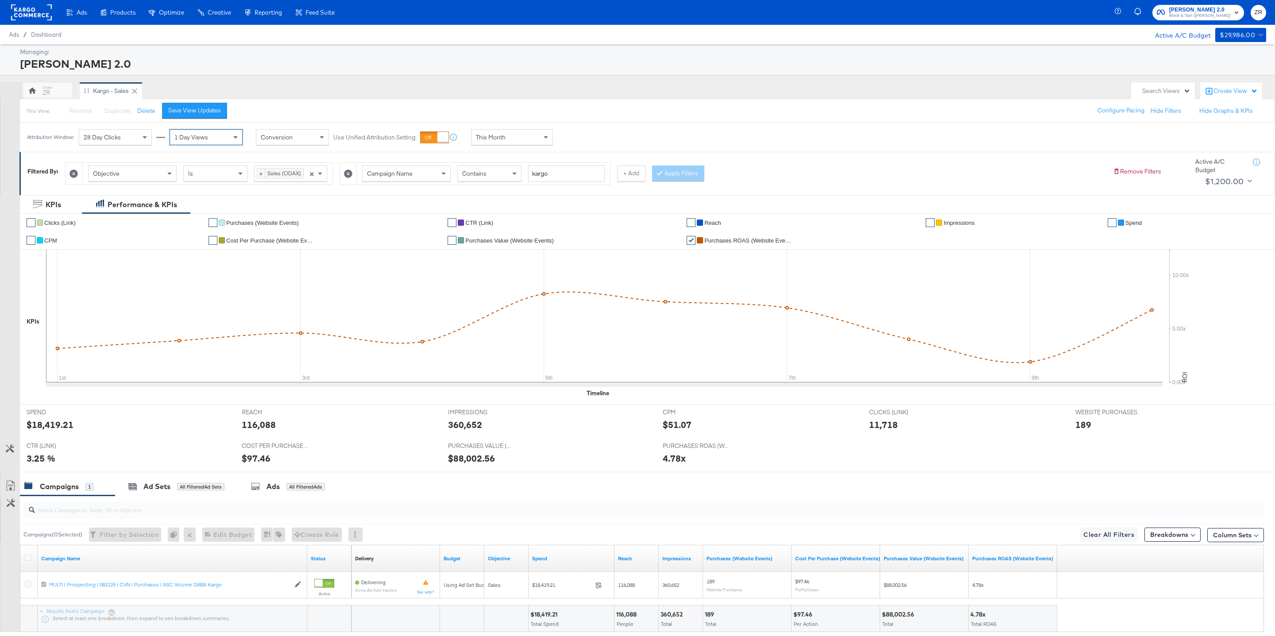
click at [232, 138] on span at bounding box center [236, 137] width 11 height 15
click at [99, 137] on span "28 Day Clicks" at bounding box center [102, 137] width 37 height 8
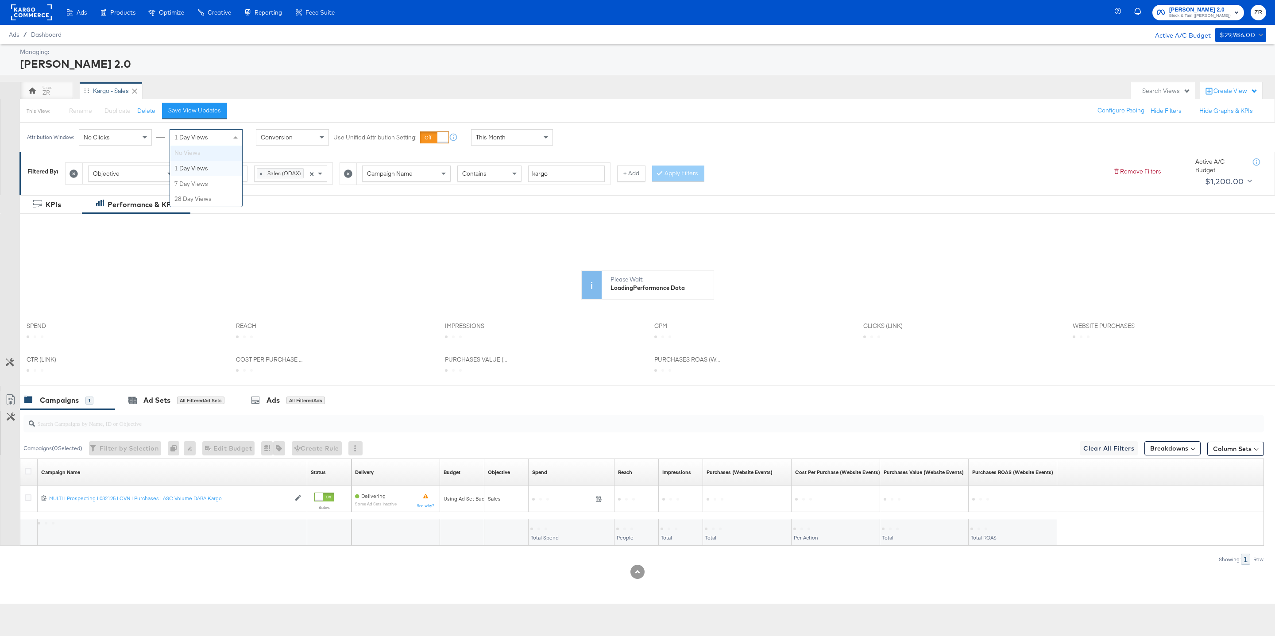
click at [188, 134] on span "1 Day Views" at bounding box center [191, 137] width 34 height 8
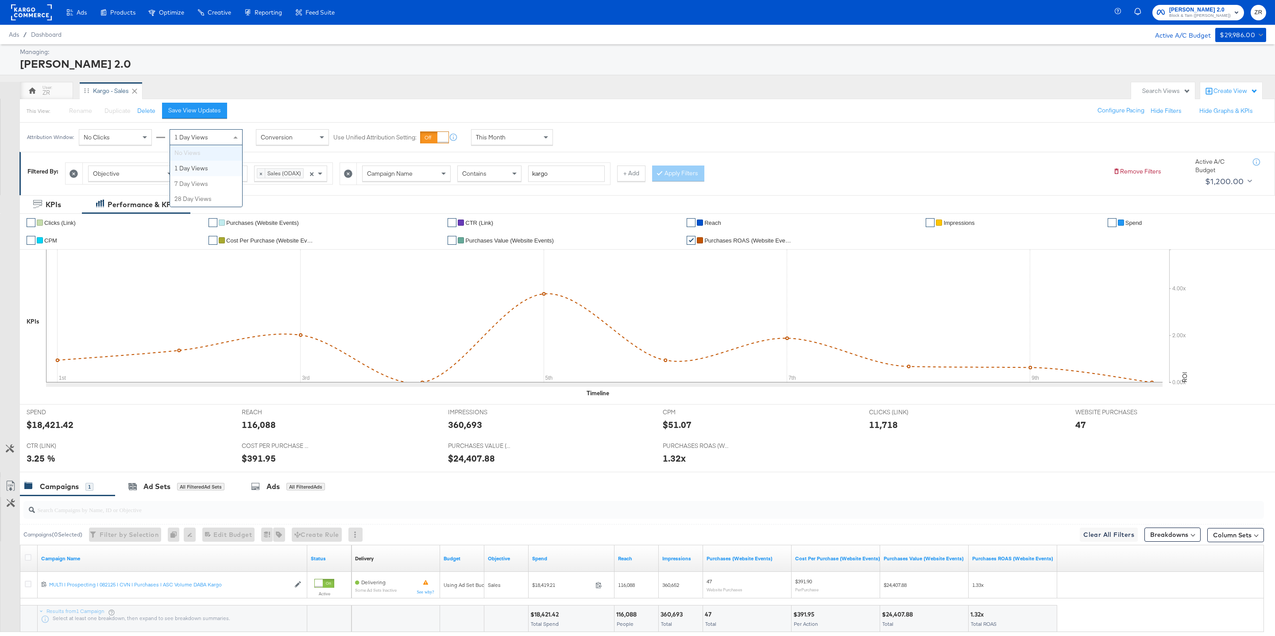
click at [120, 138] on div "No Clicks" at bounding box center [115, 137] width 72 height 15
drag, startPoint x: 121, startPoint y: 171, endPoint x: 125, endPoint y: 162, distance: 9.9
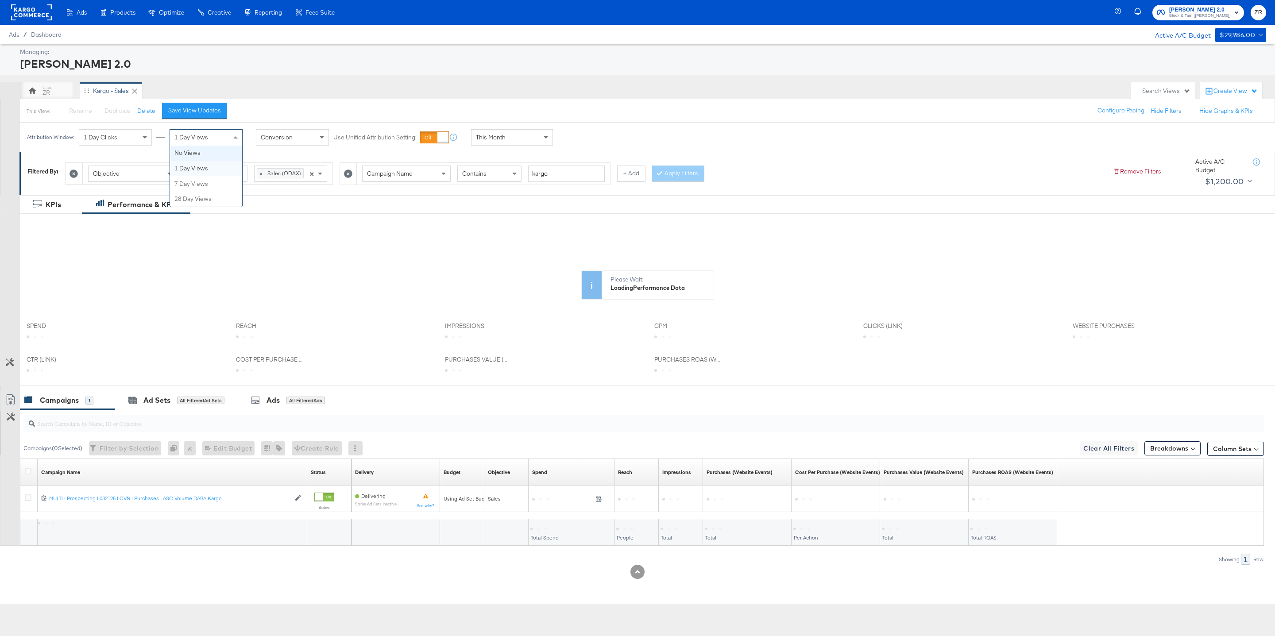
click at [215, 140] on div "1 Day Views" at bounding box center [206, 137] width 72 height 15
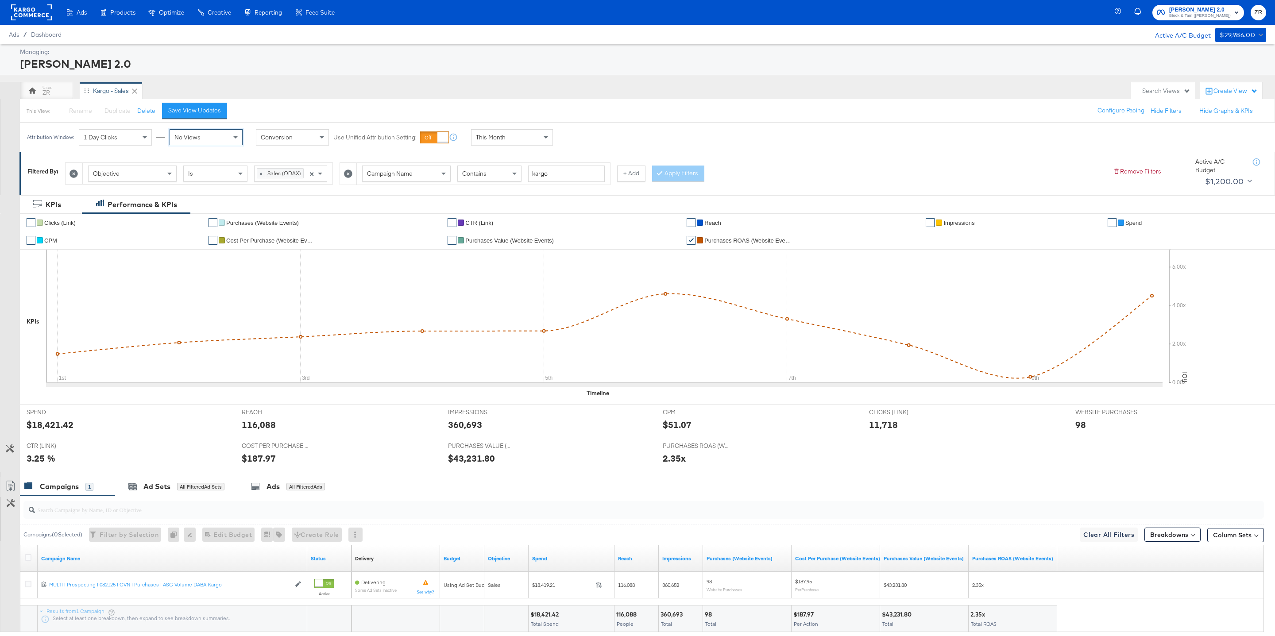
click at [125, 141] on div "1 Day Clicks" at bounding box center [115, 137] width 72 height 15
click at [197, 133] on div "No Views" at bounding box center [206, 137] width 72 height 15
click at [855, 157] on div "Filtered By: Objective Is × Sales (ODAX) × Campaign Name Contains kargo + Add A…" at bounding box center [647, 171] width 1240 height 34
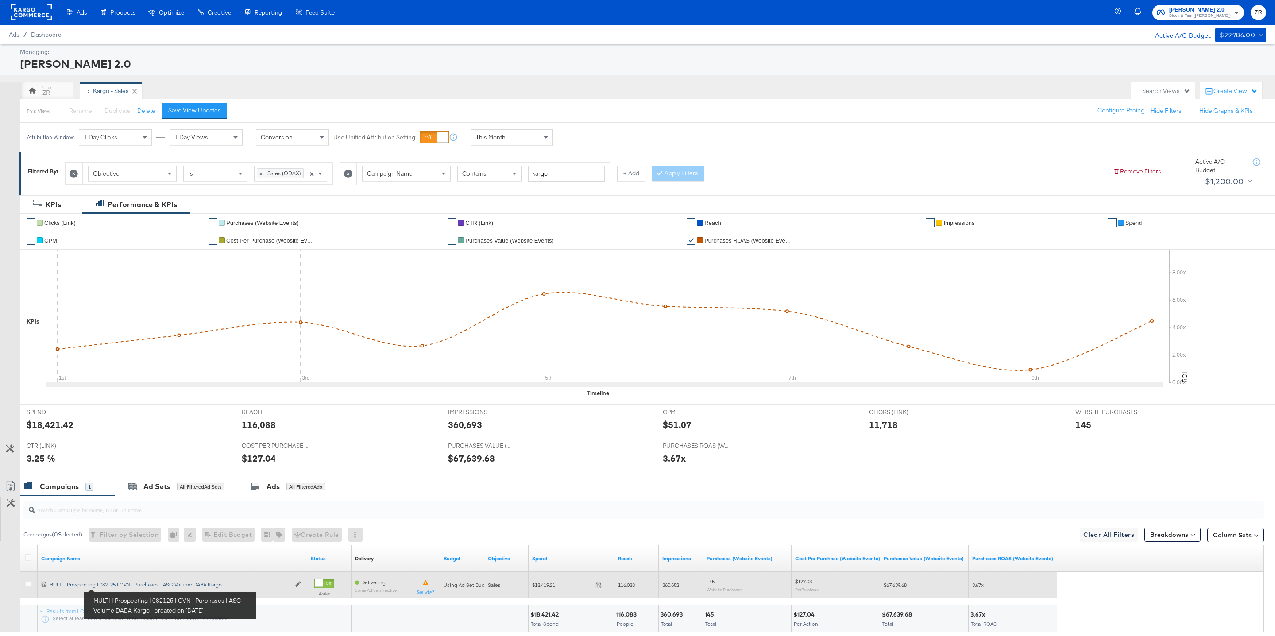
click at [117, 587] on div "MULTI | Prospecting | 082125 | CVN | Purchases | ASC Volume DABA Kargo MULTI | …" at bounding box center [169, 584] width 241 height 7
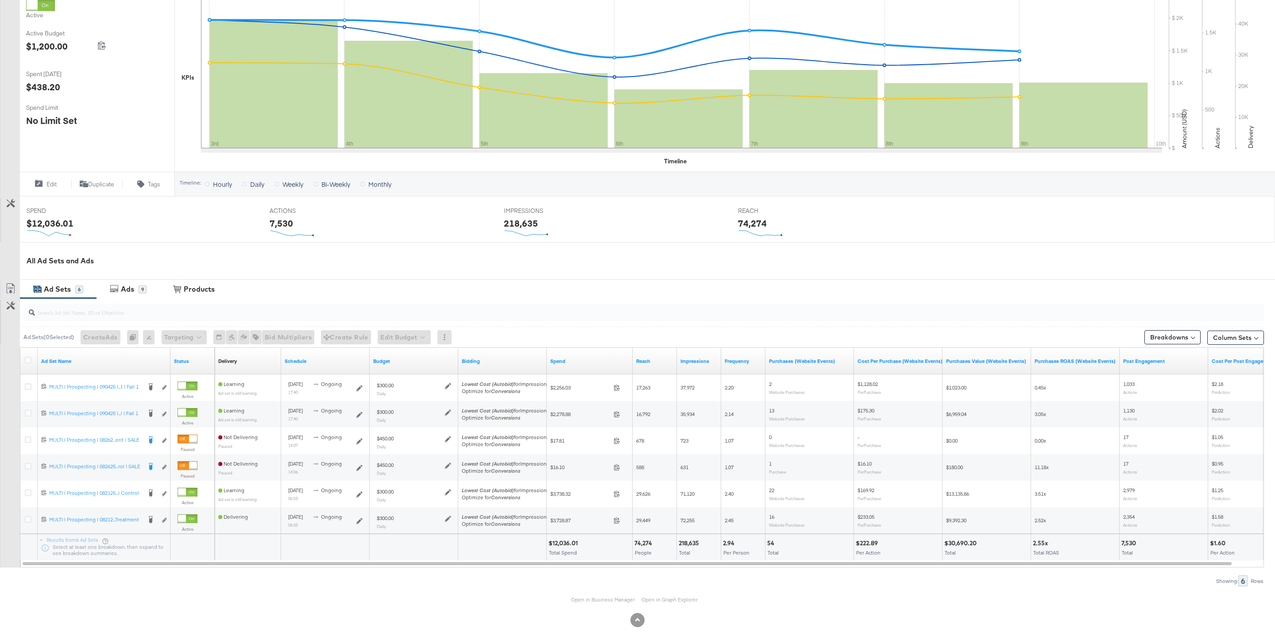
scroll to position [165, 0]
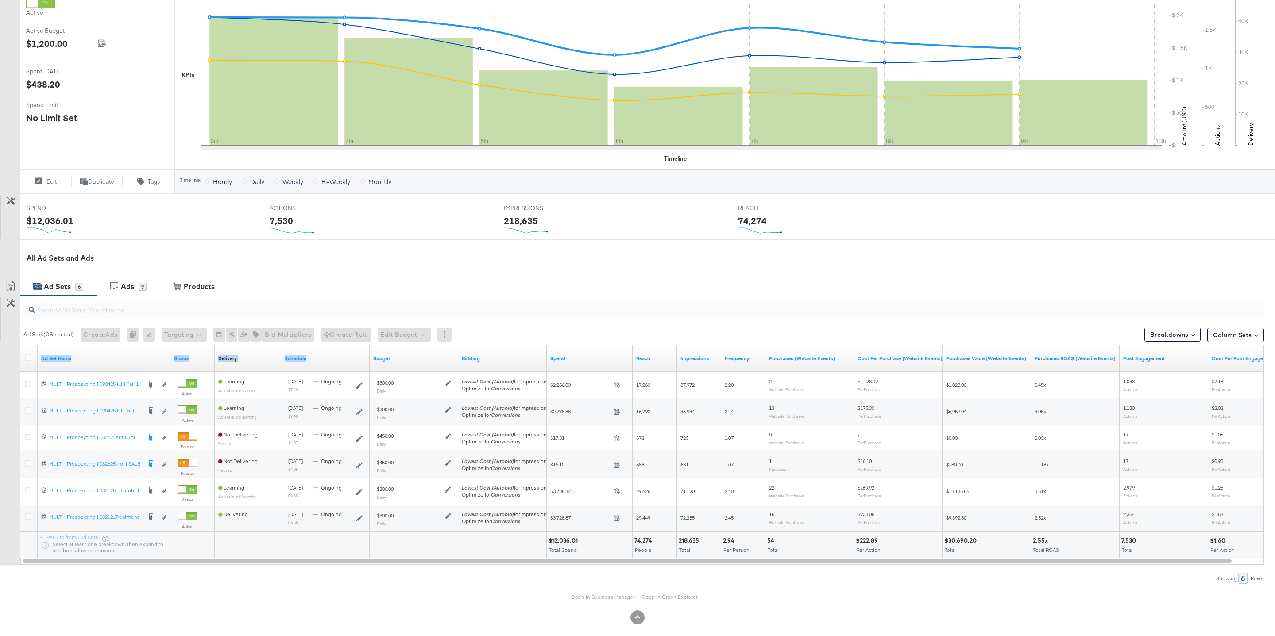
drag, startPoint x: 170, startPoint y: 358, endPoint x: 359, endPoint y: 367, distance: 190.1
click at [20, 345] on div "Ad Set Name Status Delivery Sorting Unavailable Schedule Budget Bidding Spend R…" at bounding box center [20, 345] width 0 height 0
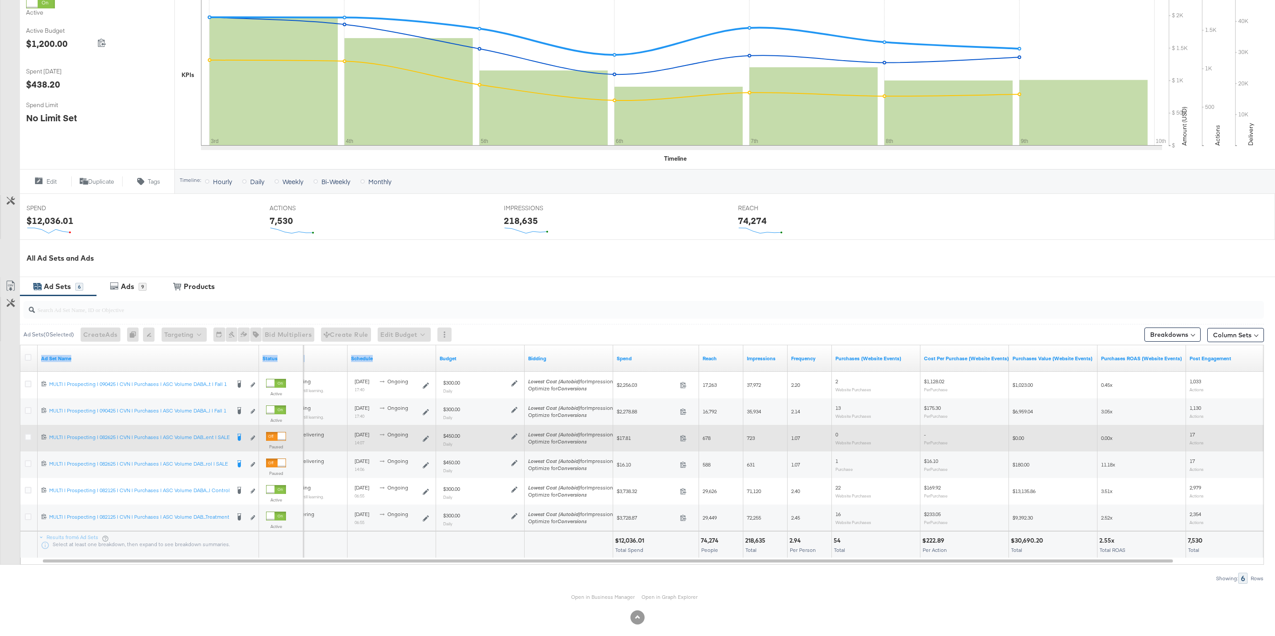
scroll to position [165, 0]
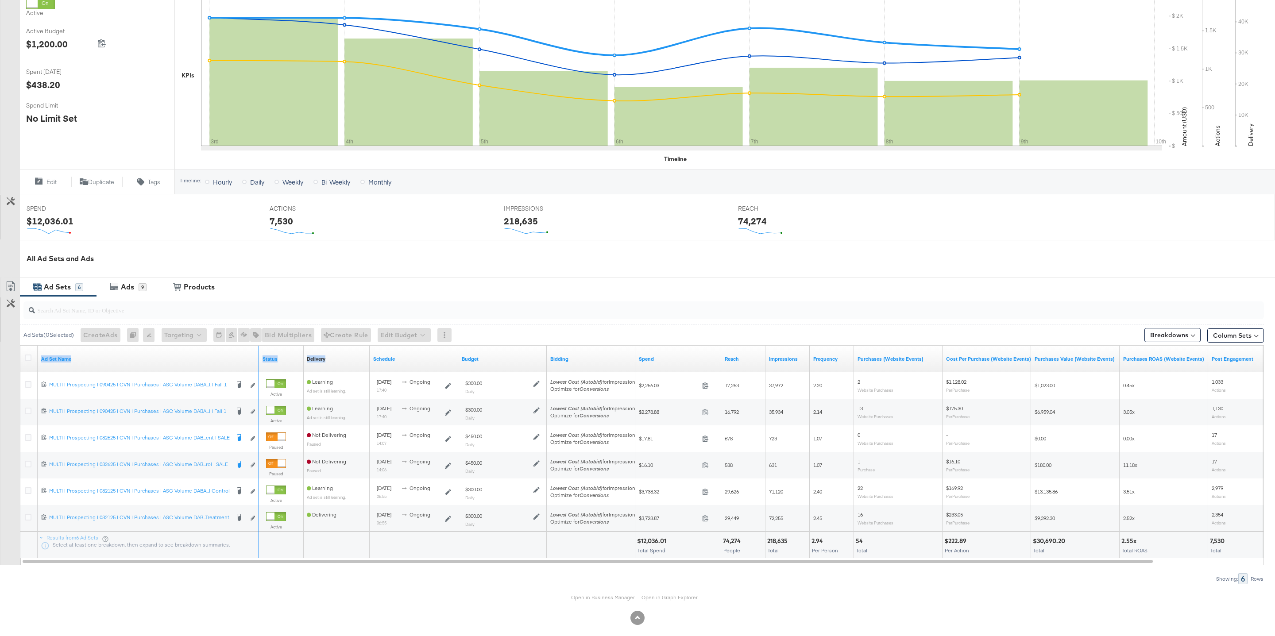
drag, startPoint x: 257, startPoint y: 362, endPoint x: 350, endPoint y: 370, distance: 93.3
click at [20, 346] on div "Ad Set Name Status Delivery Sorting Unavailable Schedule Budget Bidding Spend R…" at bounding box center [20, 346] width 0 height 0
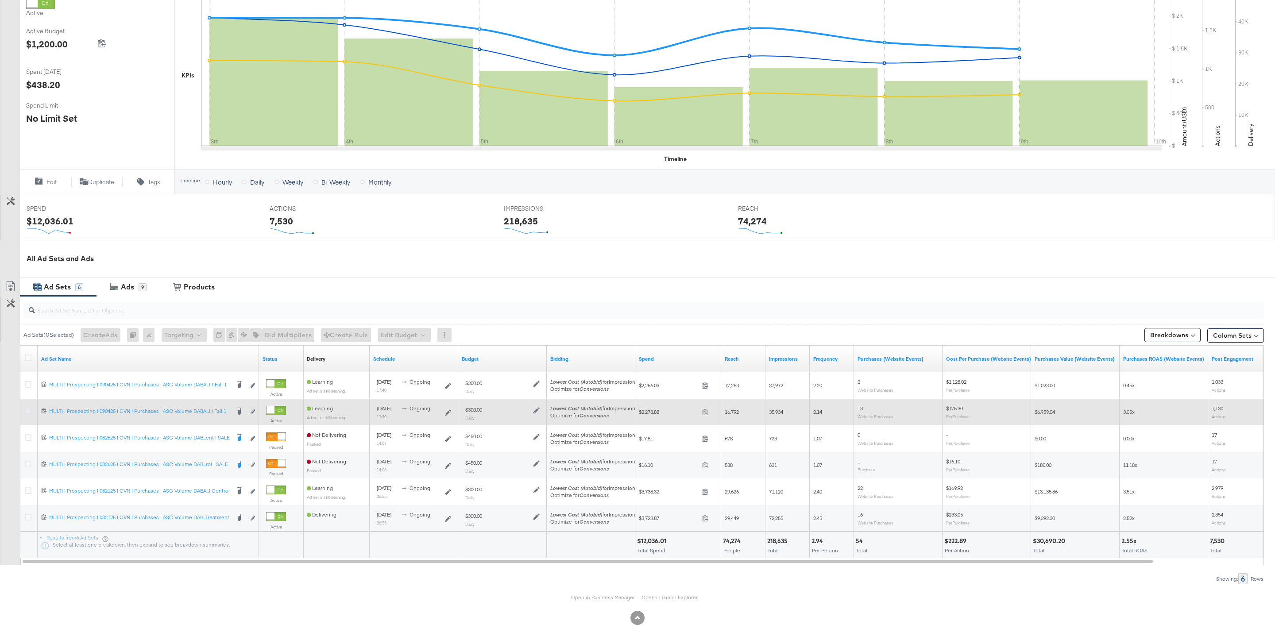
click at [28, 411] on icon at bounding box center [28, 411] width 7 height 7
click at [0, 0] on input "checkbox" at bounding box center [0, 0] width 0 height 0
drag, startPoint x: 1134, startPoint y: 412, endPoint x: 1116, endPoint y: 412, distance: 18.6
click at [1116, 412] on div "Learning Ad set is still learning. [DATE] 17:40 ongoing $300.00 Daily Lowest Co…" at bounding box center [844, 412] width 1082 height 27
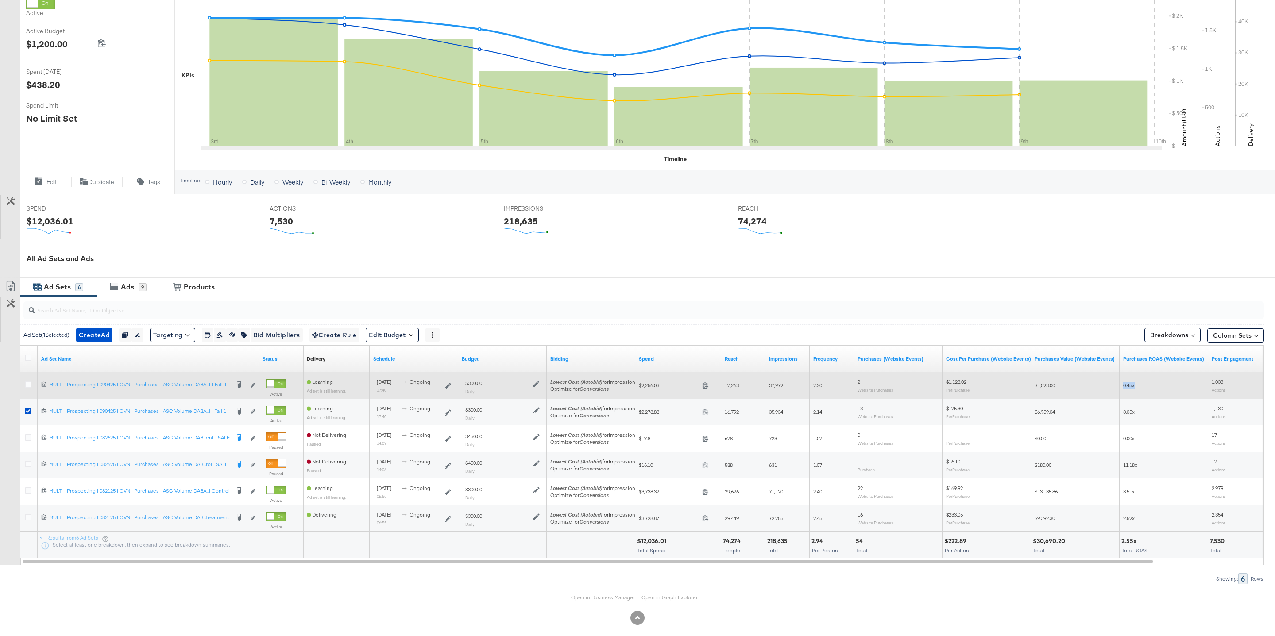
drag, startPoint x: 1142, startPoint y: 384, endPoint x: 1111, endPoint y: 384, distance: 31.0
click at [1111, 384] on div "Learning Ad set is still learning. [DATE] 17:40 ongoing $300.00 Daily Lowest Co…" at bounding box center [844, 385] width 1082 height 27
click at [30, 387] on icon at bounding box center [28, 384] width 7 height 7
click at [0, 0] on input "checkbox" at bounding box center [0, 0] width 0 height 0
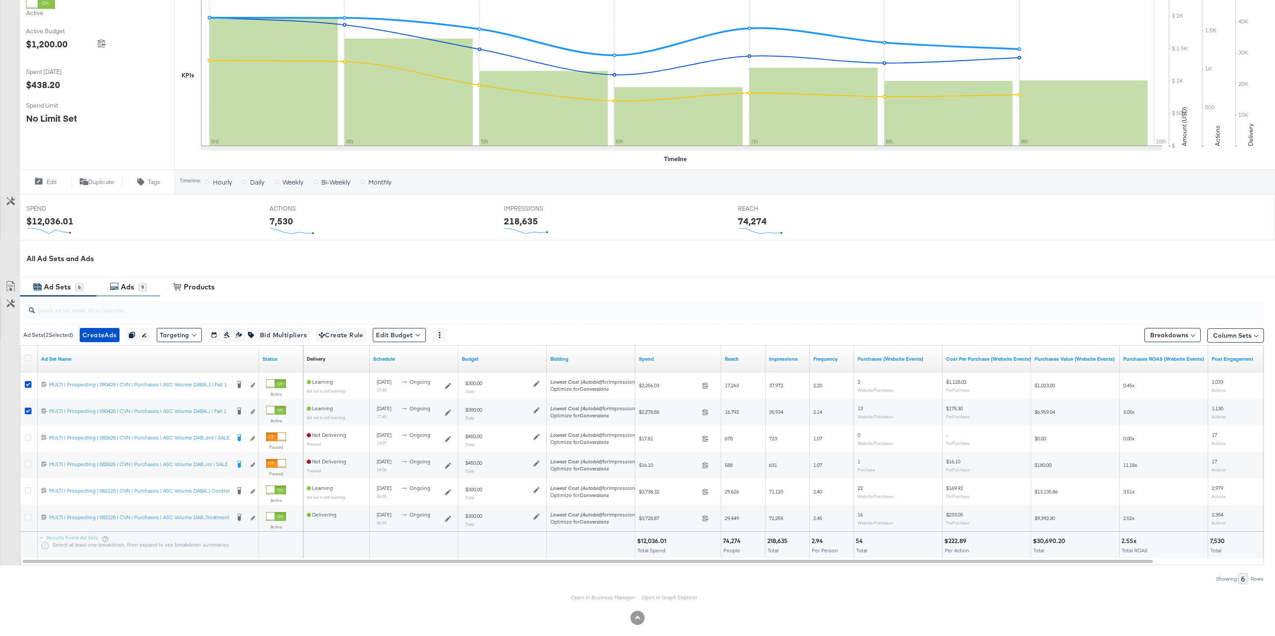
click at [125, 291] on div "Ads" at bounding box center [127, 287] width 13 height 10
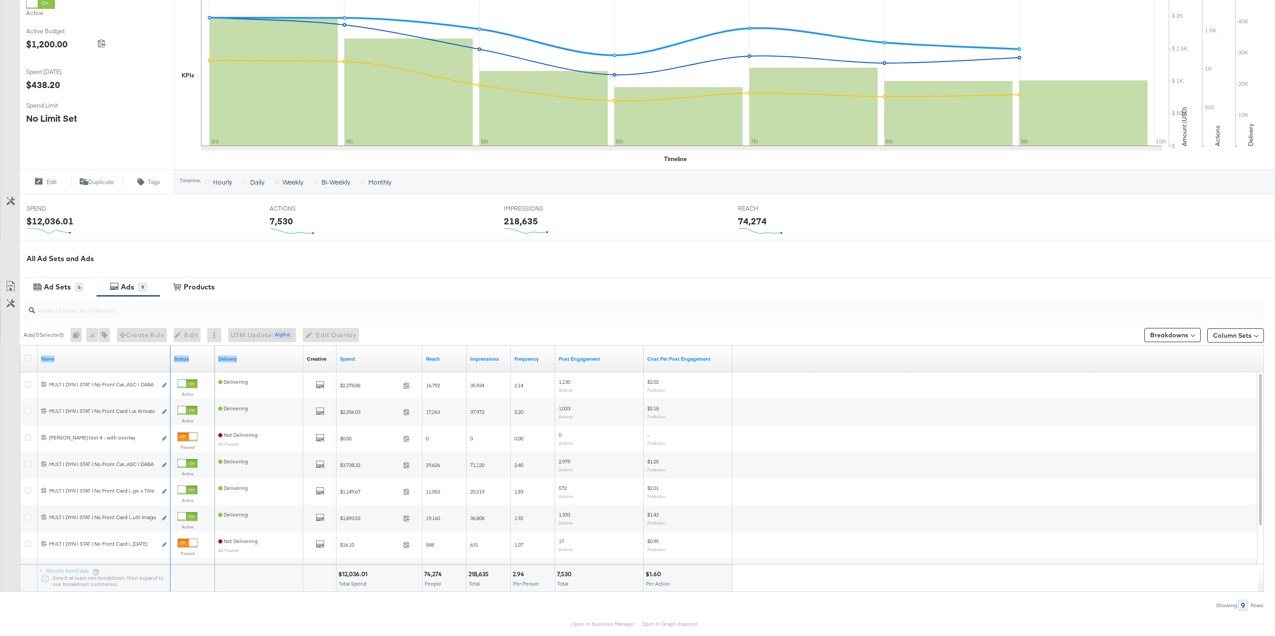
drag, startPoint x: 169, startPoint y: 365, endPoint x: 347, endPoint y: 367, distance: 178.0
click at [20, 346] on div "Name Status Delivery Creative Sorting Unavailable Spend Reach Impressions Frequ…" at bounding box center [20, 346] width 0 height 0
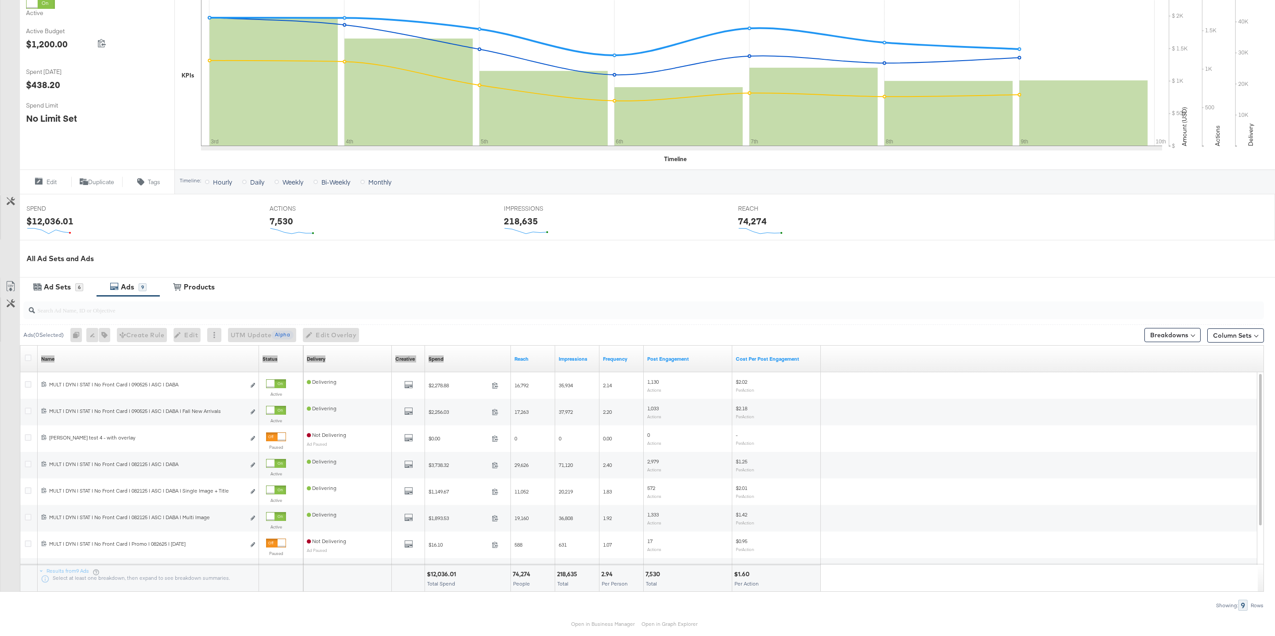
scroll to position [0, 0]
